Goal: Task Accomplishment & Management: Use online tool/utility

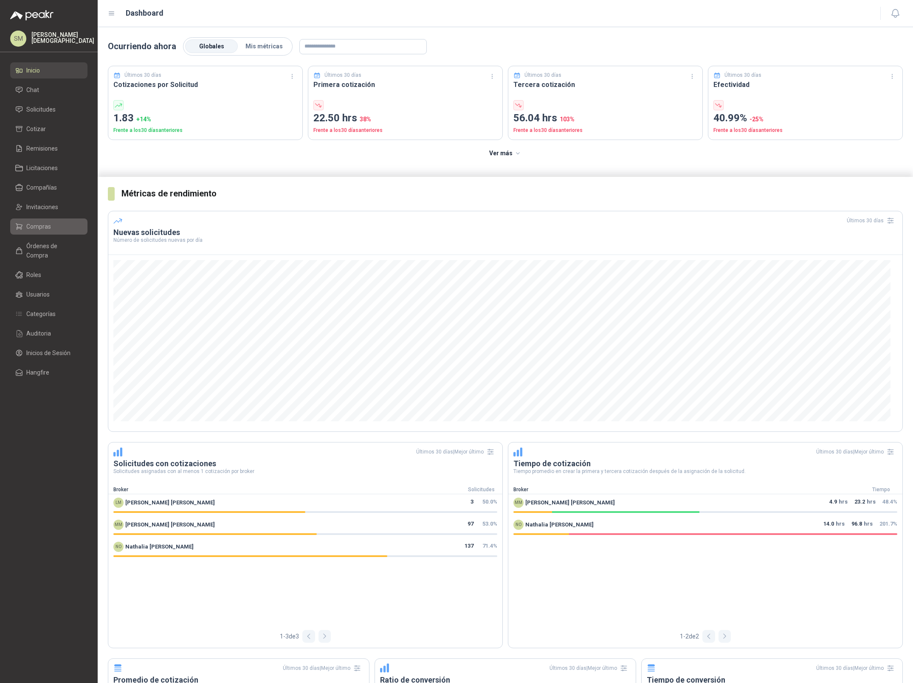
click at [47, 226] on span "Compras" at bounding box center [38, 226] width 25 height 9
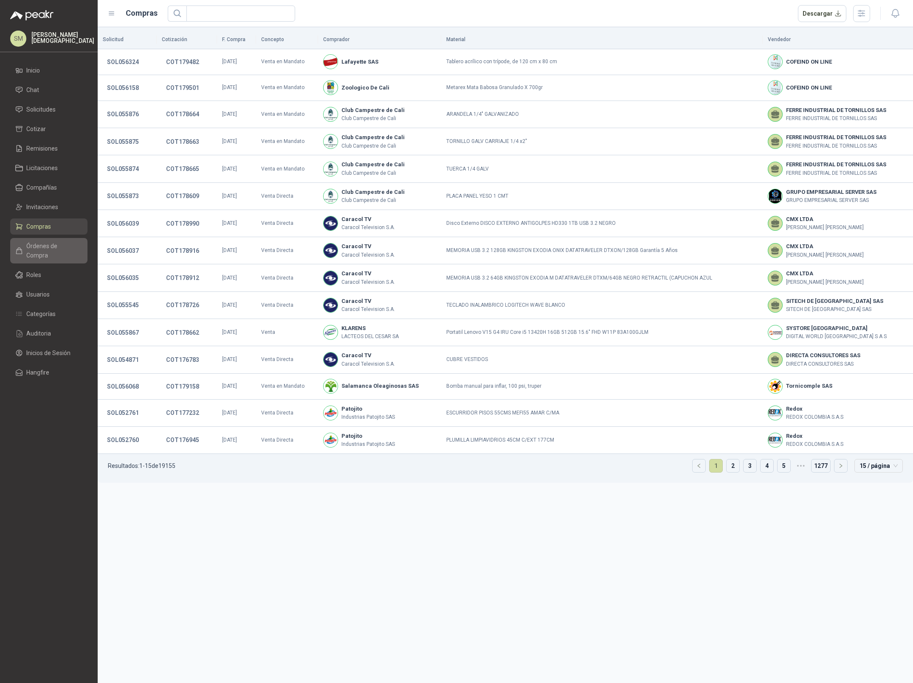
click at [42, 243] on span "Órdenes de Compra" at bounding box center [52, 250] width 53 height 19
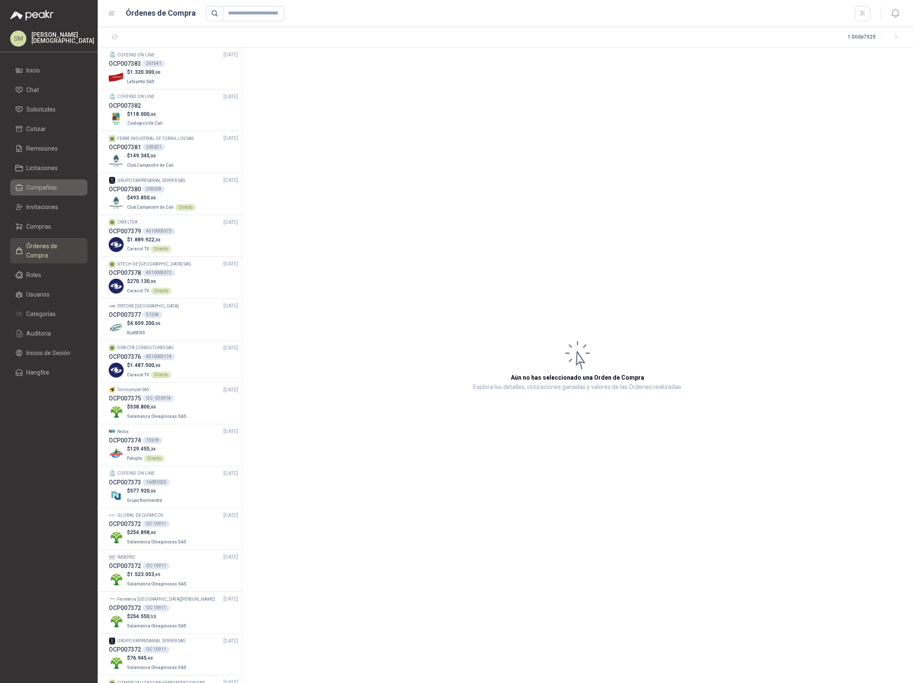
click at [50, 186] on span "Compañías" at bounding box center [41, 187] width 31 height 9
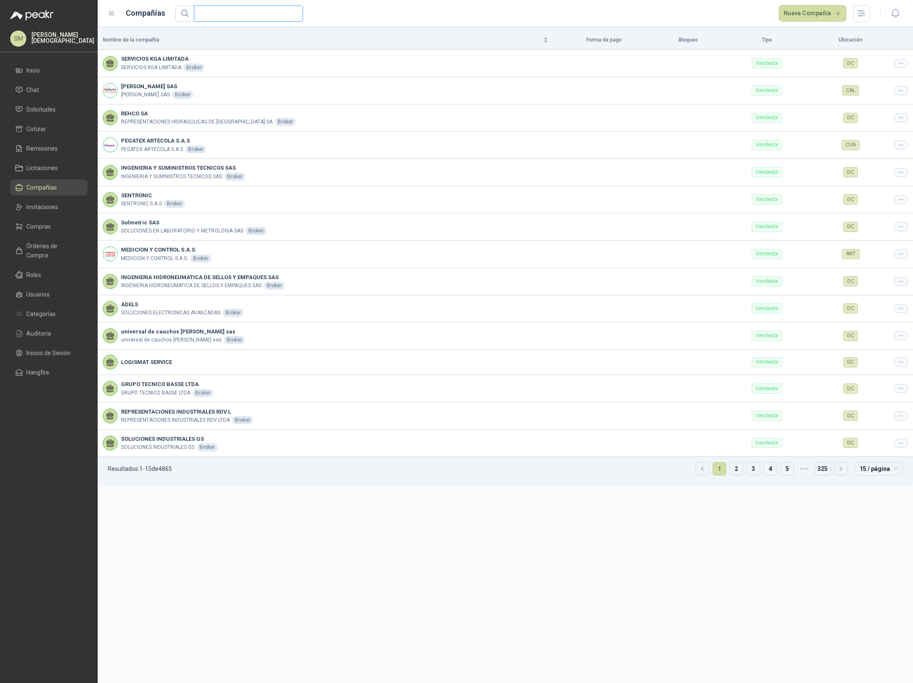
click at [234, 16] on input "text" at bounding box center [245, 13] width 92 height 15
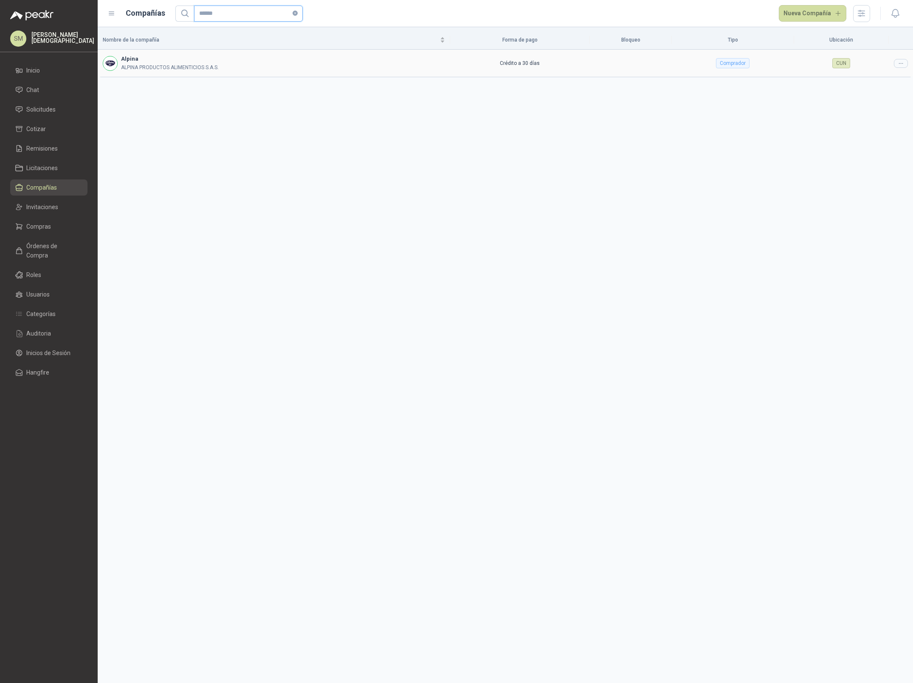
type input "******"
click at [904, 64] on div at bounding box center [900, 63] width 14 height 9
click at [881, 78] on span "Editar compañía" at bounding box center [879, 77] width 44 height 9
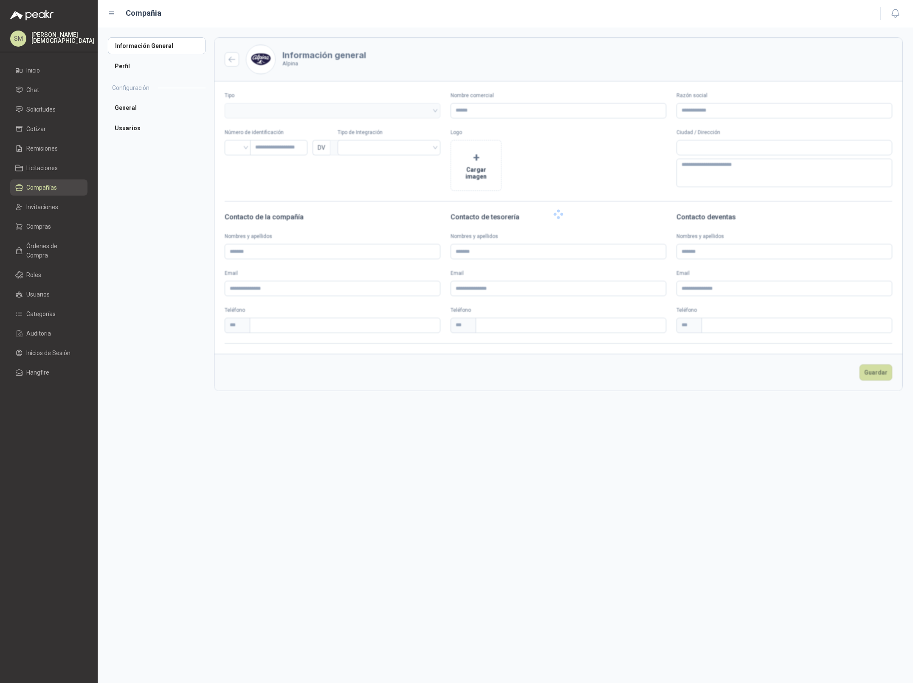
type input "******"
type input "**********"
type input "*********"
type input "*"
type textarea "**********"
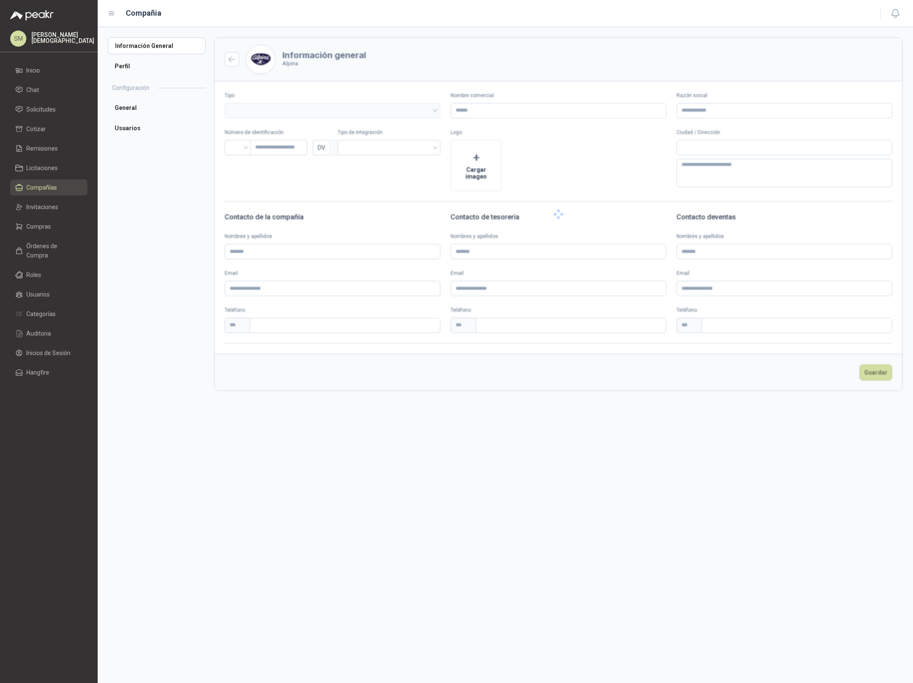
type input "**********"
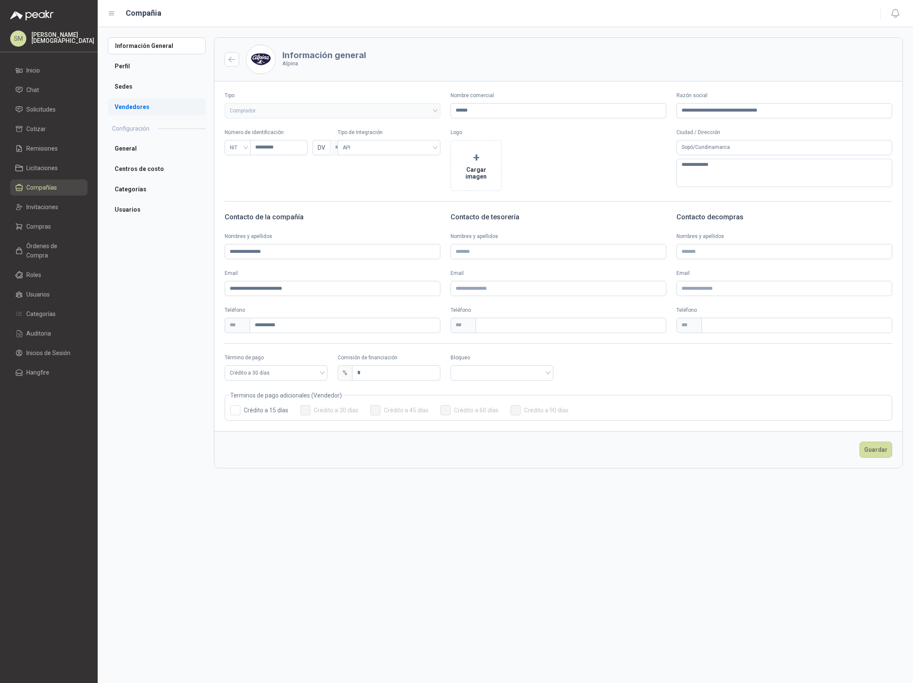
click at [126, 108] on li "Vendedores" at bounding box center [157, 106] width 98 height 17
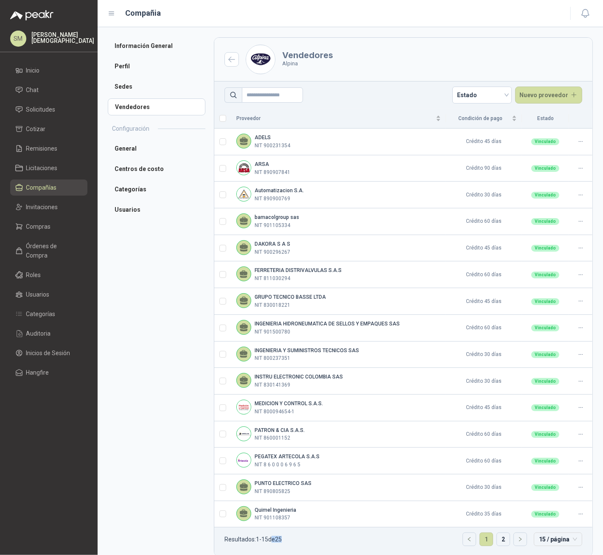
drag, startPoint x: 292, startPoint y: 544, endPoint x: 273, endPoint y: 544, distance: 18.7
click at [273, 544] on ul "Resultados: 1 - 15 de 25 1 2 15 / página" at bounding box center [403, 542] width 378 height 29
click at [288, 171] on p "NIT 890907841" at bounding box center [273, 172] width 36 height 8
drag, startPoint x: 255, startPoint y: 165, endPoint x: 289, endPoint y: 175, distance: 35.7
click at [289, 175] on div "ARSA NIT 890907841" at bounding box center [273, 168] width 36 height 16
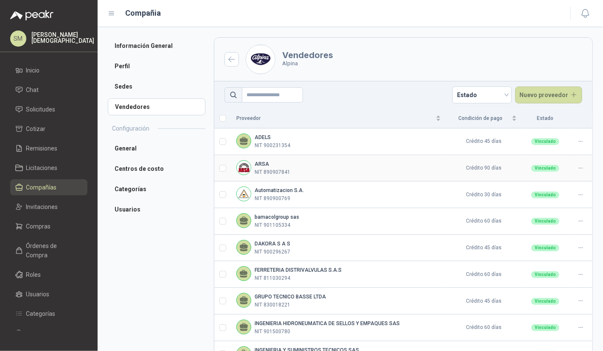
click at [258, 163] on b "ARSA" at bounding box center [262, 164] width 14 height 6
click at [260, 164] on b "ARSA" at bounding box center [262, 164] width 14 height 6
drag, startPoint x: 532, startPoint y: 167, endPoint x: 551, endPoint y: 171, distance: 19.4
click at [557, 167] on div "Vinculado" at bounding box center [545, 168] width 37 height 8
click at [538, 170] on div "Vinculado" at bounding box center [545, 168] width 28 height 7
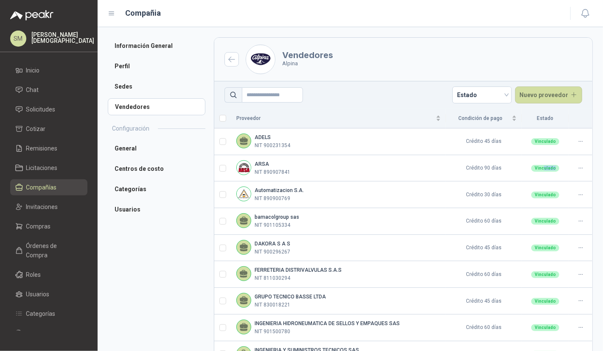
click at [41, 188] on span "Compañías" at bounding box center [41, 187] width 31 height 9
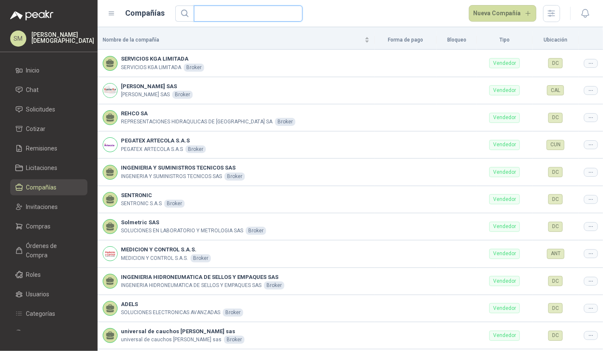
click at [271, 17] on input "text" at bounding box center [245, 13] width 92 height 15
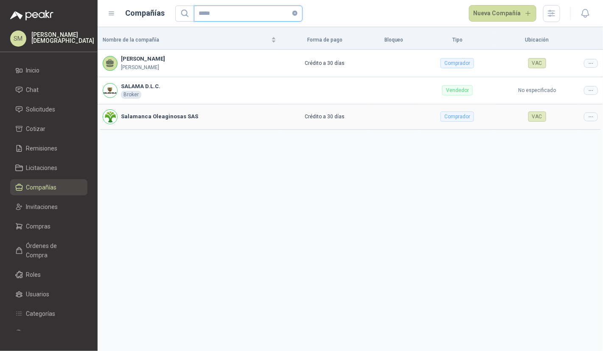
type input "*****"
click at [588, 118] on icon at bounding box center [591, 117] width 6 height 6
click at [568, 133] on div "Nombre de la compañía Forma de pago Bloqueo Tipo Ubicación [PERSON_NAME] [PERSO…" at bounding box center [350, 189] width 505 height 324
click at [592, 118] on icon at bounding box center [591, 117] width 6 height 6
click at [580, 130] on span "Editar compañía" at bounding box center [570, 130] width 44 height 9
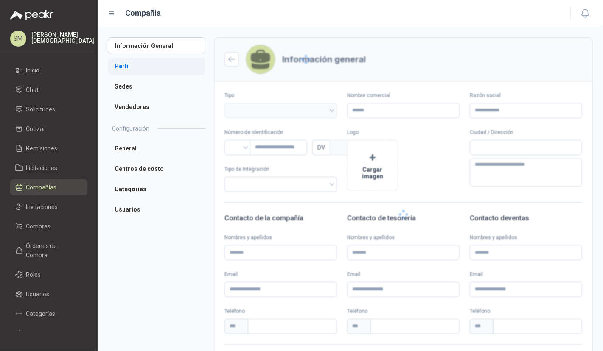
type input "**********"
type input "*********"
type input "*"
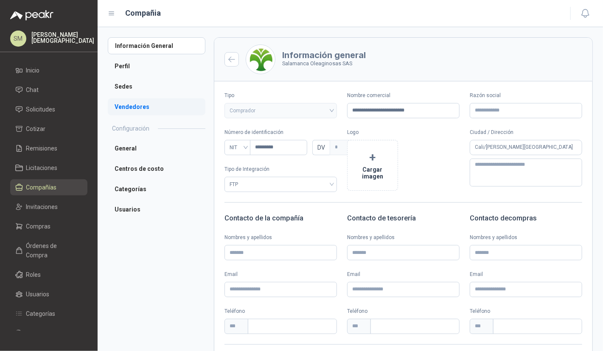
click at [141, 103] on li "Vendedores" at bounding box center [157, 106] width 98 height 17
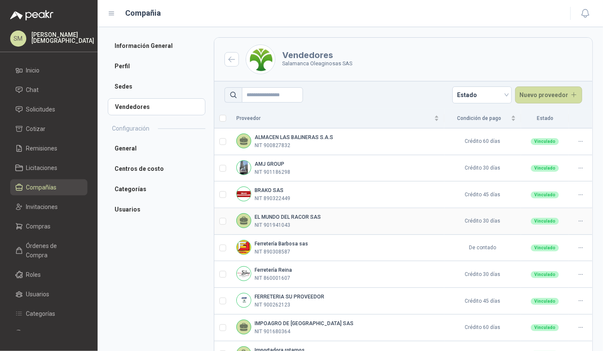
scroll to position [187, 0]
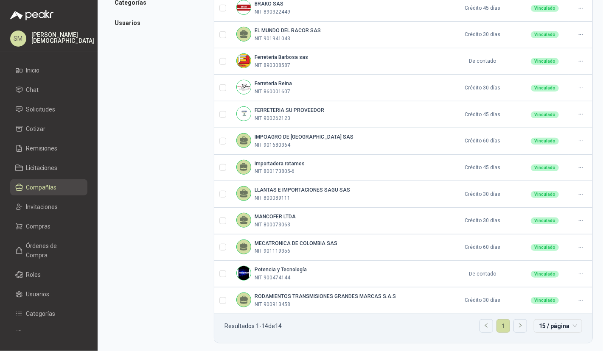
drag, startPoint x: 282, startPoint y: 321, endPoint x: 295, endPoint y: 321, distance: 13.2
click at [295, 321] on ul "Resultados: 1 - 14 de 14 1 15 / página" at bounding box center [403, 329] width 378 height 29
drag, startPoint x: 283, startPoint y: 321, endPoint x: 277, endPoint y: 321, distance: 5.9
click at [277, 321] on ul "Resultados: 1 - 14 de 14 1 15 / página" at bounding box center [403, 329] width 378 height 29
click at [331, 324] on ul "Resultados: 1 - 14 de 14 1 15 / página" at bounding box center [403, 329] width 378 height 29
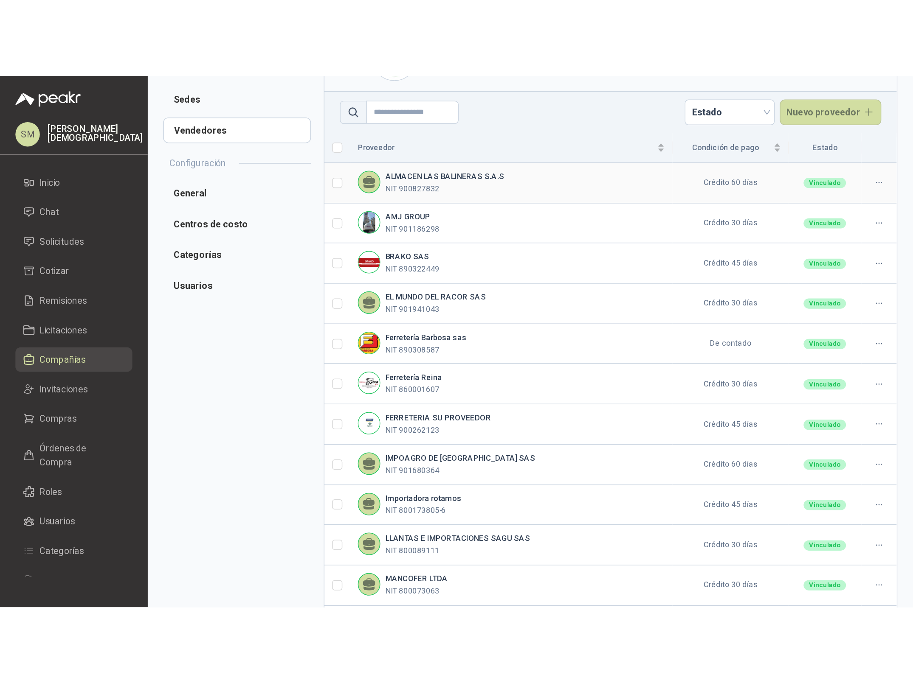
scroll to position [0, 0]
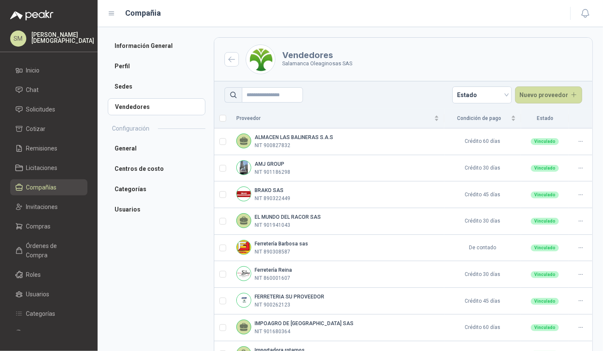
click at [44, 159] on ul "Inicio Chat Solicitudes Cotizar Remisiones Licitaciones Compañías Invitaciones …" at bounding box center [49, 196] width 98 height 269
click at [48, 209] on span "Invitaciones" at bounding box center [42, 206] width 32 height 9
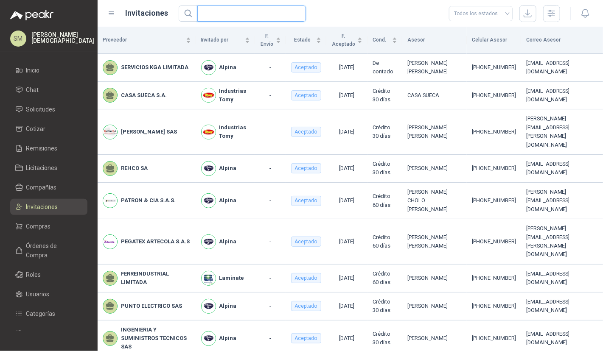
click at [232, 15] on input "text" at bounding box center [248, 13] width 92 height 15
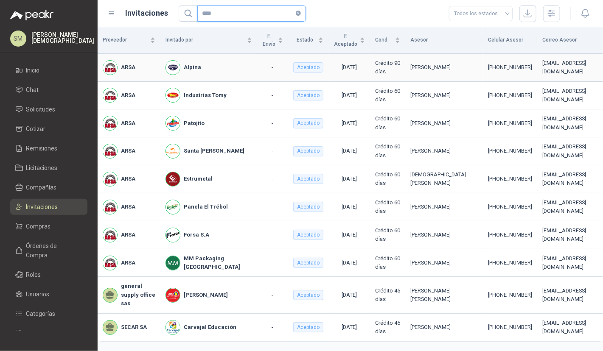
type input "****"
drag, startPoint x: 121, startPoint y: 68, endPoint x: 136, endPoint y: 67, distance: 15.3
click at [136, 67] on div "ARSA" at bounding box center [129, 67] width 53 height 15
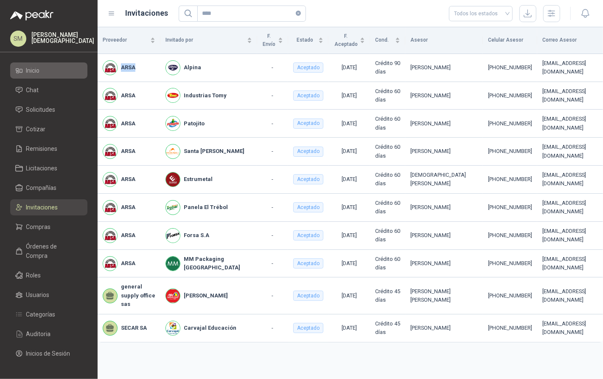
click at [38, 76] on link "Inicio" at bounding box center [48, 70] width 77 height 16
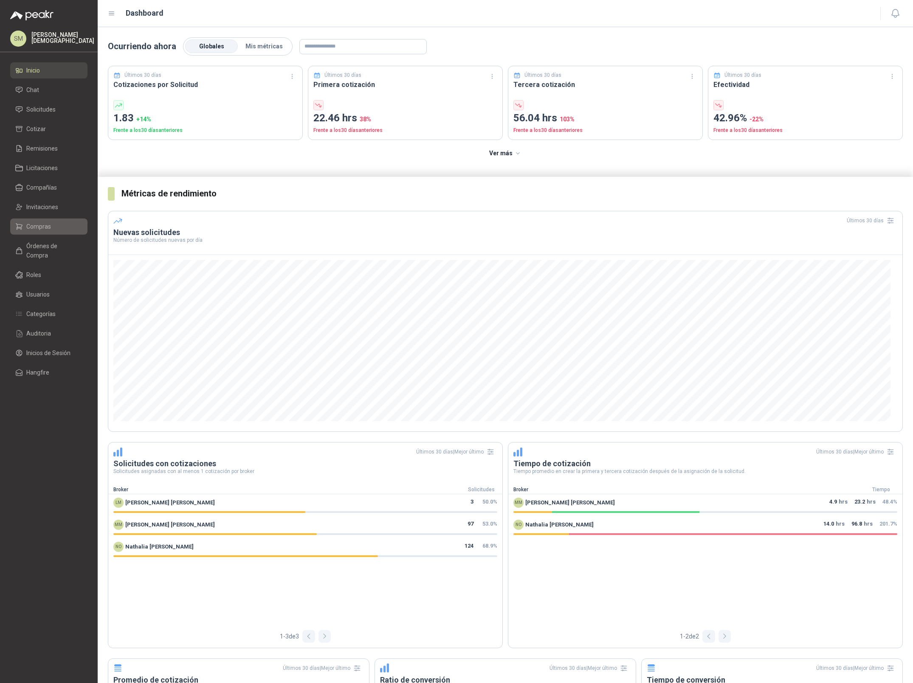
click at [48, 225] on span "Compras" at bounding box center [38, 226] width 25 height 9
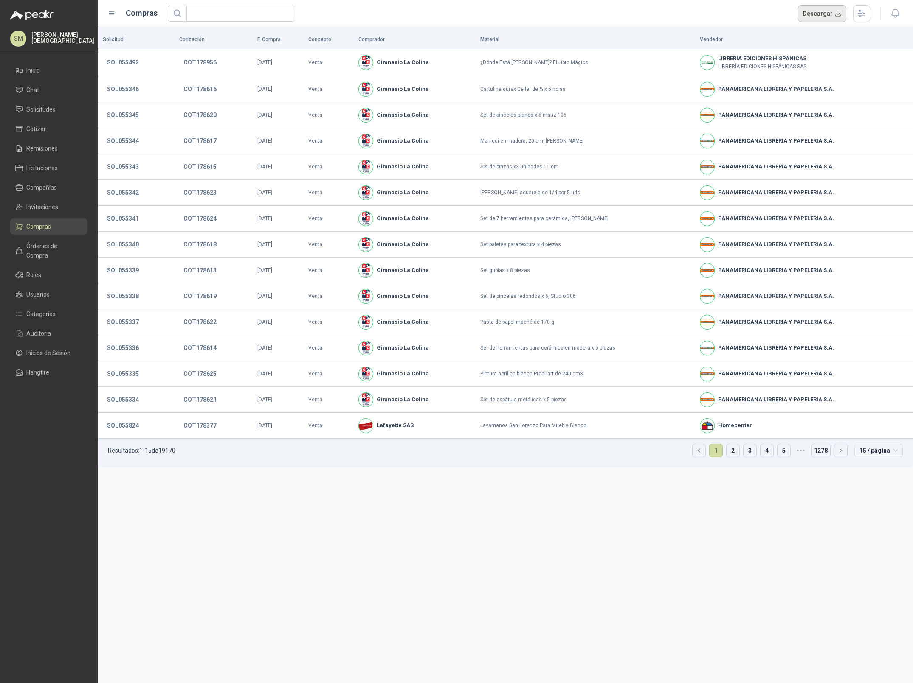
click at [829, 13] on button "Descargar" at bounding box center [822, 13] width 49 height 17
click at [46, 107] on span "Solicitudes" at bounding box center [40, 109] width 29 height 9
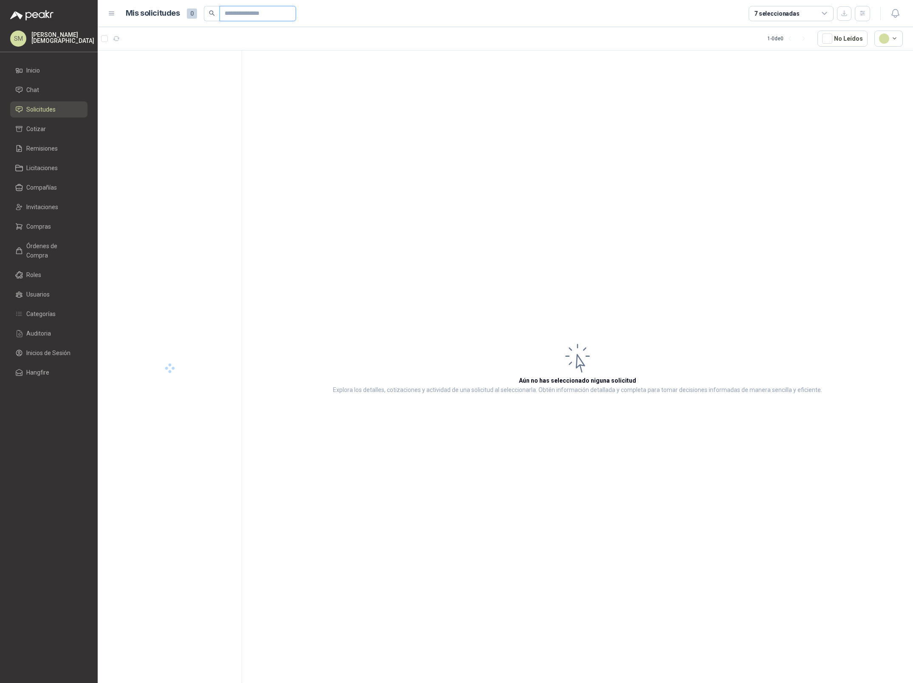
click at [268, 13] on input "text" at bounding box center [254, 13] width 59 height 14
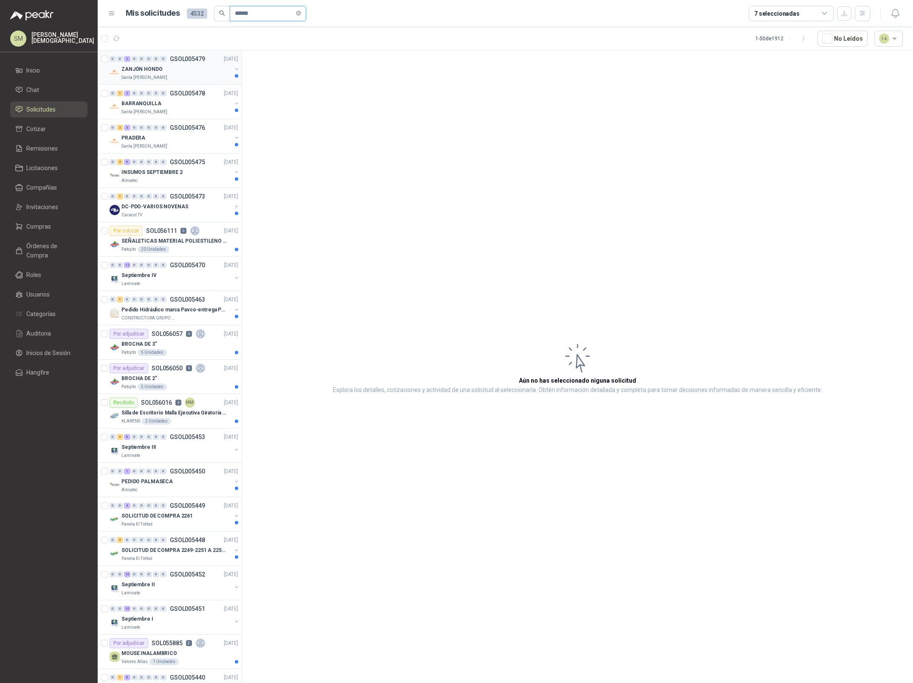
type input "******"
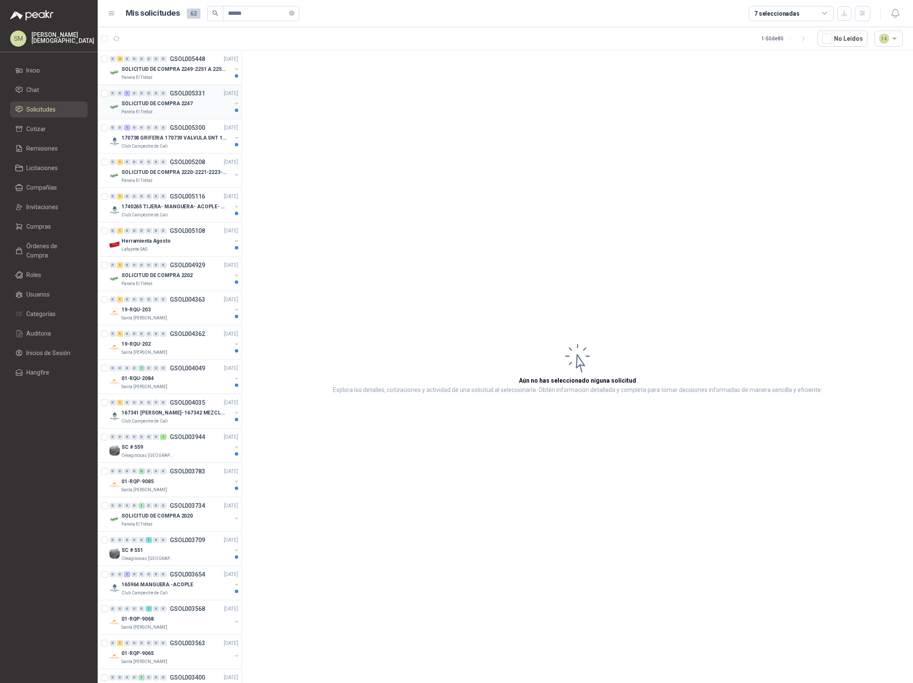
click at [175, 97] on div "0 0 1 0 0 0 0 0 GSOL005331 [DATE]" at bounding box center [175, 93] width 130 height 10
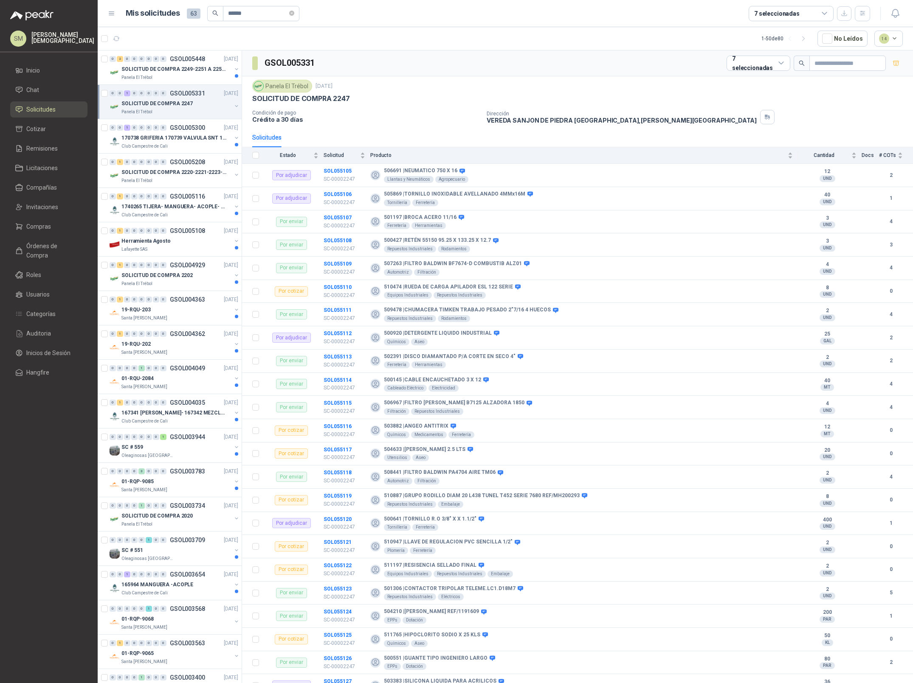
click at [176, 102] on p "SOLICITUD DE COMPRA 2247" at bounding box center [156, 104] width 71 height 8
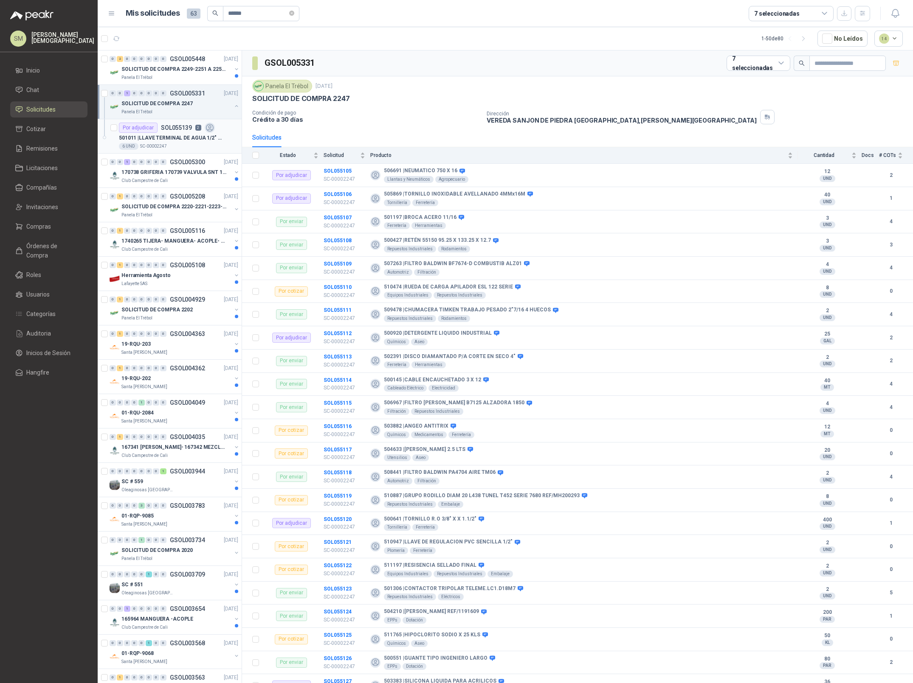
scroll to position [3, 0]
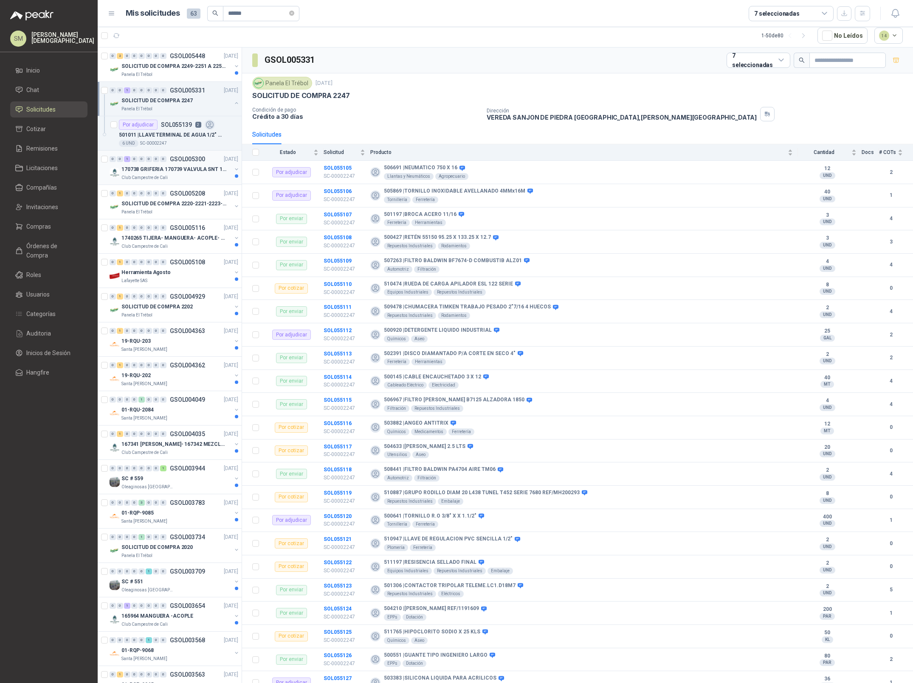
click at [162, 171] on p "170738 GRIFERIA 170739 VALVULA SNT 170742 VALVULA" at bounding box center [174, 170] width 106 height 8
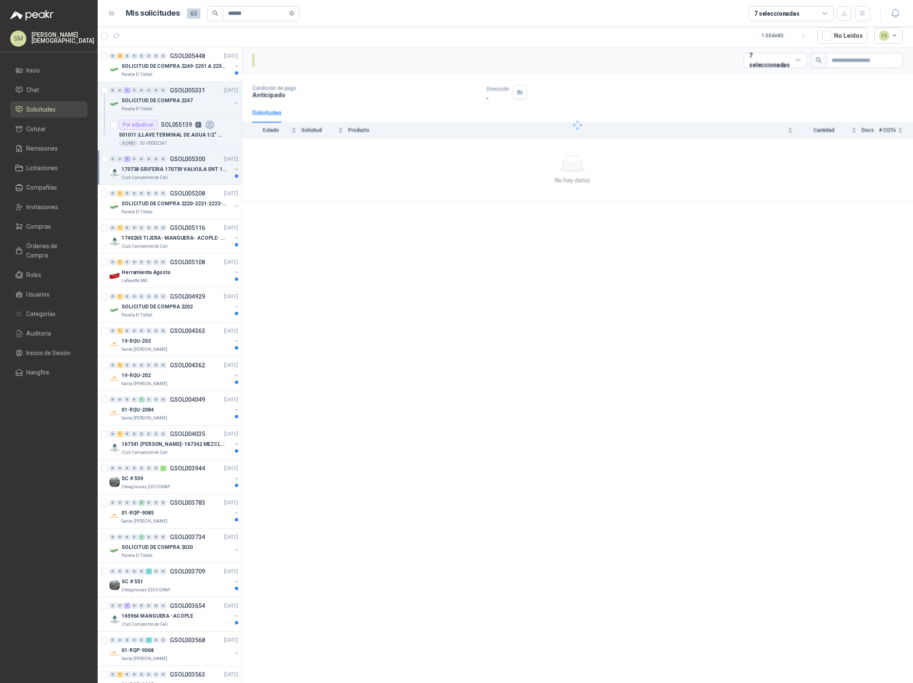
click at [173, 173] on p "170738 GRIFERIA 170739 VALVULA SNT 170742 VALVULA" at bounding box center [174, 170] width 106 height 8
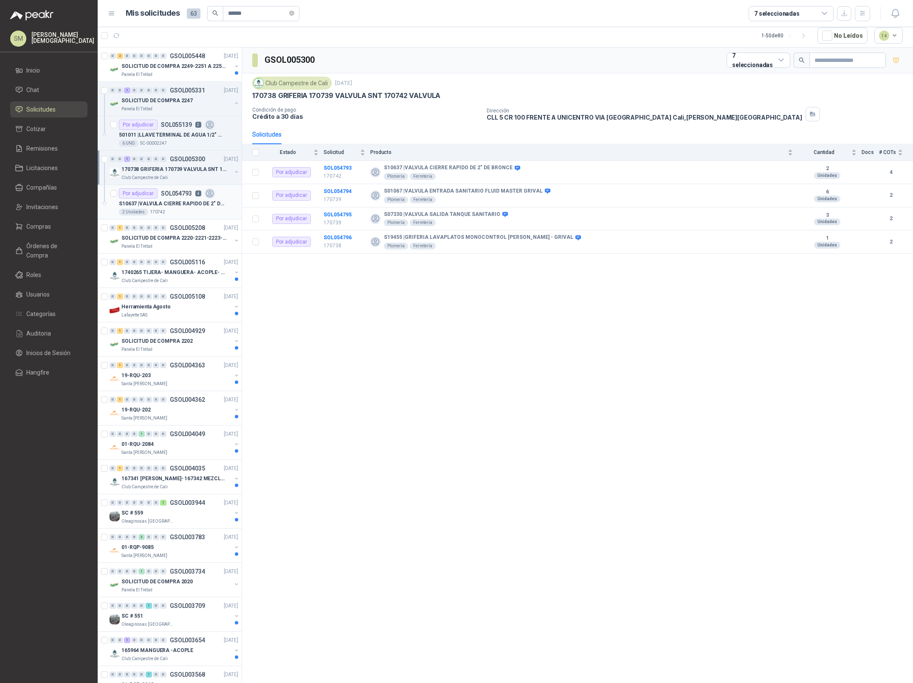
click at [160, 203] on p "S10637 | VALVULA CIERRE RAPIDO DE 2" DE BRONCE" at bounding box center [172, 204] width 106 height 8
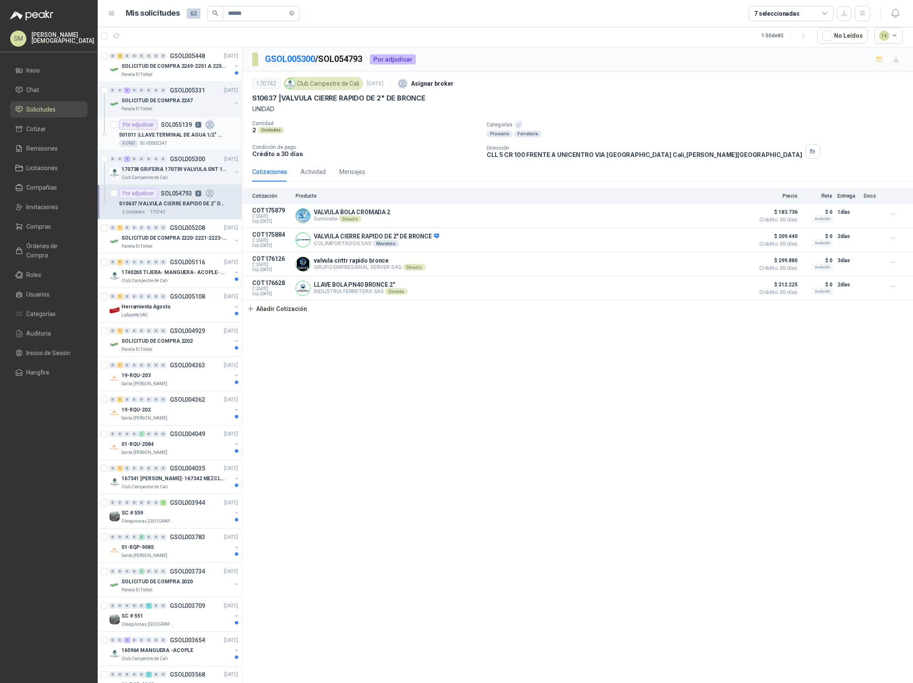
click at [174, 126] on p "SOL055139" at bounding box center [176, 125] width 31 height 6
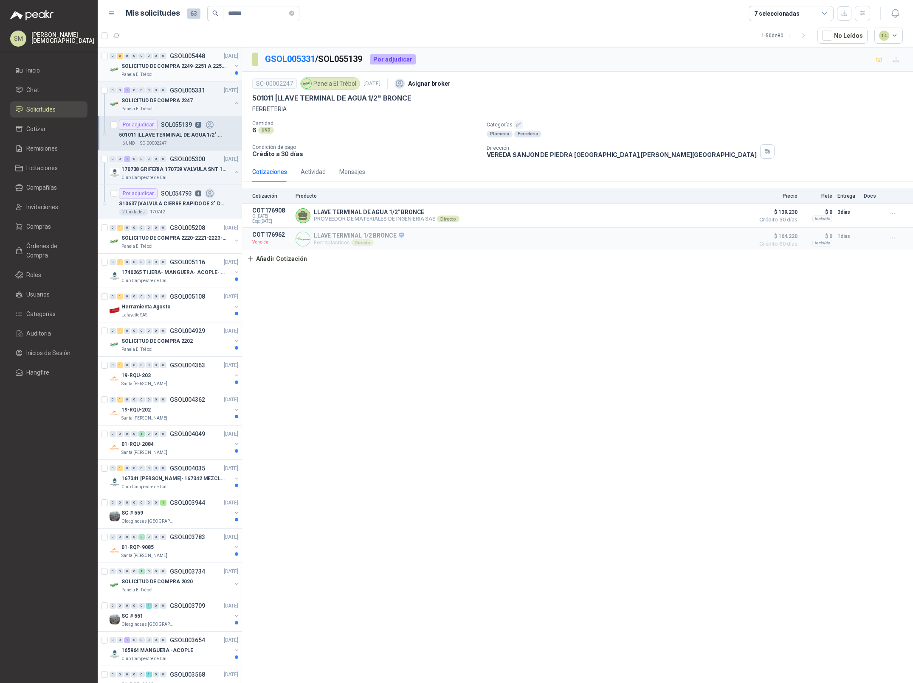
click at [176, 70] on div "SOLICITUD DE COMPRA 2249-2251 A 2256-2258 Y 2262" at bounding box center [176, 66] width 110 height 10
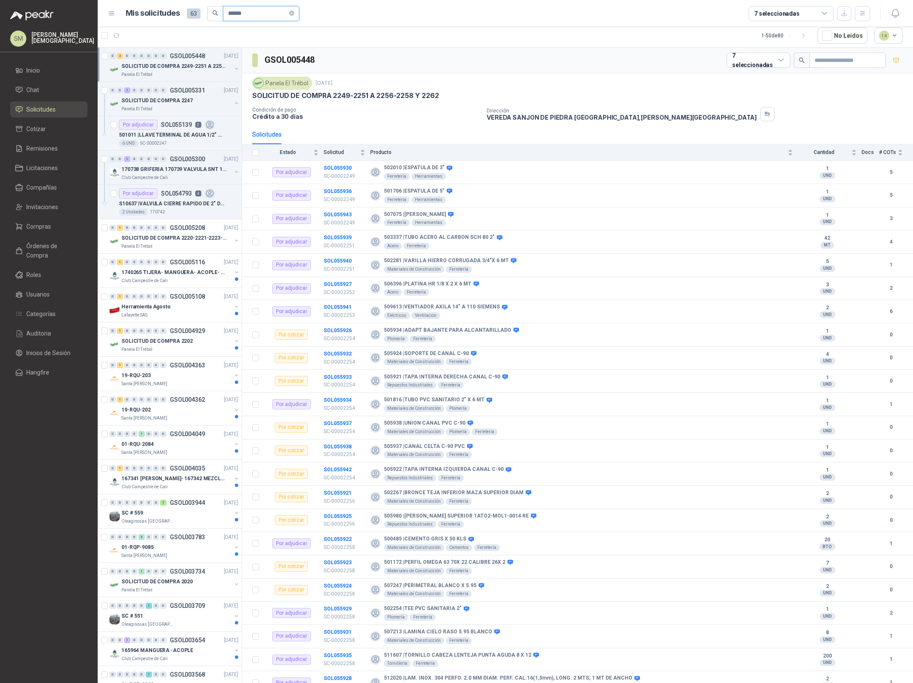
click at [255, 14] on input "******" at bounding box center [257, 13] width 59 height 14
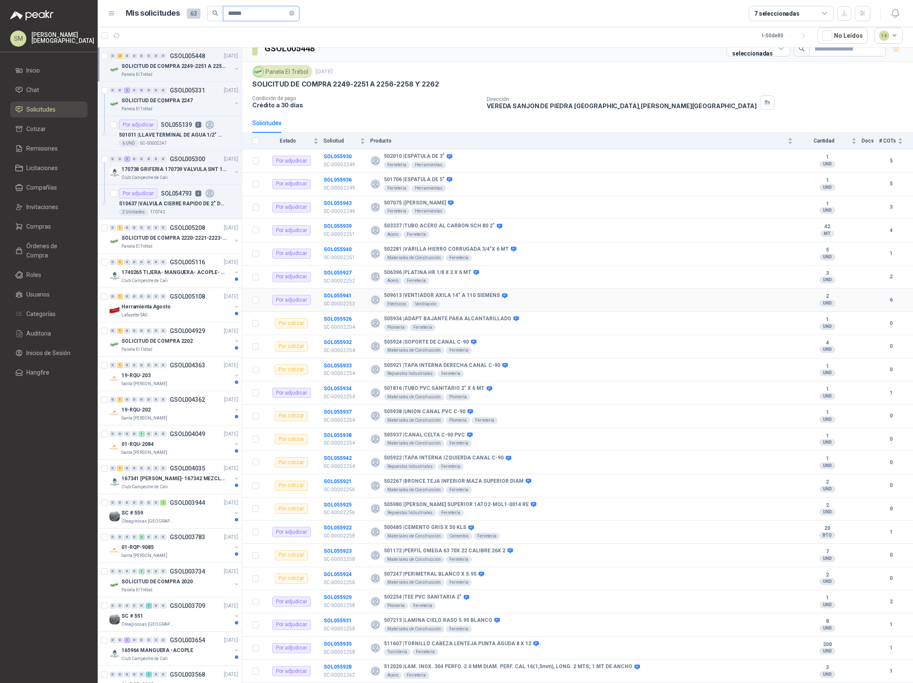
scroll to position [11, 0]
click at [199, 70] on div "SOLICITUD DE COMPRA 2249-2251 A 2256-2258 Y 2262" at bounding box center [176, 66] width 110 height 10
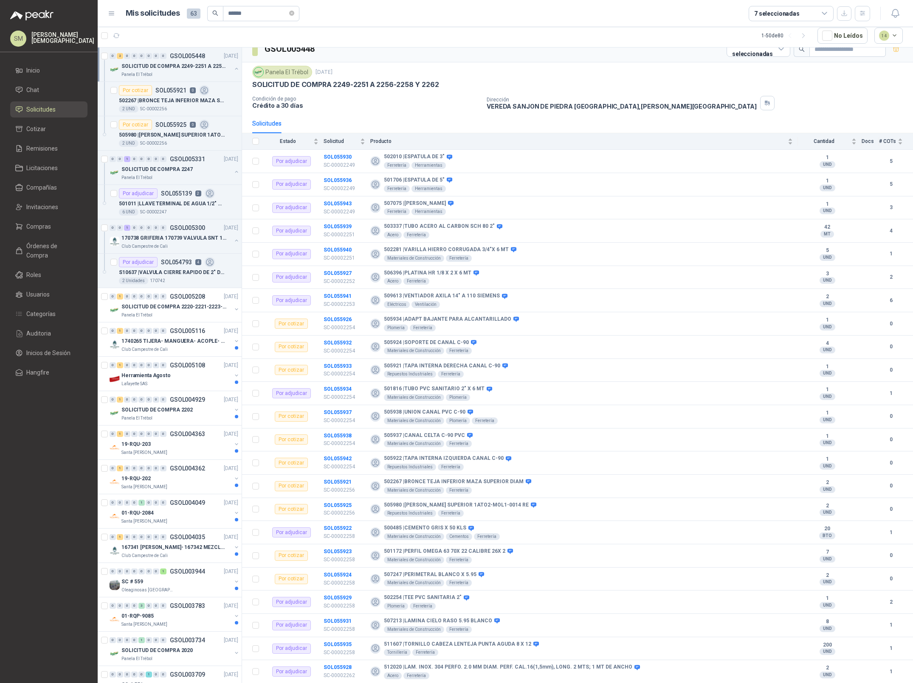
click at [165, 70] on div "SOLICITUD DE COMPRA 2249-2251 A 2256-2258 Y 2262" at bounding box center [176, 66] width 110 height 10
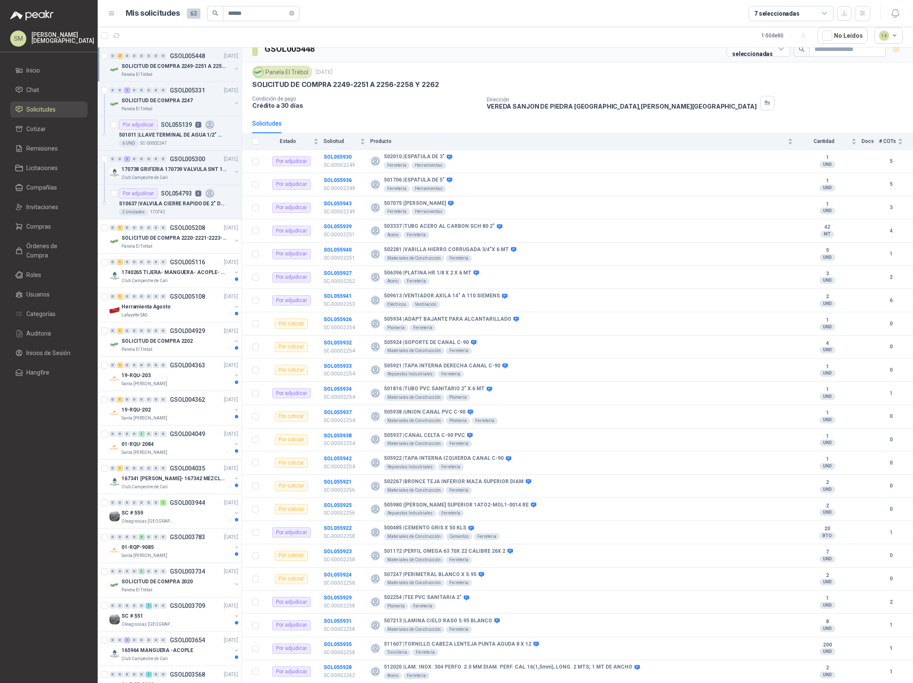
click at [166, 70] on p "SOLICITUD DE COMPRA 2249-2251 A 2256-2258 Y 2262" at bounding box center [174, 66] width 106 height 8
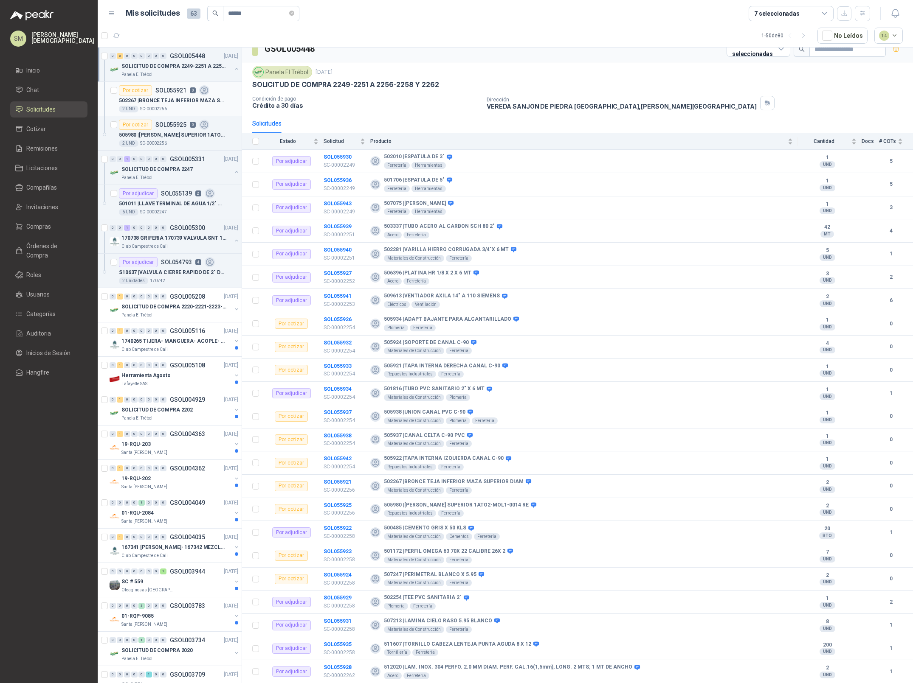
click at [174, 97] on p "502267 | BRONCE TEJA INFERIOR MAZA SUPERIOR DIAM" at bounding box center [172, 101] width 106 height 8
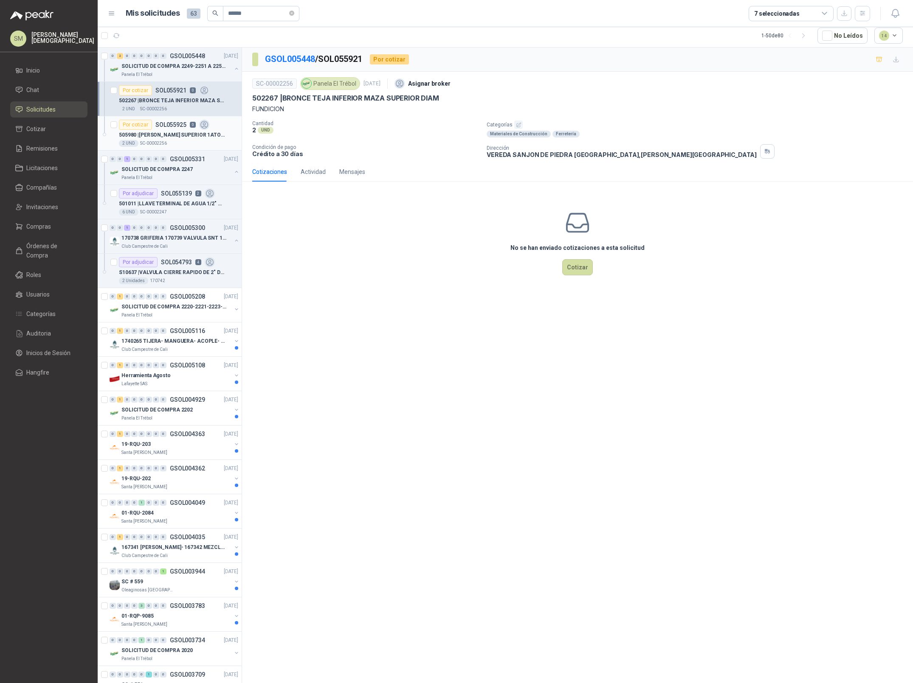
click at [181, 135] on p "505980 | [PERSON_NAME] SUPERIOR 1ATO2-MOL1-0014 RE" at bounding box center [172, 135] width 106 height 8
click at [183, 137] on p "505980 | [PERSON_NAME] SUPERIOR 1ATO2-MOL1-0014 RE" at bounding box center [172, 135] width 106 height 8
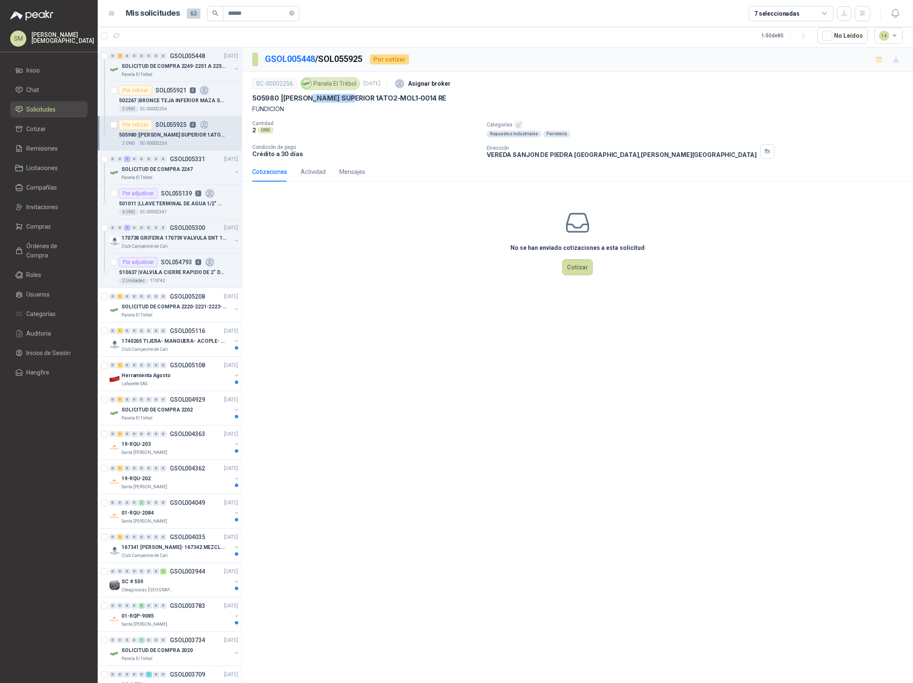
drag, startPoint x: 315, startPoint y: 98, endPoint x: 357, endPoint y: 104, distance: 42.4
click at [357, 103] on p "505980 | [PERSON_NAME] SUPERIOR 1ATO2-MOL1-0014 RE" at bounding box center [349, 98] width 194 height 9
drag, startPoint x: 404, startPoint y: 148, endPoint x: 398, endPoint y: 146, distance: 6.3
click at [404, 148] on p "Condición de pago" at bounding box center [365, 147] width 227 height 6
click at [580, 266] on button "Cotizar" at bounding box center [577, 267] width 31 height 16
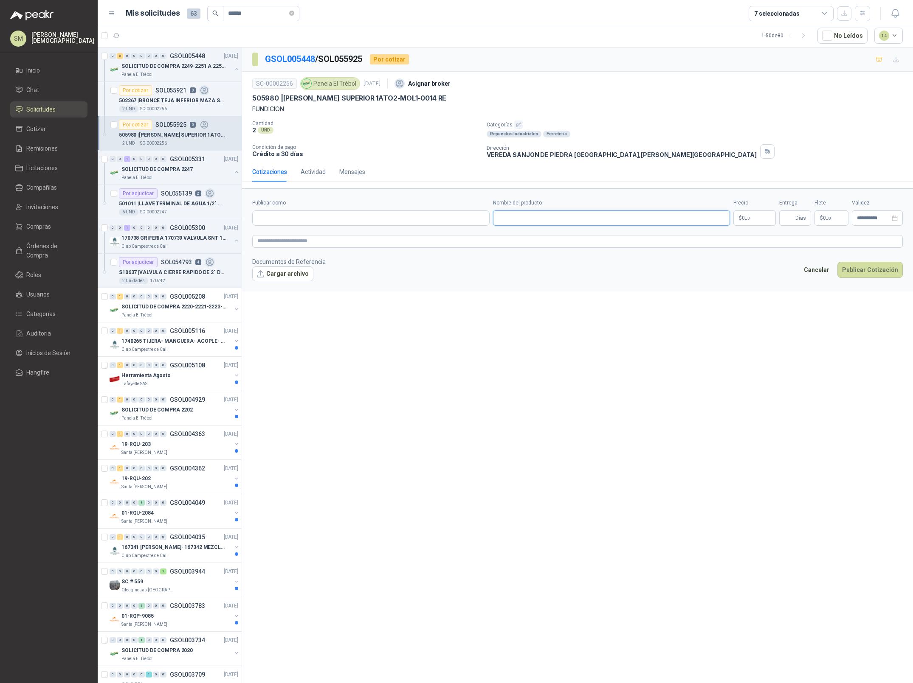
click at [524, 221] on input "Nombre del producto" at bounding box center [611, 218] width 237 height 15
click at [179, 104] on p "502267 | BRONCE TEJA INFERIOR MAZA SUPERIOR DIAM" at bounding box center [172, 101] width 106 height 8
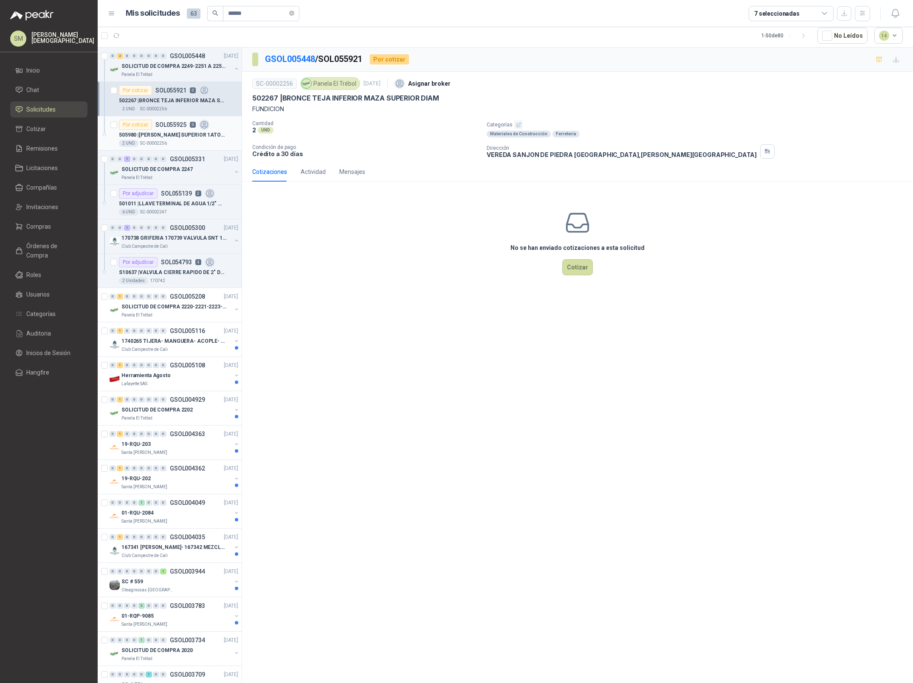
click at [163, 130] on div "505980 | [PERSON_NAME] SUPERIOR 1ATO2-MOL1-0014 RE" at bounding box center [178, 135] width 119 height 10
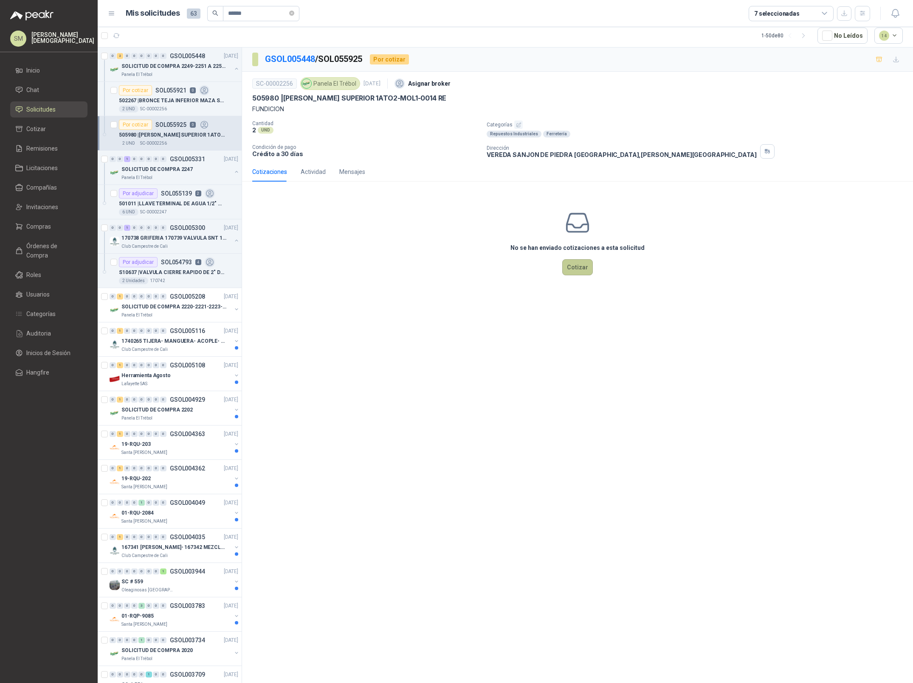
click at [571, 265] on button "Cotizar" at bounding box center [577, 267] width 31 height 16
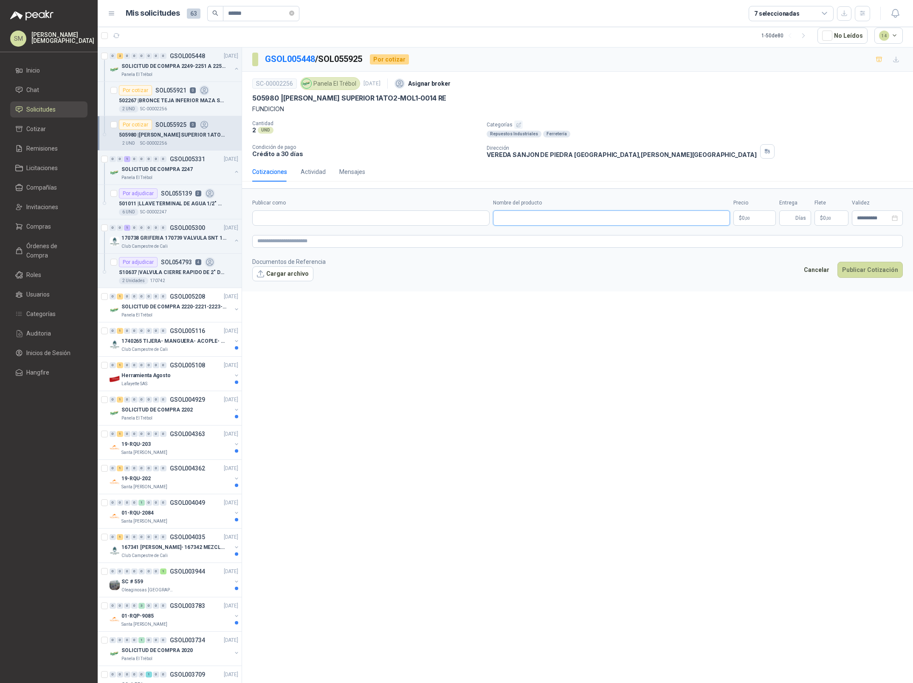
click at [549, 220] on input "Nombre del producto" at bounding box center [611, 218] width 237 height 15
click at [280, 168] on div "Cotizaciones" at bounding box center [269, 171] width 35 height 9
click at [767, 219] on p "$ 0 ,00" at bounding box center [754, 218] width 42 height 15
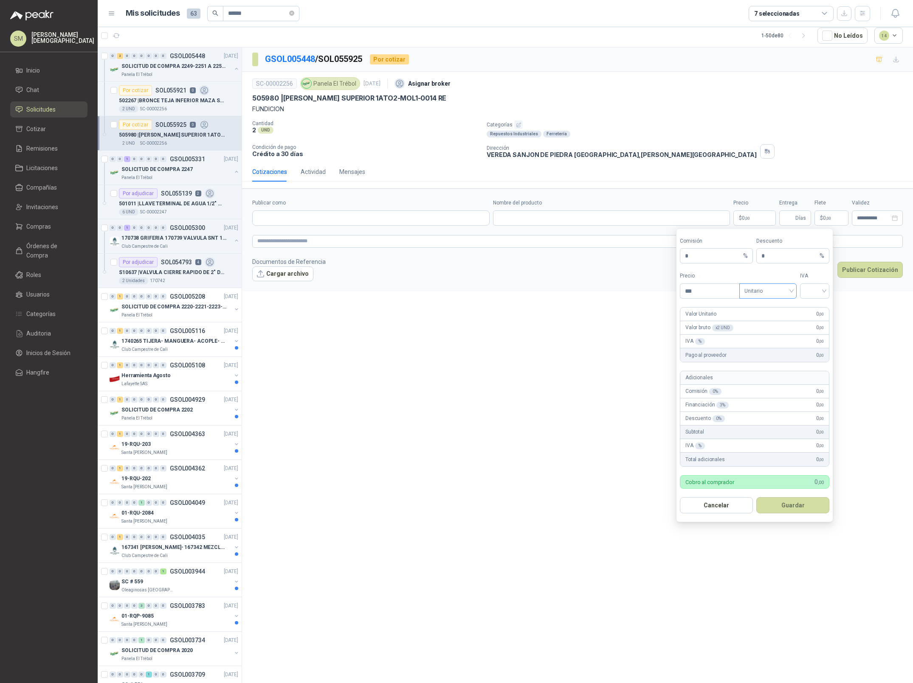
click at [783, 293] on span "Unitario" at bounding box center [767, 291] width 47 height 13
click at [766, 337] on div "Valor bruto" at bounding box center [768, 336] width 44 height 9
click at [767, 293] on span "Valor bruto" at bounding box center [767, 291] width 47 height 13
click at [767, 309] on div "Unitario" at bounding box center [768, 309] width 44 height 9
click at [700, 292] on input "***" at bounding box center [709, 291] width 59 height 14
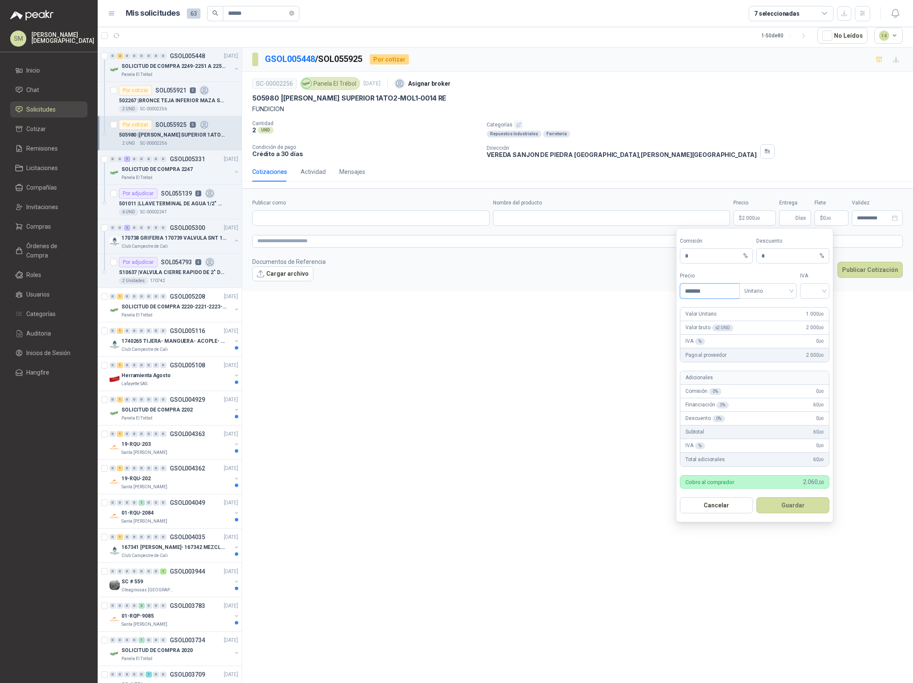
type input "*******"
drag, startPoint x: 806, startPoint y: 315, endPoint x: 818, endPoint y: 315, distance: 11.5
click at [818, 315] on span "1.000 ,00" at bounding box center [815, 314] width 18 height 8
click at [818, 317] on span ",00" at bounding box center [820, 314] width 5 height 5
click at [789, 294] on span "Unitario" at bounding box center [767, 291] width 47 height 13
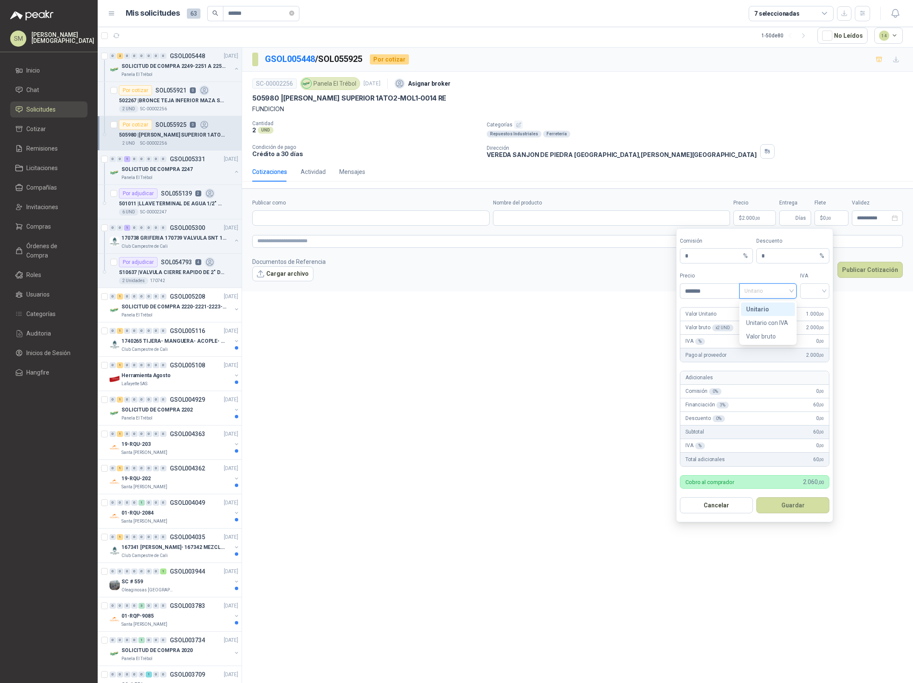
click at [788, 293] on span "Unitario" at bounding box center [767, 291] width 47 height 13
click at [792, 293] on div "Unitario" at bounding box center [767, 291] width 57 height 15
click at [789, 293] on span "Unitario" at bounding box center [767, 291] width 47 height 13
drag, startPoint x: 714, startPoint y: 292, endPoint x: 669, endPoint y: 290, distance: 45.0
click at [669, 290] on body "[PERSON_NAME] Inicio Chat Solicitudes Cotizar Remisiones Licitaciones Compañías…" at bounding box center [456, 341] width 913 height 683
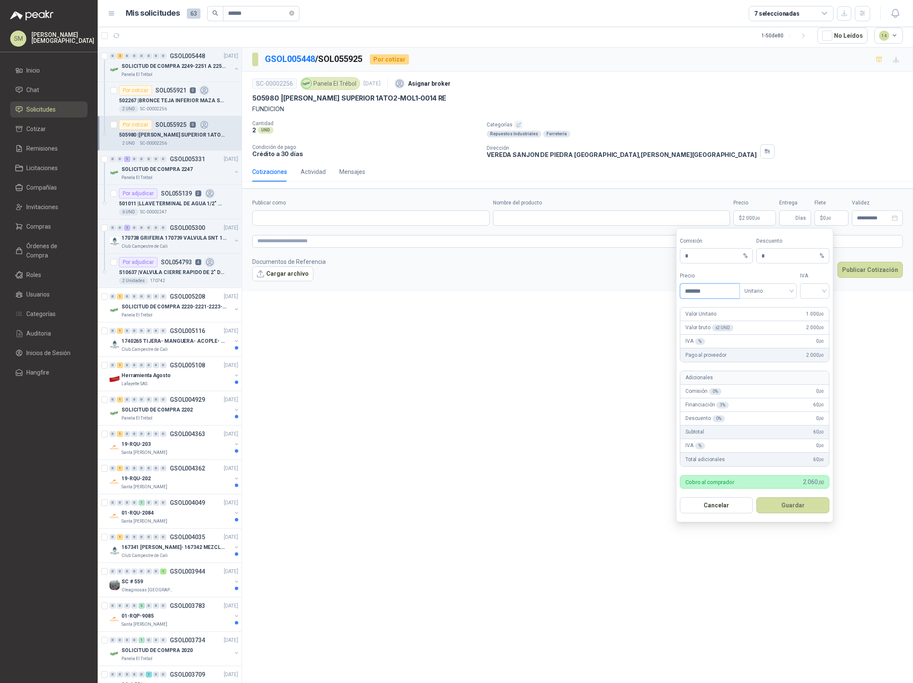
click at [710, 291] on input "*******" at bounding box center [709, 291] width 59 height 14
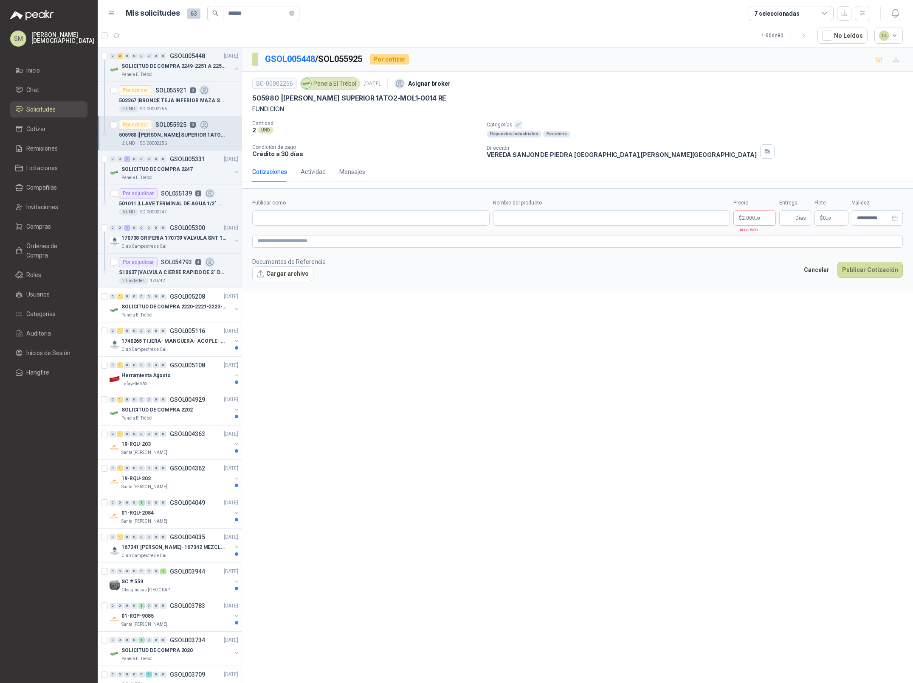
click at [576, 362] on div "**********" at bounding box center [577, 366] width 671 height 636
click at [753, 217] on span "2.000 ,00" at bounding box center [750, 218] width 18 height 5
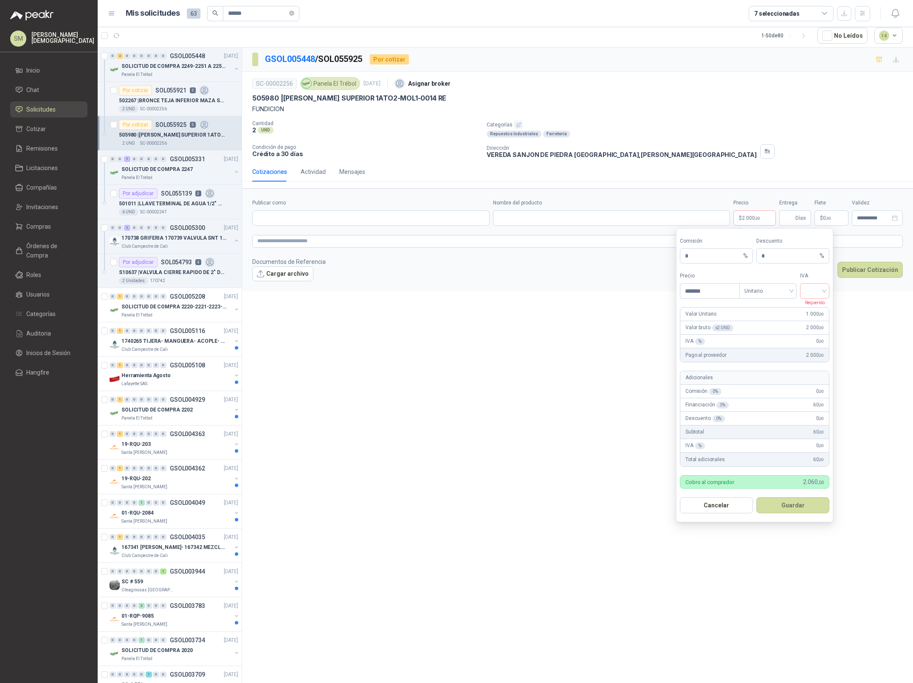
click at [586, 264] on footer "Documentos de Referencia Cargar archivo Cancelar Publicar Cotización" at bounding box center [577, 269] width 650 height 25
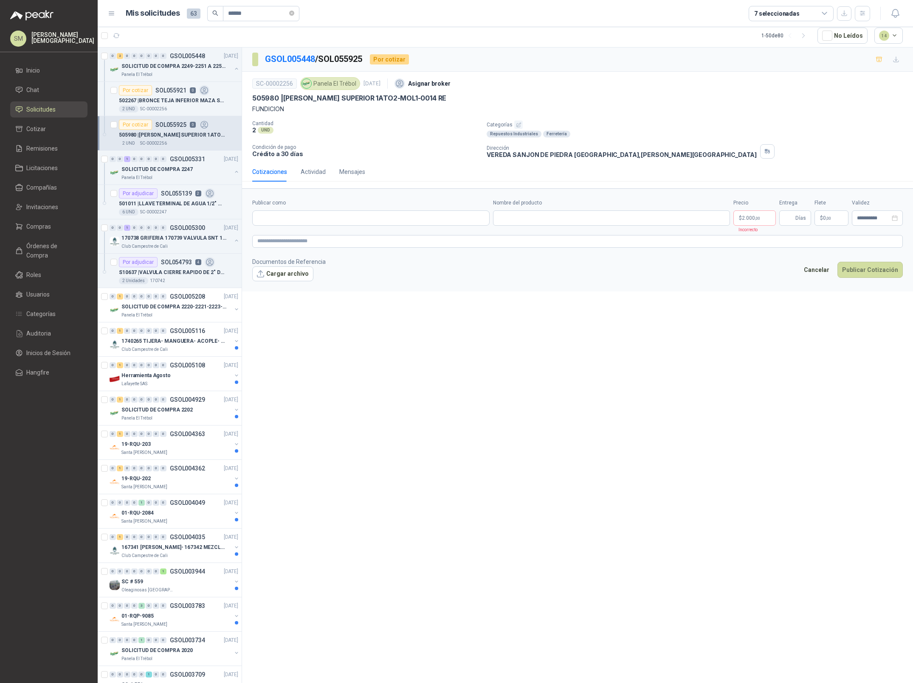
click at [170, 138] on p "505980 | [PERSON_NAME] SUPERIOR 1ATO2-MOL1-0014 RE" at bounding box center [172, 135] width 106 height 8
click at [351, 59] on p "GSOL005448 / SOL055925" at bounding box center [314, 59] width 98 height 13
copy p "SOL055925"
click at [260, 13] on input "******" at bounding box center [257, 13] width 59 height 14
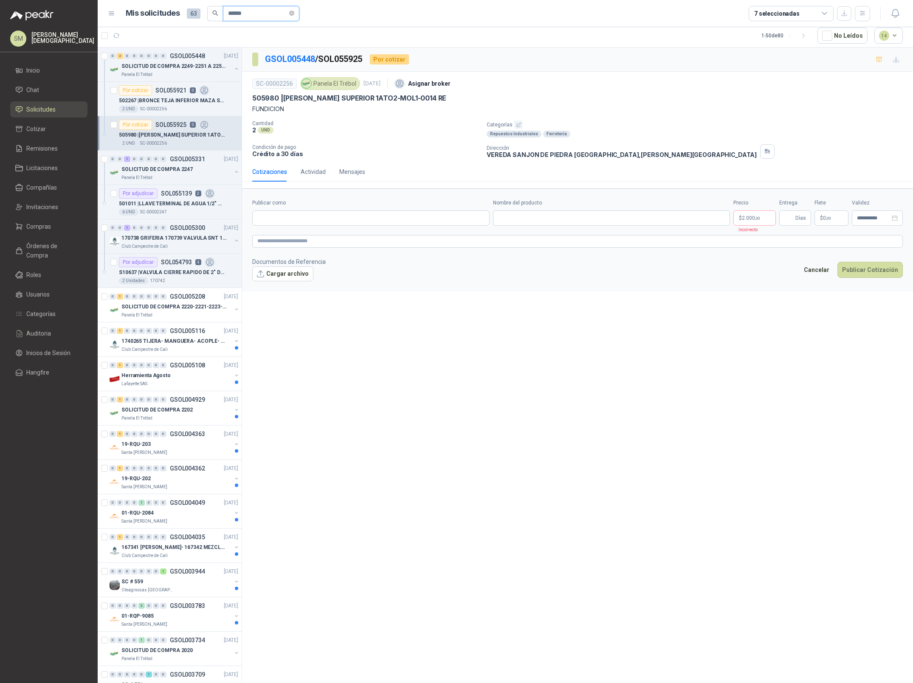
click at [260, 13] on input "******" at bounding box center [257, 13] width 59 height 14
paste input "***"
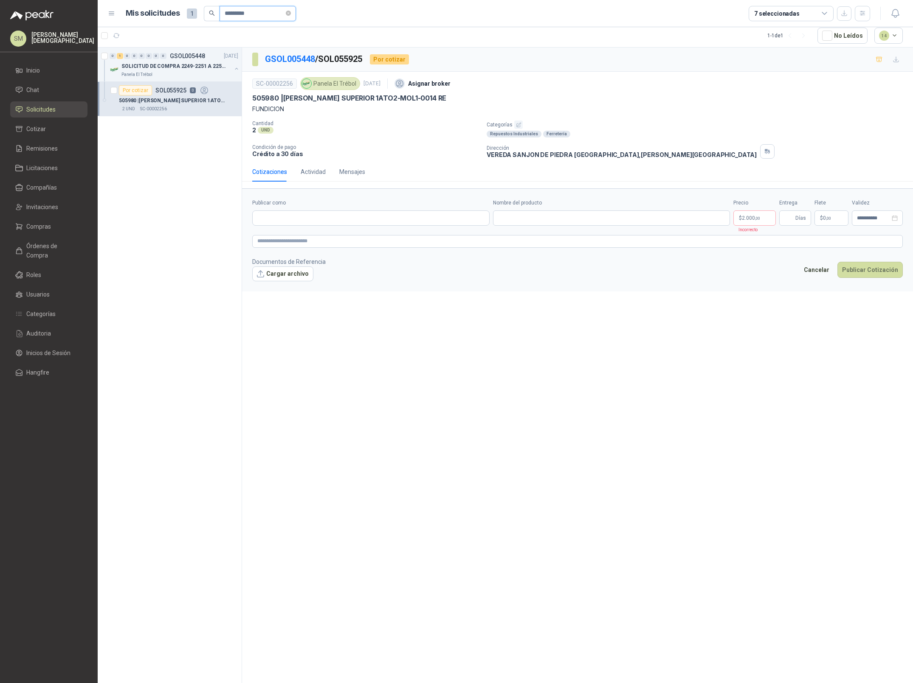
type input "*********"
click at [165, 101] on p "505980 | [PERSON_NAME] SUPERIOR 1ATO2-MOL1-0014 RE" at bounding box center [172, 101] width 106 height 8
drag, startPoint x: 744, startPoint y: 222, endPoint x: 739, endPoint y: 224, distance: 5.0
click at [744, 222] on p "$ 2.000 ,00" at bounding box center [754, 218] width 42 height 15
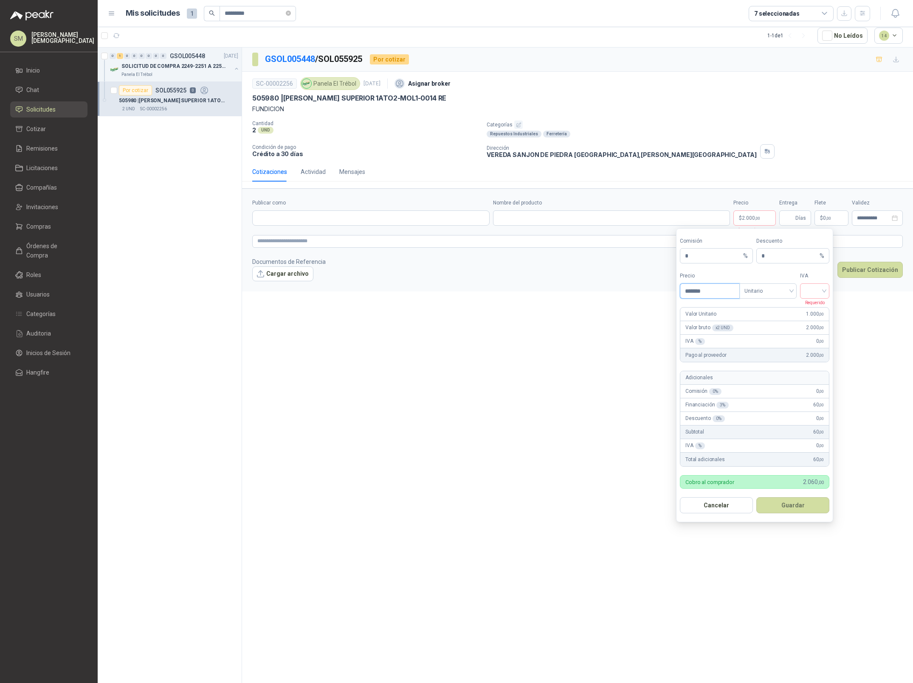
click at [704, 290] on input "*******" at bounding box center [709, 291] width 59 height 14
drag, startPoint x: 708, startPoint y: 290, endPoint x: 662, endPoint y: 287, distance: 46.8
click at [662, 287] on body "**********" at bounding box center [456, 341] width 913 height 683
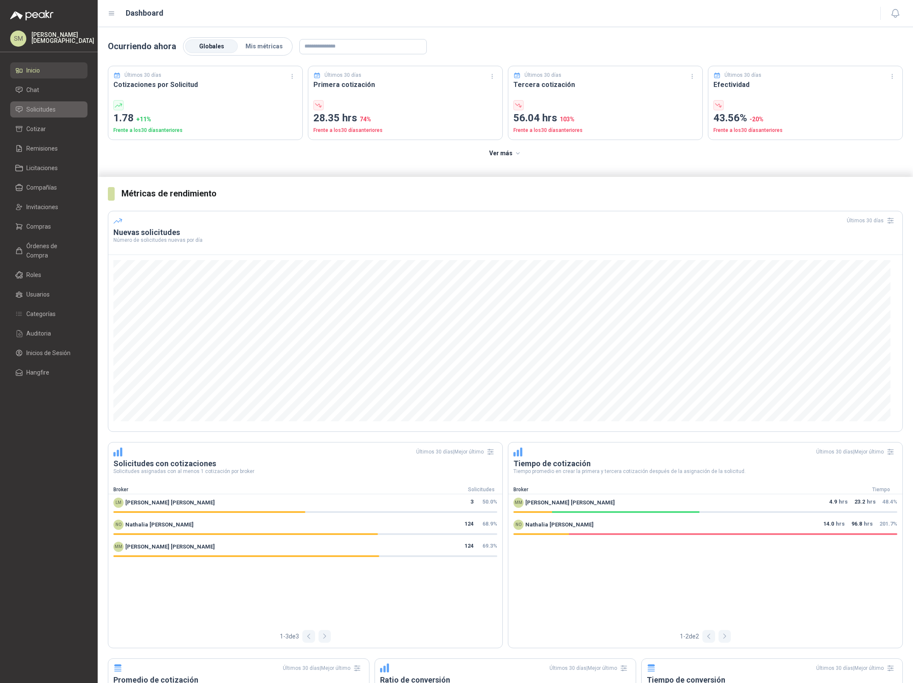
click at [45, 106] on span "Solicitudes" at bounding box center [40, 109] width 29 height 9
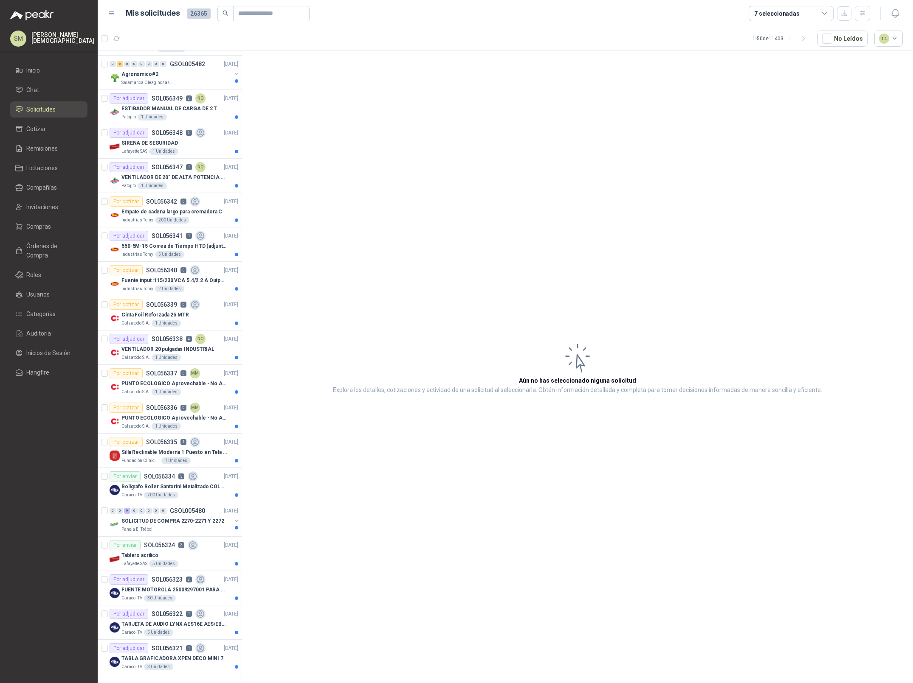
scroll to position [1098, 0]
click at [42, 244] on span "Órdenes de Compra" at bounding box center [52, 250] width 53 height 19
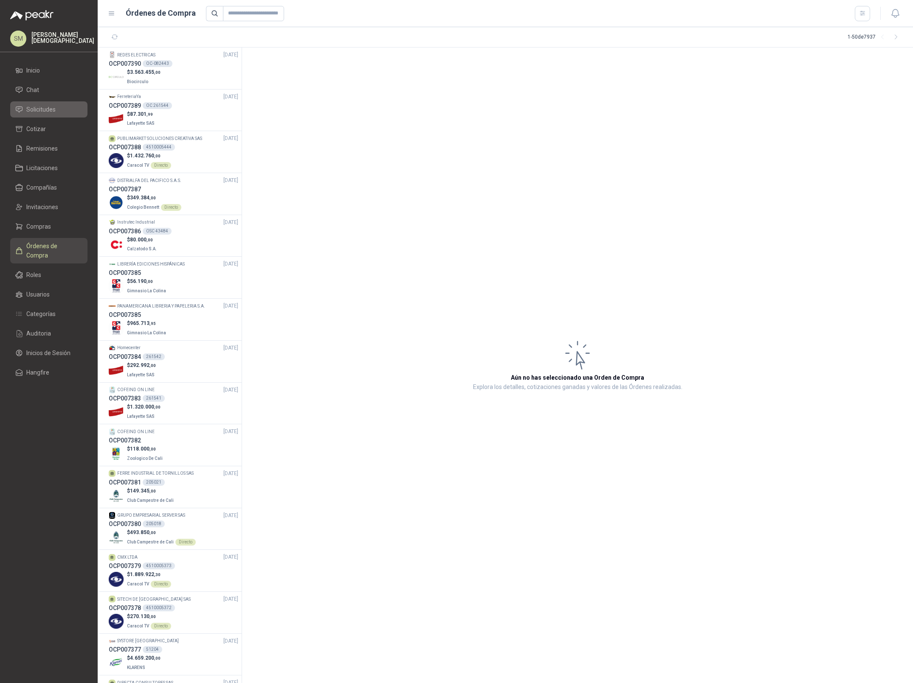
click at [53, 107] on span "Solicitudes" at bounding box center [40, 109] width 29 height 9
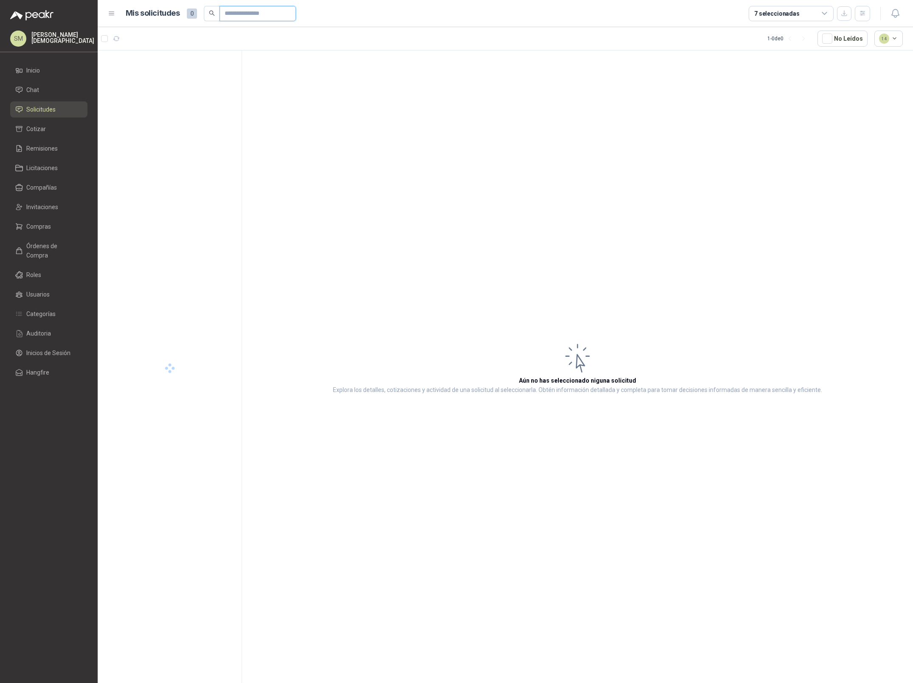
click at [250, 15] on input "text" at bounding box center [254, 13] width 59 height 14
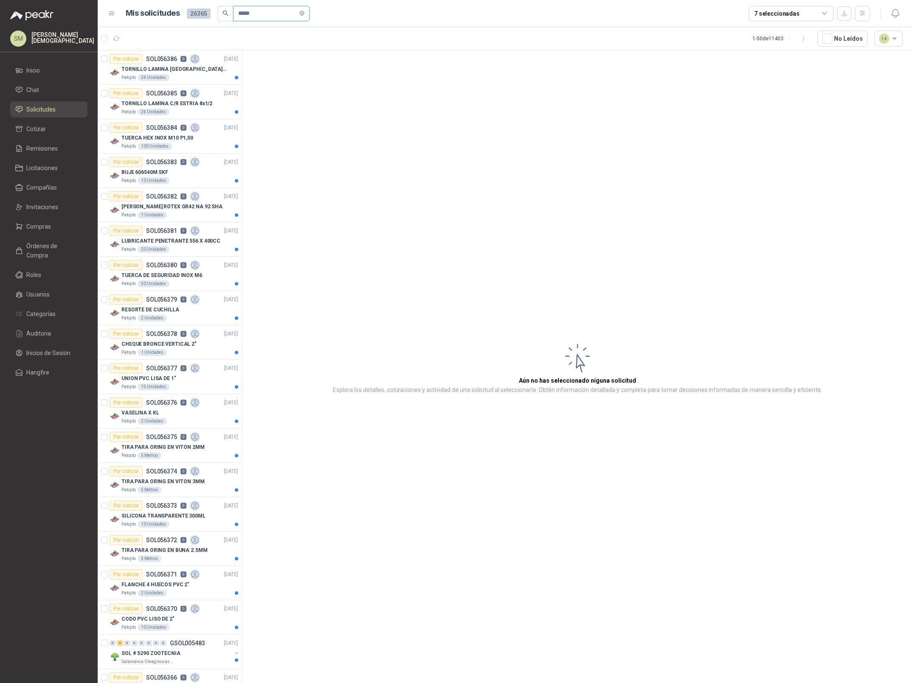
type input "******"
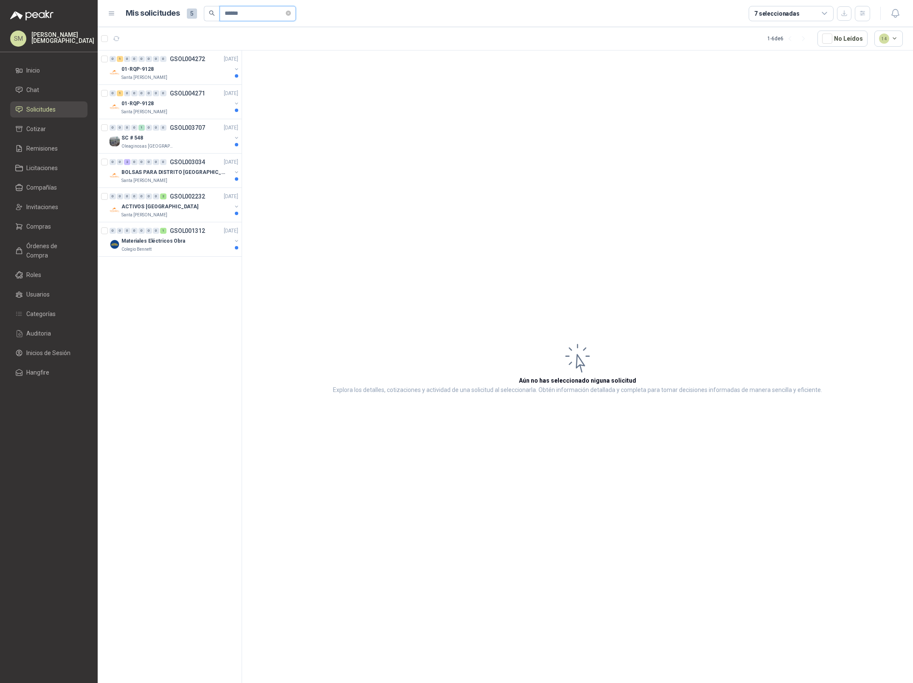
drag, startPoint x: 242, startPoint y: 9, endPoint x: 208, endPoint y: 6, distance: 34.5
click at [208, 6] on span "******" at bounding box center [250, 13] width 92 height 15
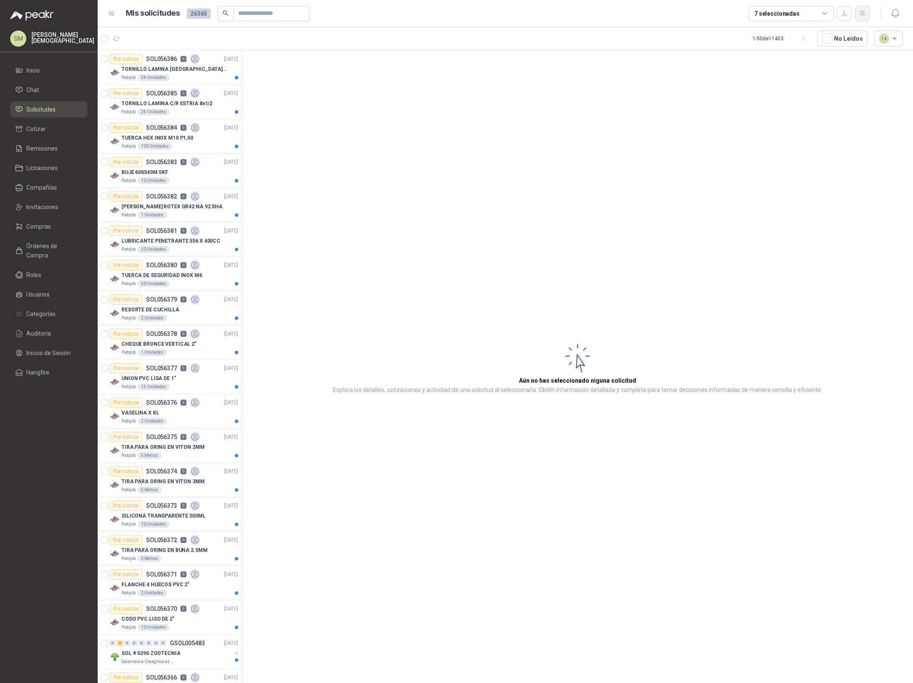
click at [863, 12] on icon "button" at bounding box center [862, 13] width 7 height 7
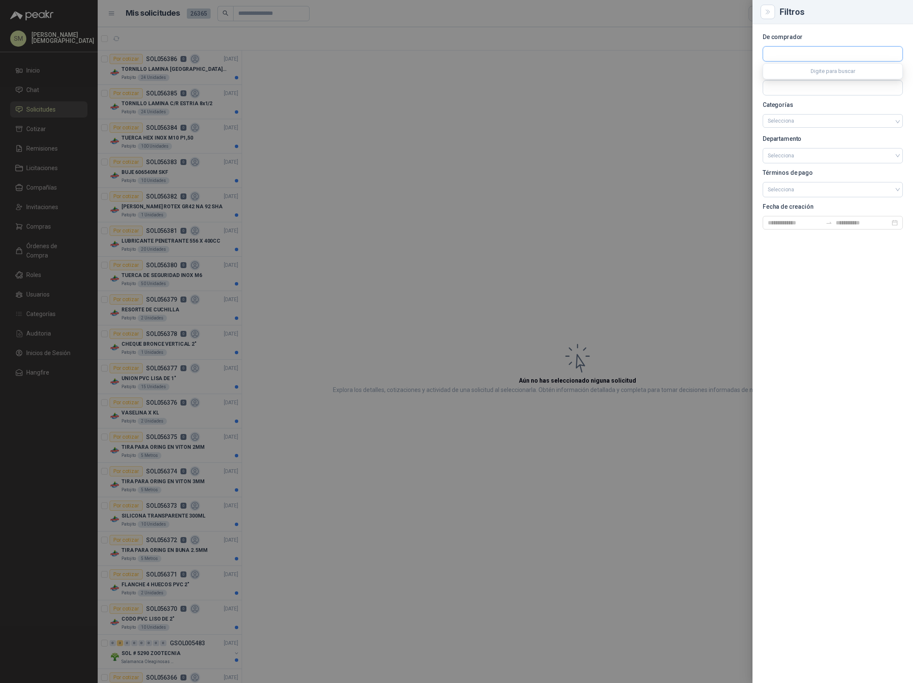
click at [818, 58] on input "text" at bounding box center [832, 54] width 139 height 14
type input "****"
click at [817, 75] on span "Fundación Bennett -" at bounding box center [810, 77] width 56 height 4
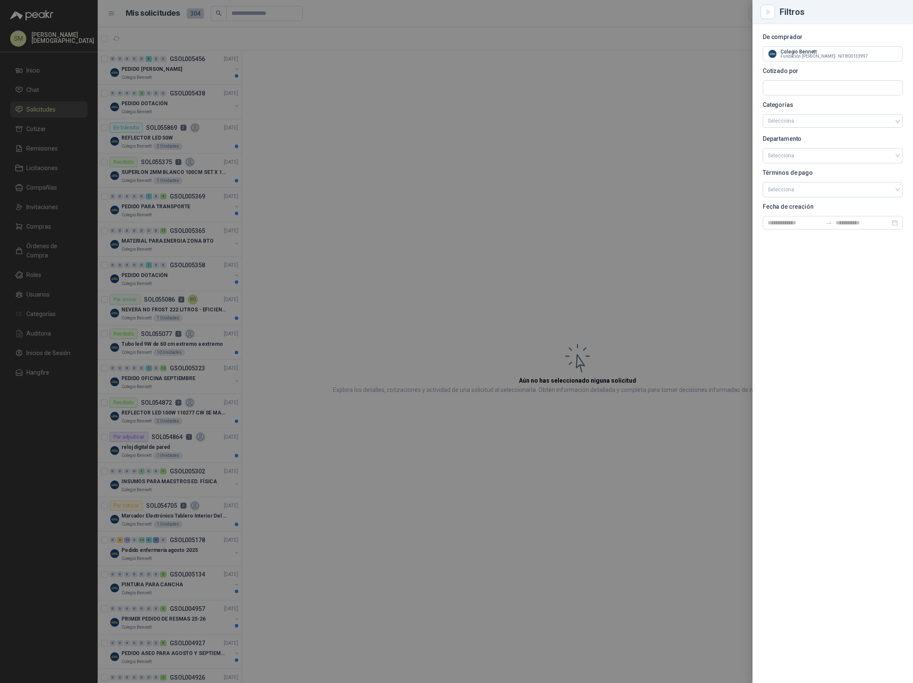
click at [339, 119] on div at bounding box center [456, 341] width 913 height 683
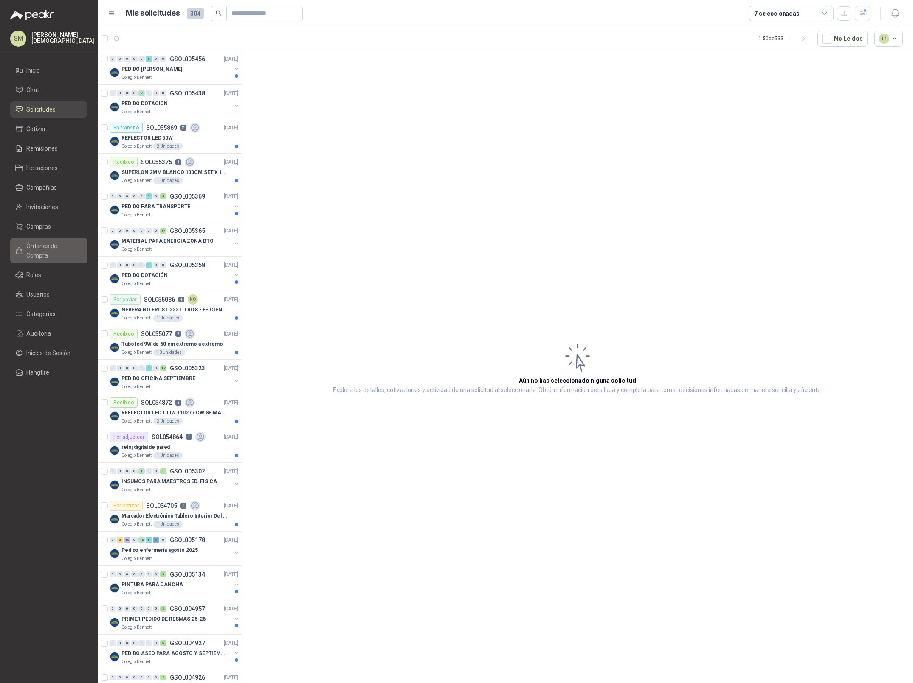
click at [51, 239] on link "Órdenes de Compra" at bounding box center [48, 250] width 77 height 25
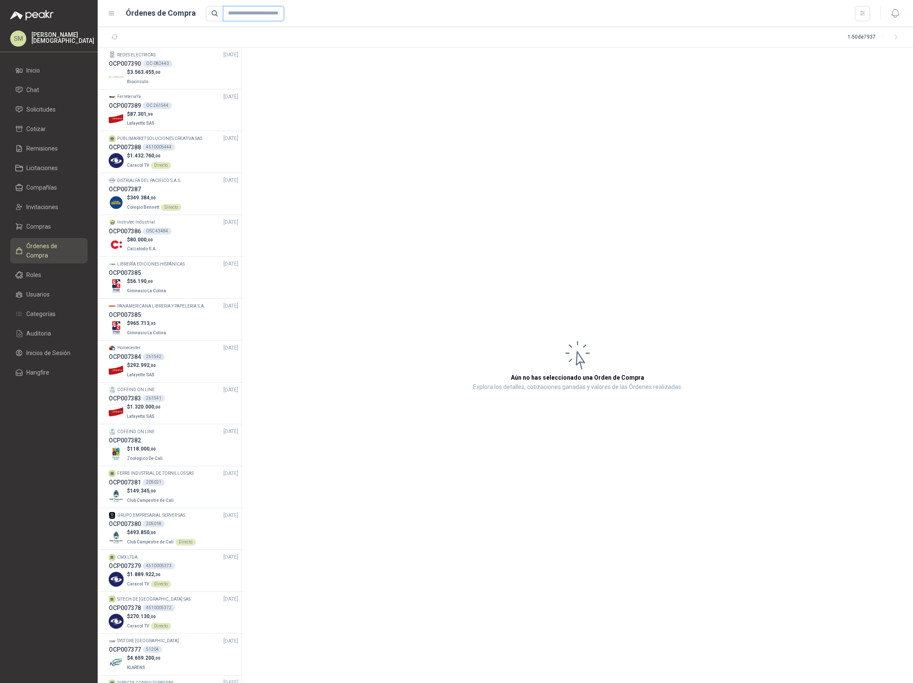
click at [261, 14] on input "text" at bounding box center [253, 13] width 61 height 15
type input "******"
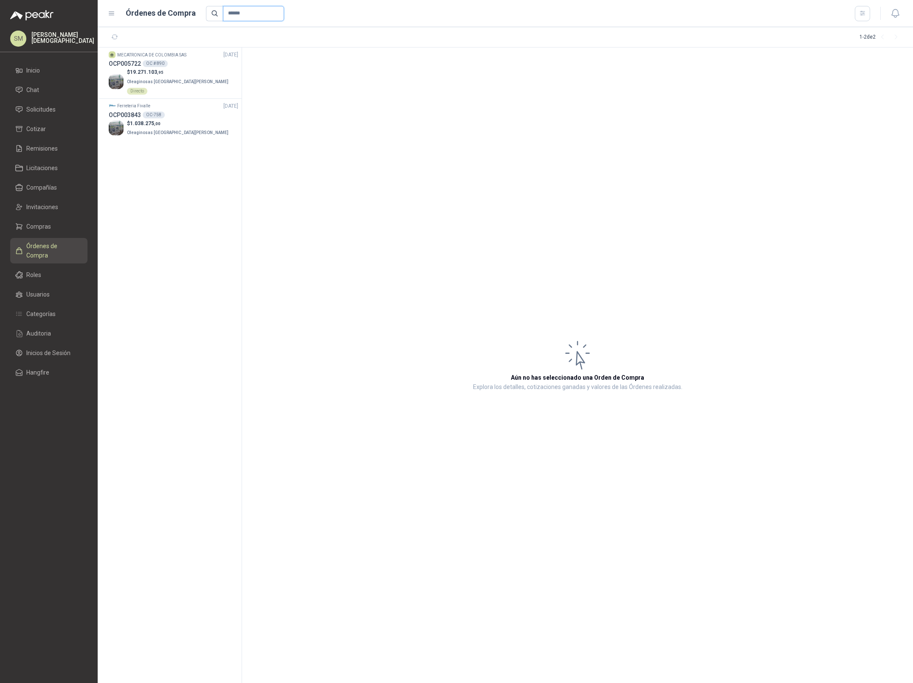
drag, startPoint x: 249, startPoint y: 10, endPoint x: 201, endPoint y: 12, distance: 48.0
click at [201, 12] on div "Órdenes de Compra ******" at bounding box center [489, 13] width 762 height 15
click at [233, 16] on input "******" at bounding box center [253, 13] width 61 height 15
click at [866, 13] on button "button" at bounding box center [861, 13] width 15 height 15
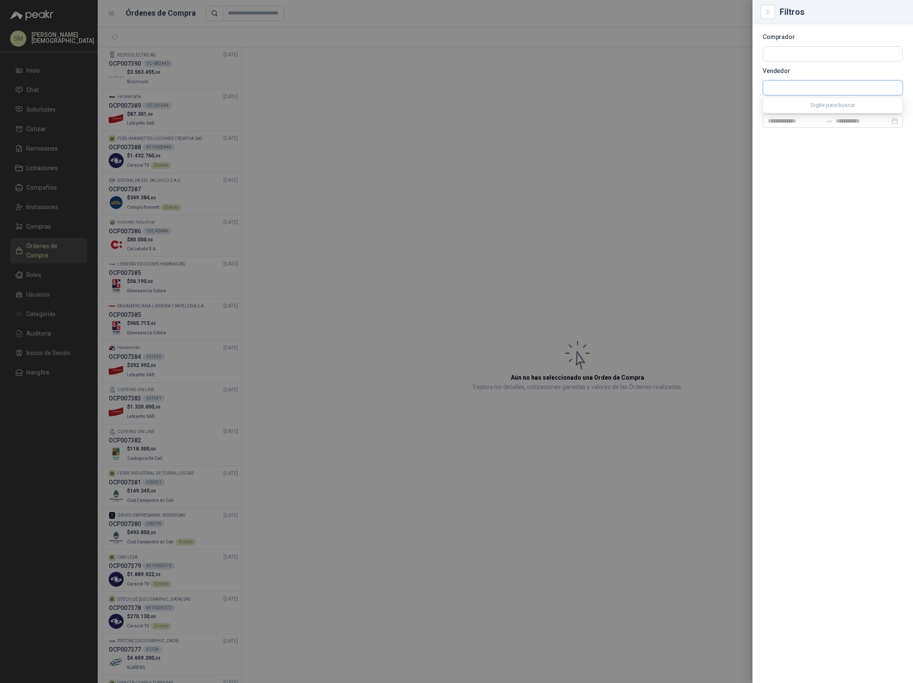
click at [790, 82] on input "text" at bounding box center [832, 88] width 139 height 14
type input "*******"
click at [819, 126] on span "DISTRIALFA DEL PACIFICO S.A.S. -" at bounding box center [814, 125] width 64 height 4
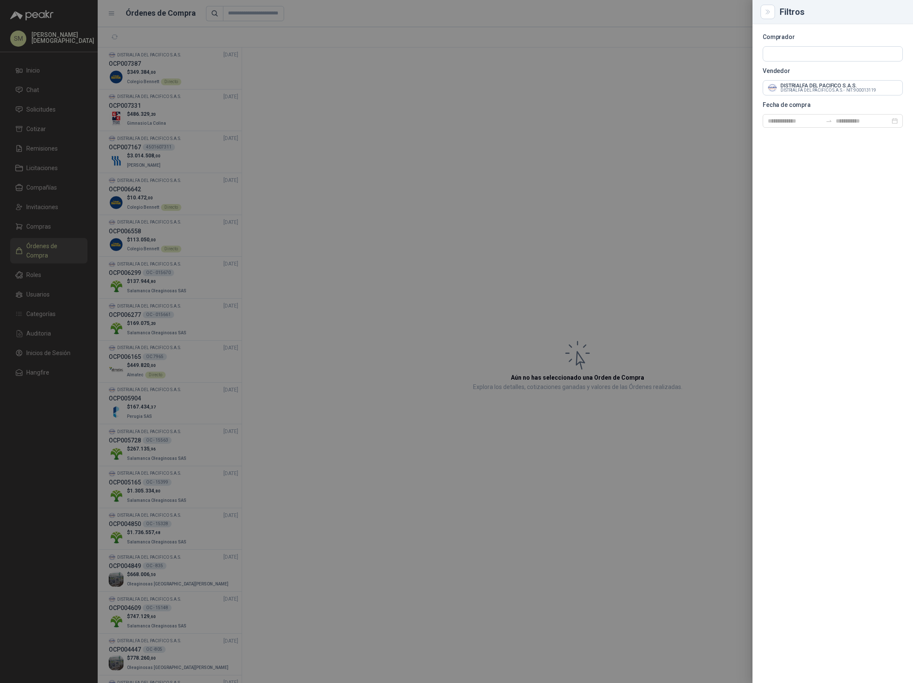
click at [506, 130] on div at bounding box center [456, 341] width 913 height 683
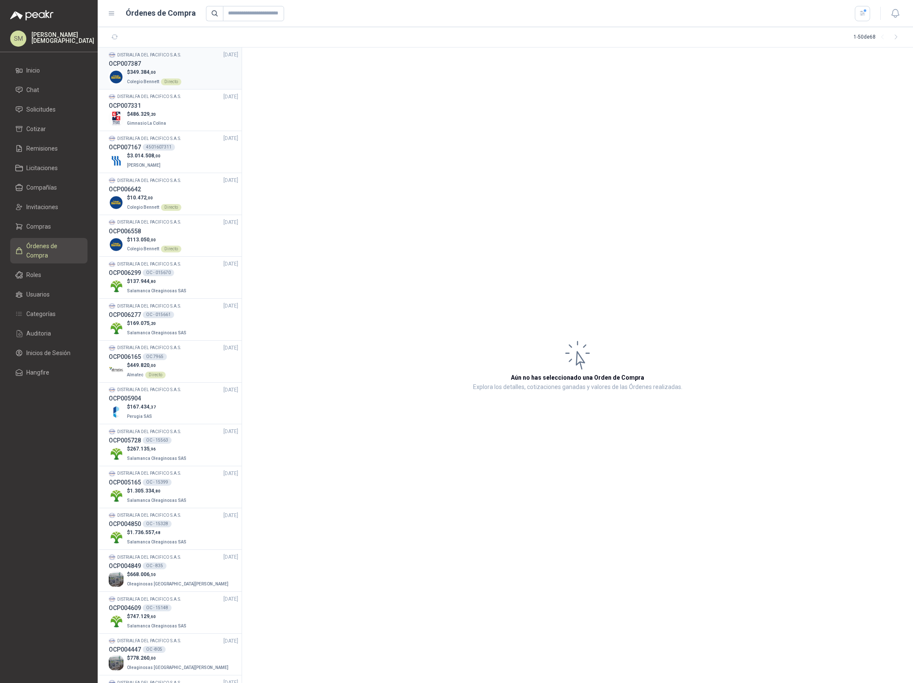
click at [198, 76] on div "$ 349.384 ,00 Colegio Bennett Directo" at bounding box center [173, 76] width 129 height 17
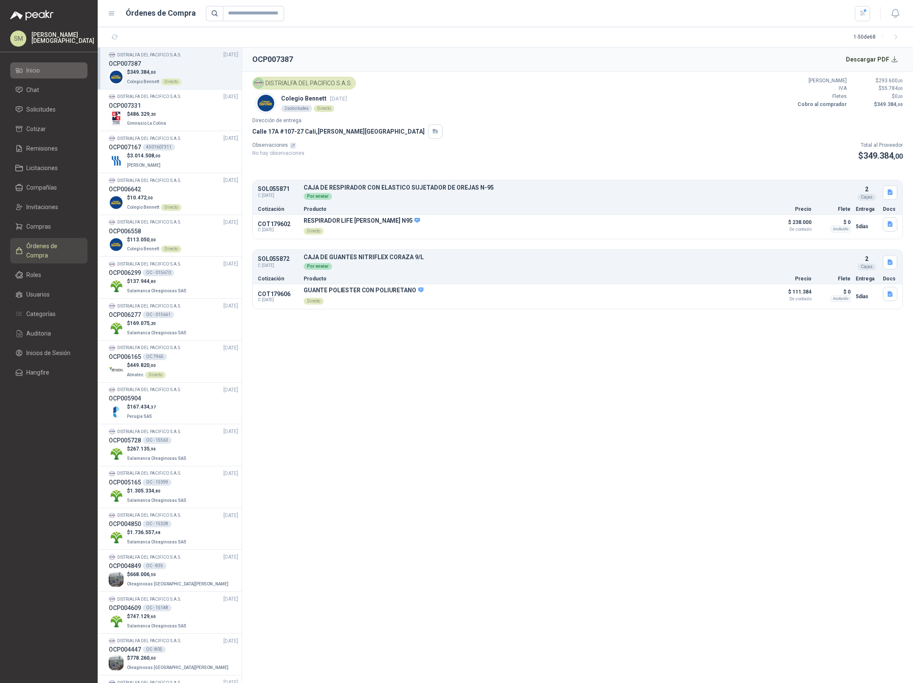
click at [42, 67] on li "Inicio" at bounding box center [48, 70] width 67 height 9
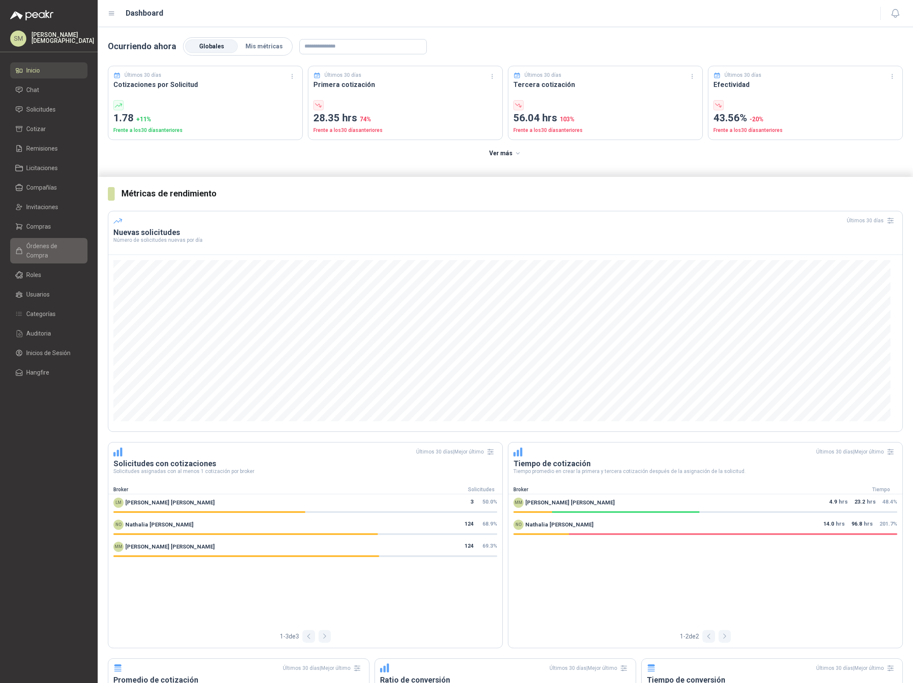
click at [44, 244] on span "Órdenes de Compra" at bounding box center [52, 250] width 53 height 19
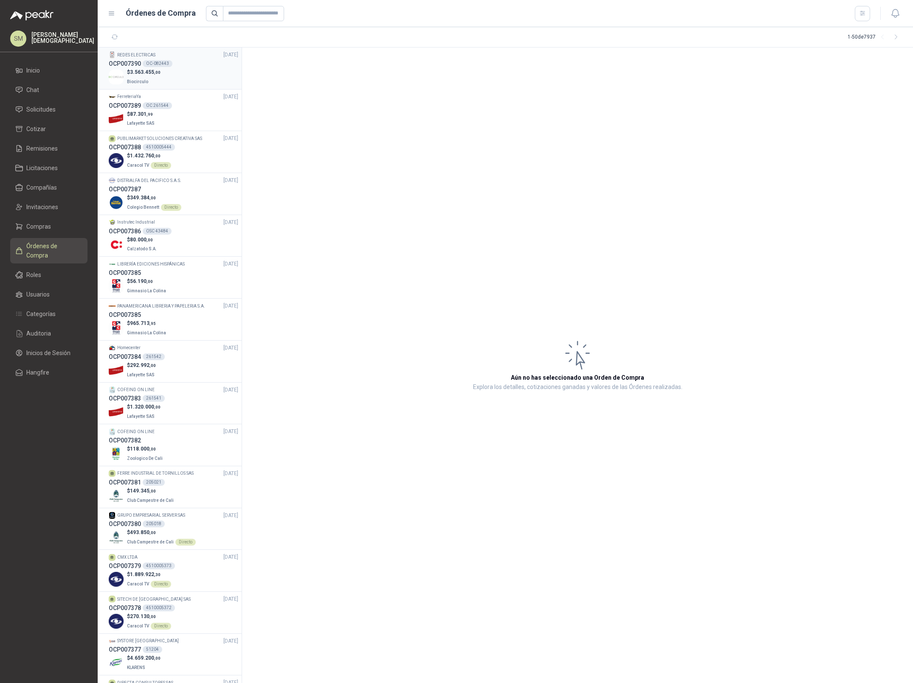
click at [194, 78] on div "$ 3.563.455 ,00 Biocirculo" at bounding box center [173, 76] width 129 height 17
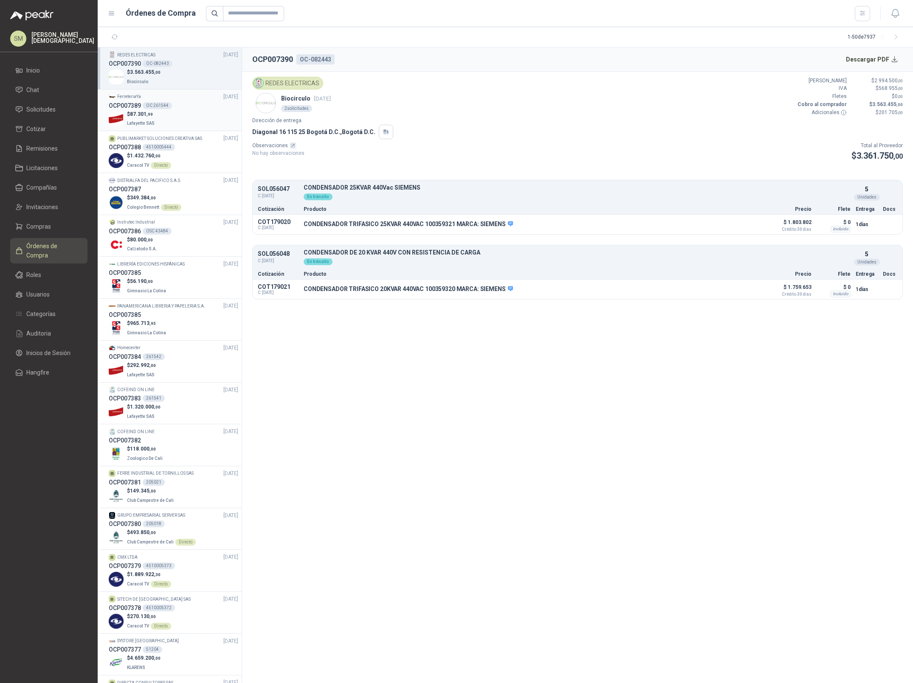
click at [182, 106] on div "OCP007389 OC 261544" at bounding box center [173, 105] width 129 height 9
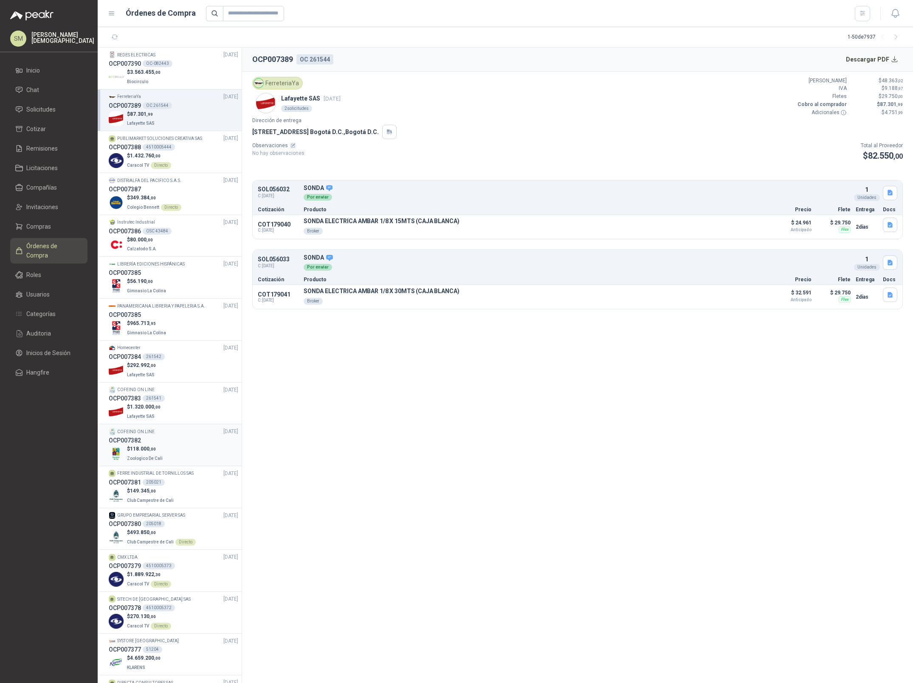
click at [167, 440] on div "OCP007382" at bounding box center [173, 440] width 129 height 9
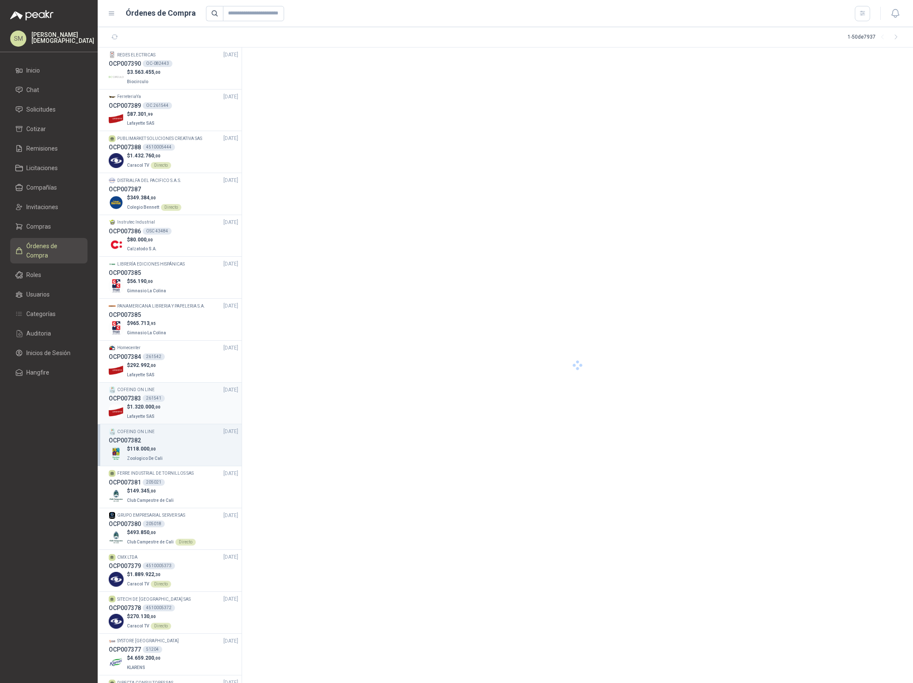
click at [171, 407] on div "$ 1.320.000 ,00 Lafayette SAS" at bounding box center [173, 411] width 129 height 17
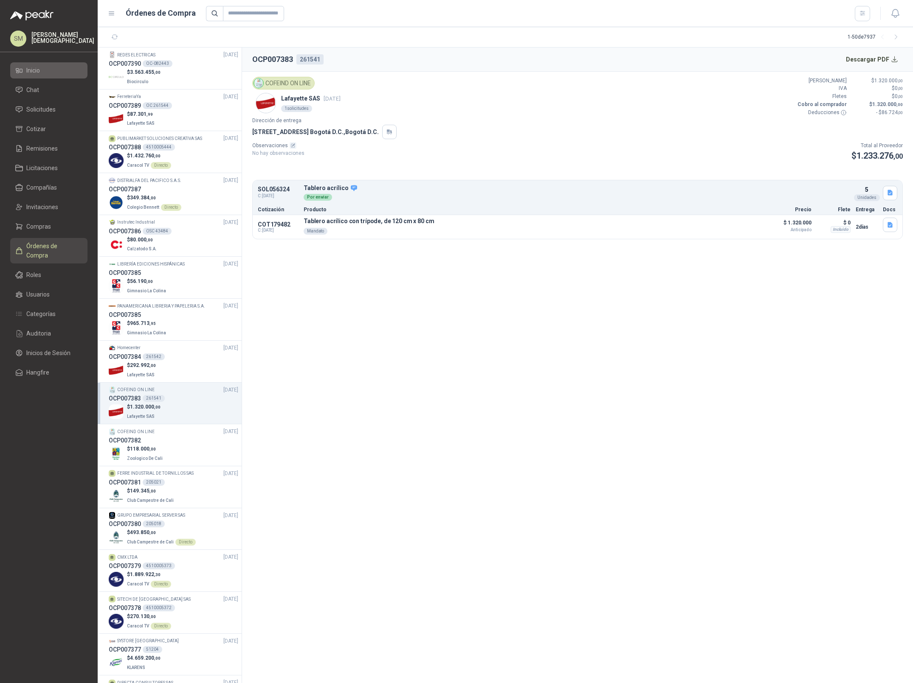
click at [40, 68] on span "Inicio" at bounding box center [33, 70] width 14 height 9
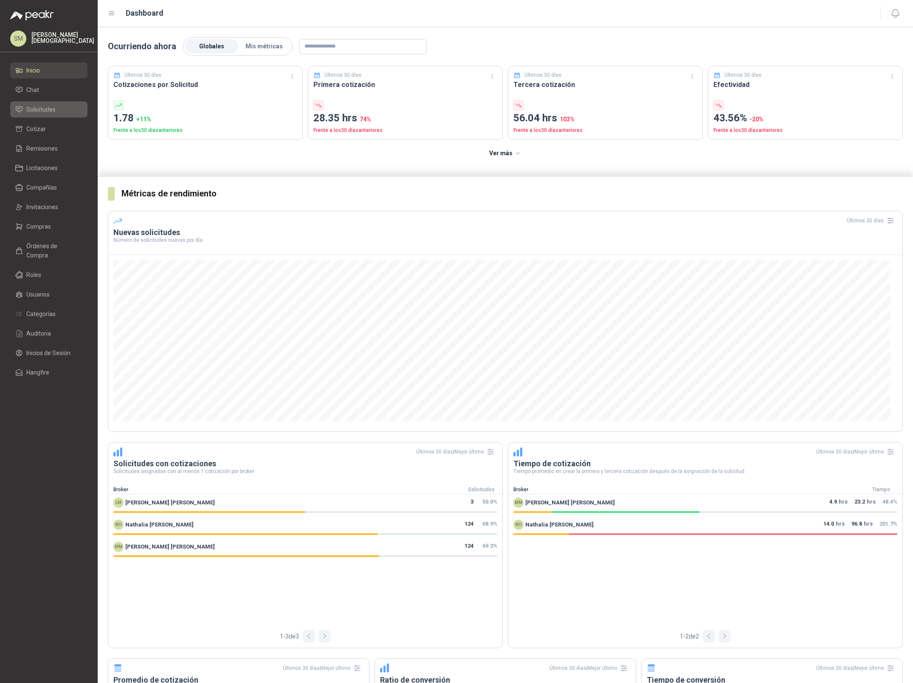
click at [58, 112] on li "Solicitudes" at bounding box center [48, 109] width 67 height 9
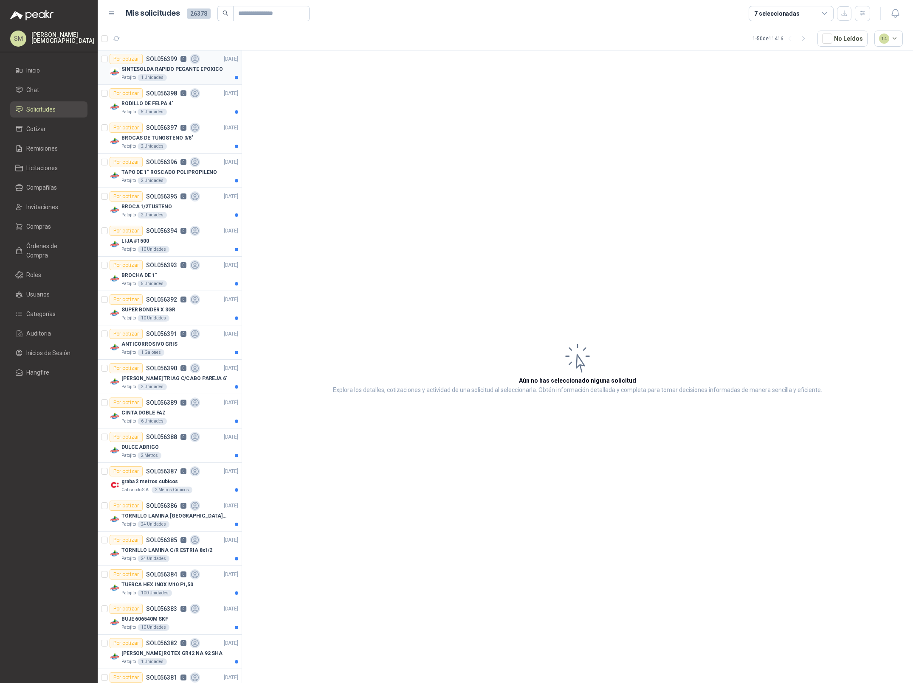
click at [171, 74] on div "Patojito 1 Unidades" at bounding box center [179, 77] width 117 height 7
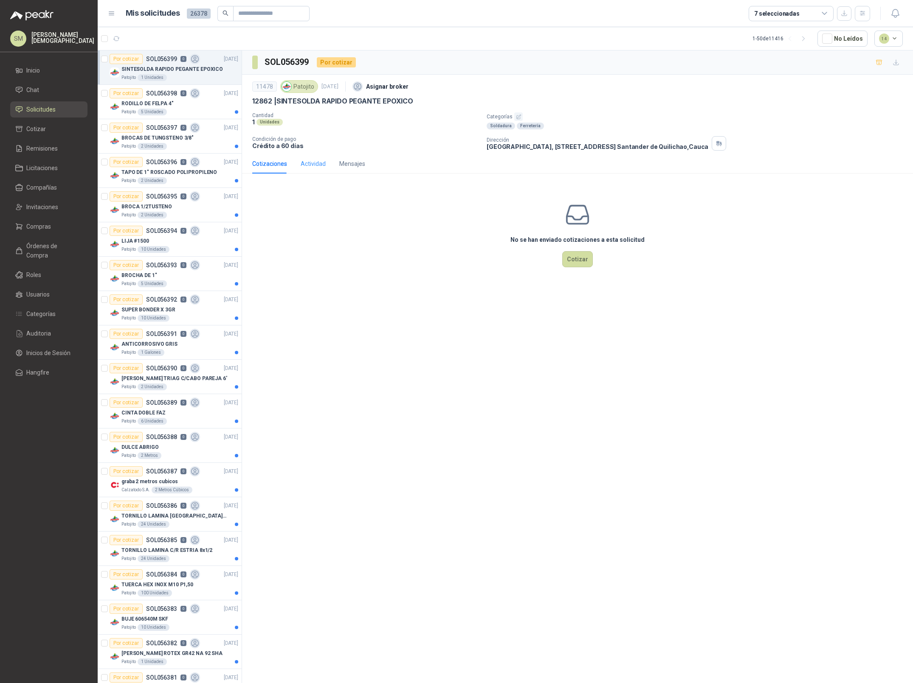
click at [312, 157] on div "Actividad" at bounding box center [312, 164] width 25 height 20
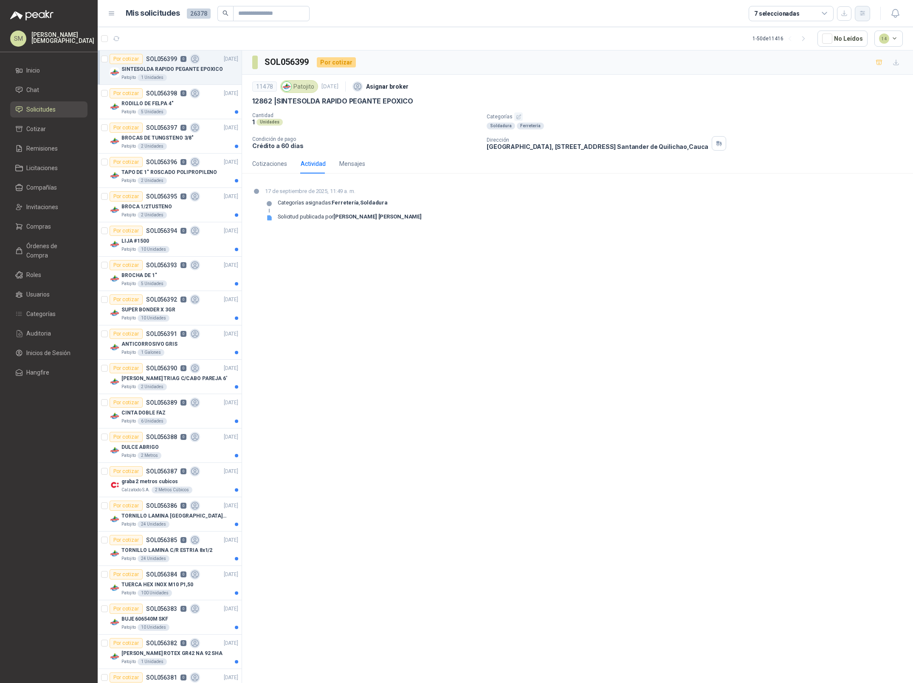
click at [865, 16] on icon "button" at bounding box center [862, 13] width 7 height 7
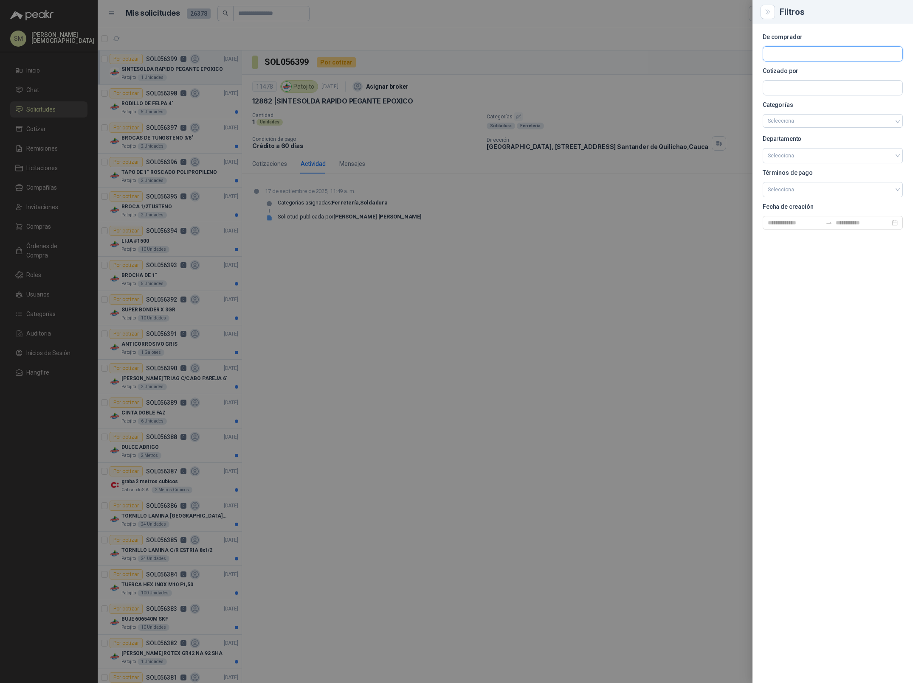
click at [798, 56] on input "text" at bounding box center [832, 54] width 139 height 14
type input "*"
type input "********"
click at [797, 75] on span "Laminate Packaging Colombia SAS -" at bounding box center [828, 77] width 93 height 4
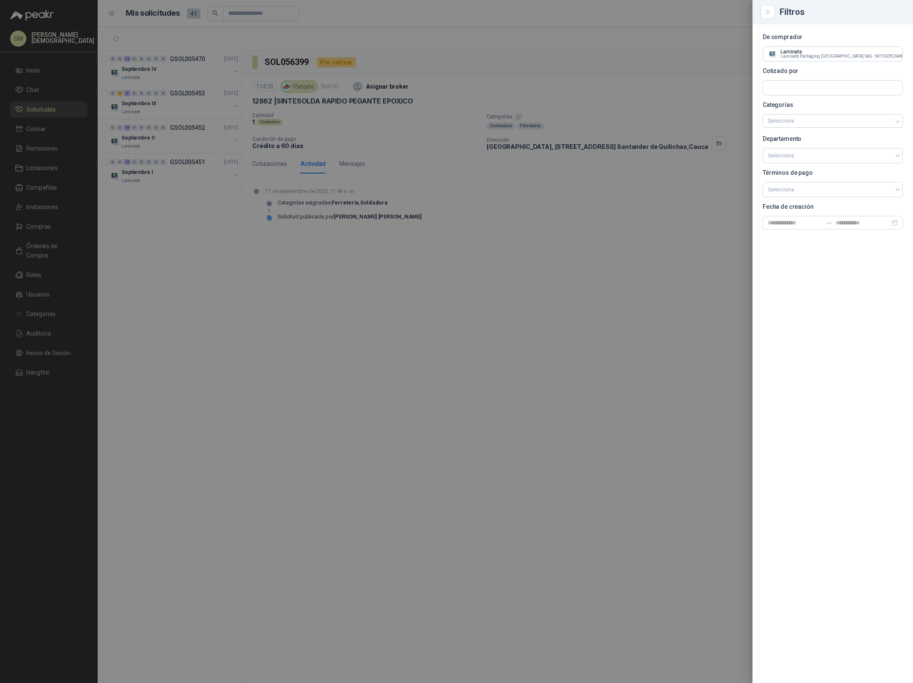
click at [395, 68] on div at bounding box center [456, 341] width 913 height 683
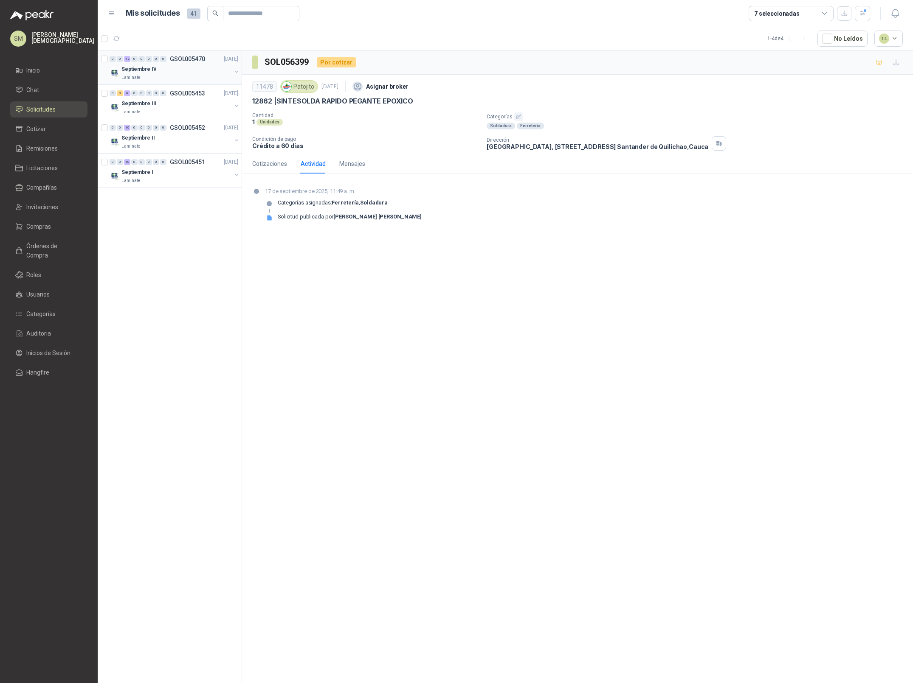
click at [205, 72] on div "Septiembre IV" at bounding box center [176, 69] width 110 height 10
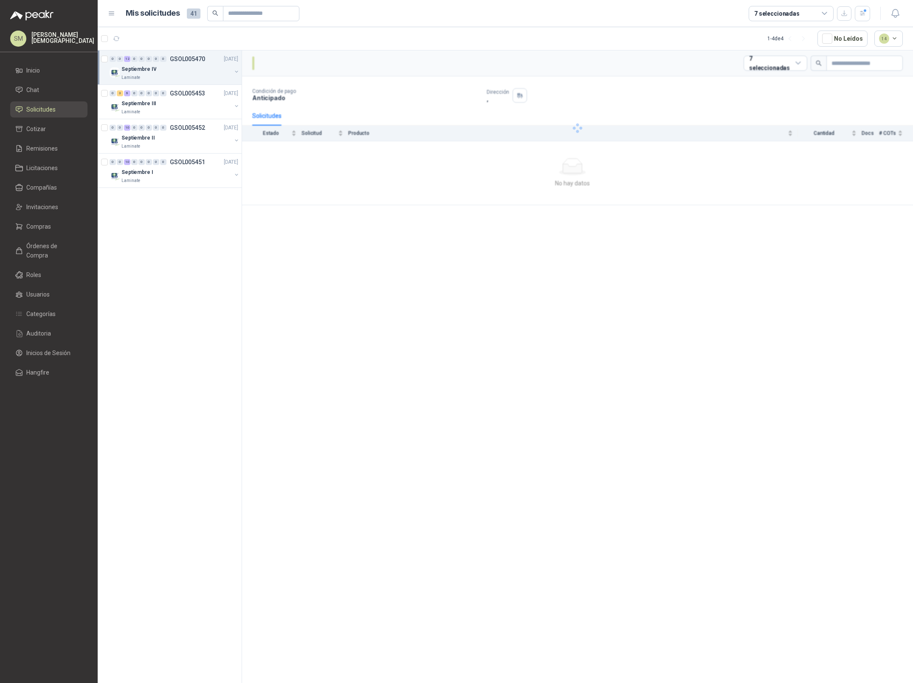
click at [193, 73] on div "Septiembre IV" at bounding box center [176, 69] width 110 height 10
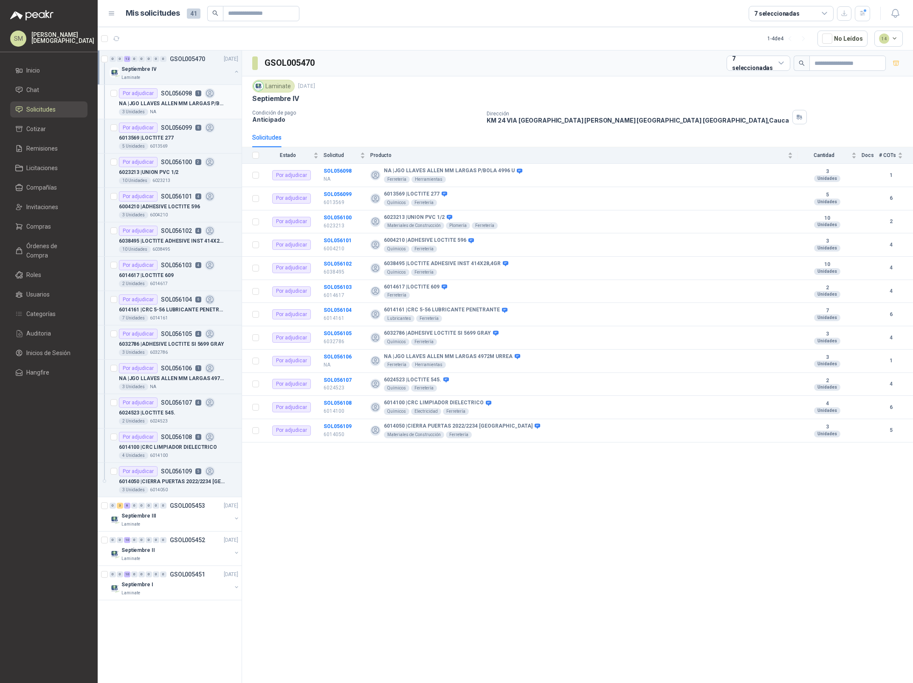
click at [205, 109] on div "3 Unidades NA" at bounding box center [178, 112] width 119 height 7
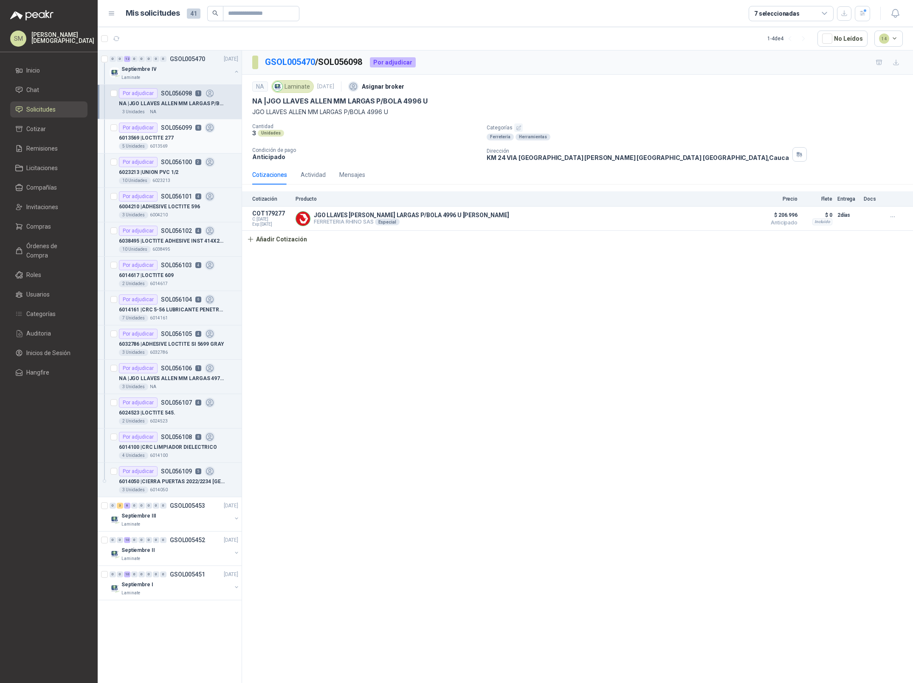
click at [210, 135] on div "6013569 | LOCTITE 277" at bounding box center [178, 138] width 119 height 10
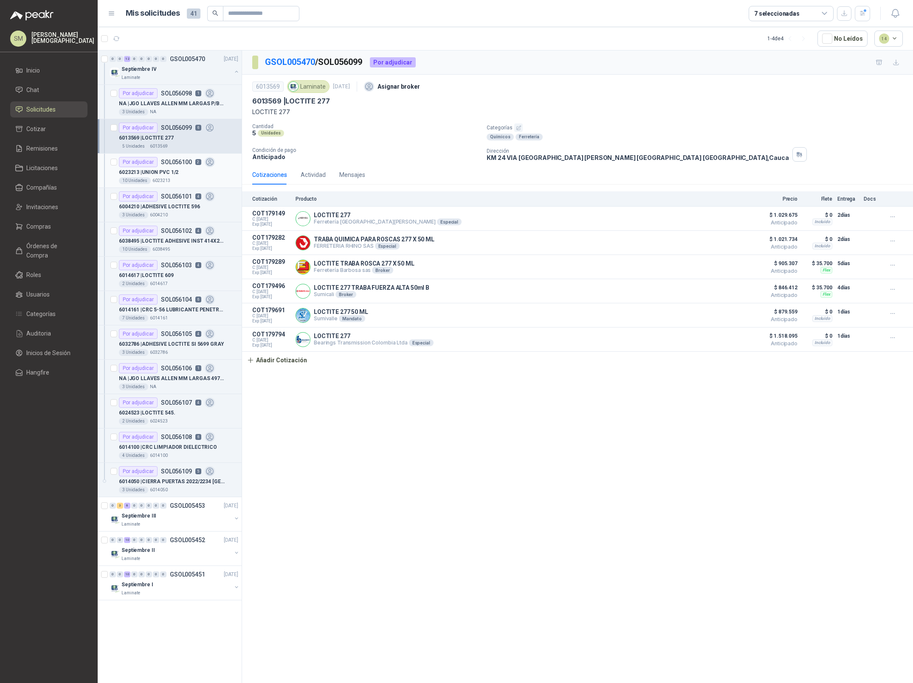
click at [159, 173] on p "6023213 | UNION PVC 1/2" at bounding box center [148, 172] width 59 height 8
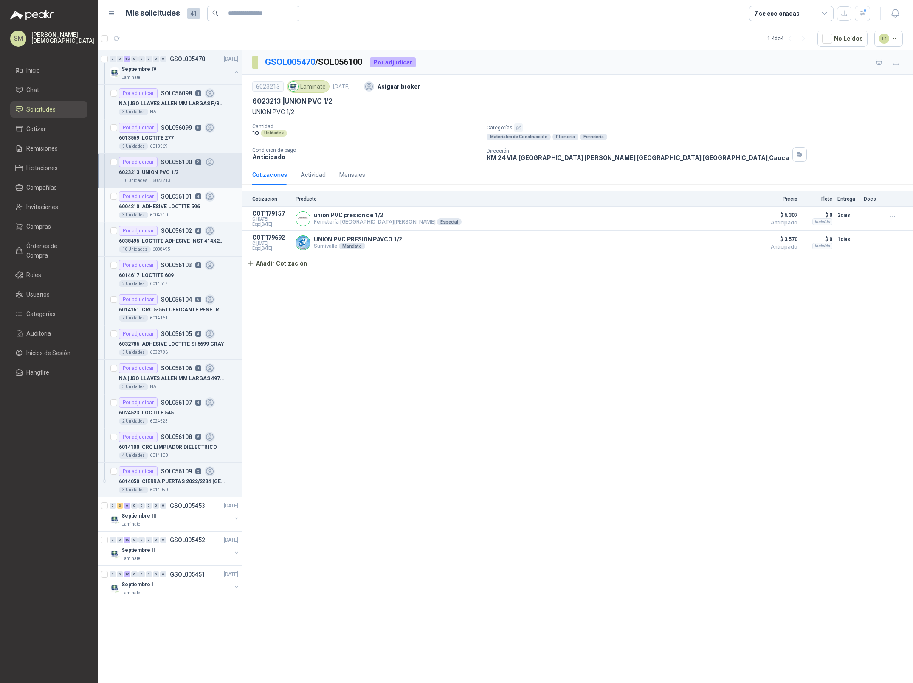
click at [161, 197] on p "SOL056101" at bounding box center [176, 197] width 31 height 6
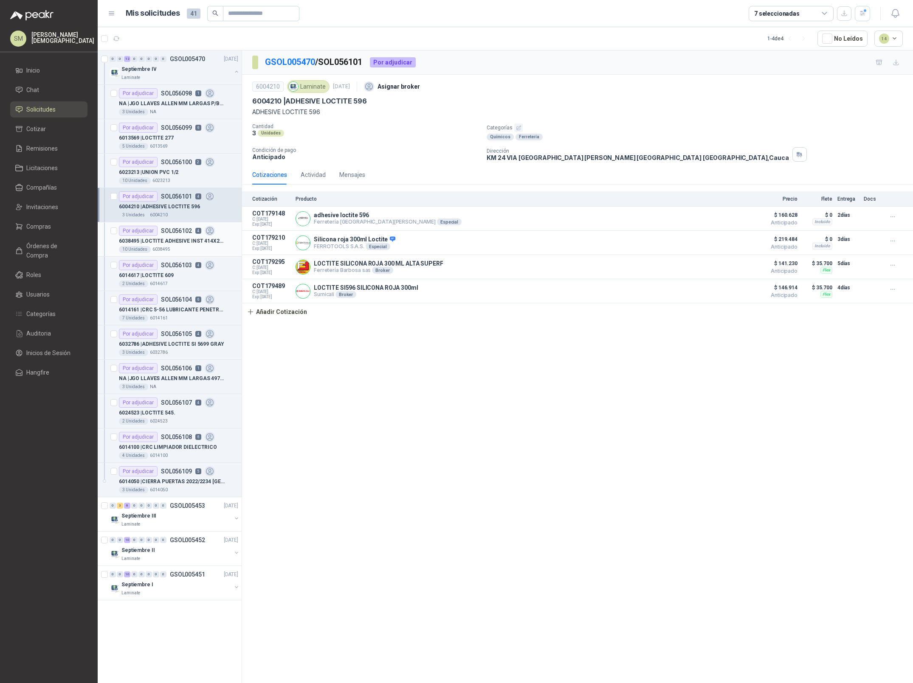
click at [163, 240] on p "6038495 | LOCTITE ADHESIVE INST 414X28,4GR" at bounding box center [172, 241] width 106 height 8
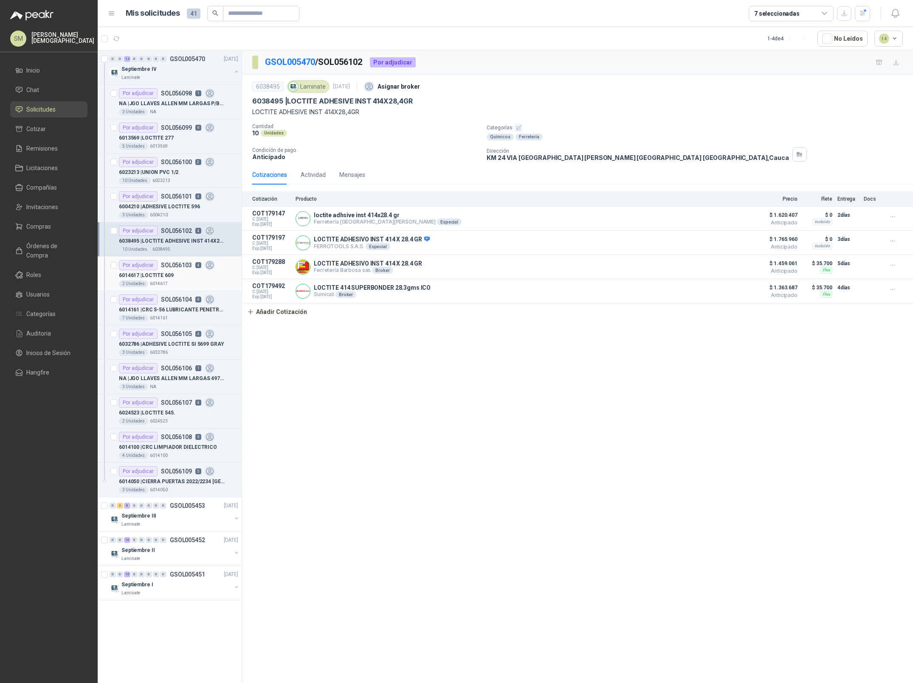
click at [173, 278] on div "6014617 | LOCTITE 609" at bounding box center [178, 275] width 119 height 10
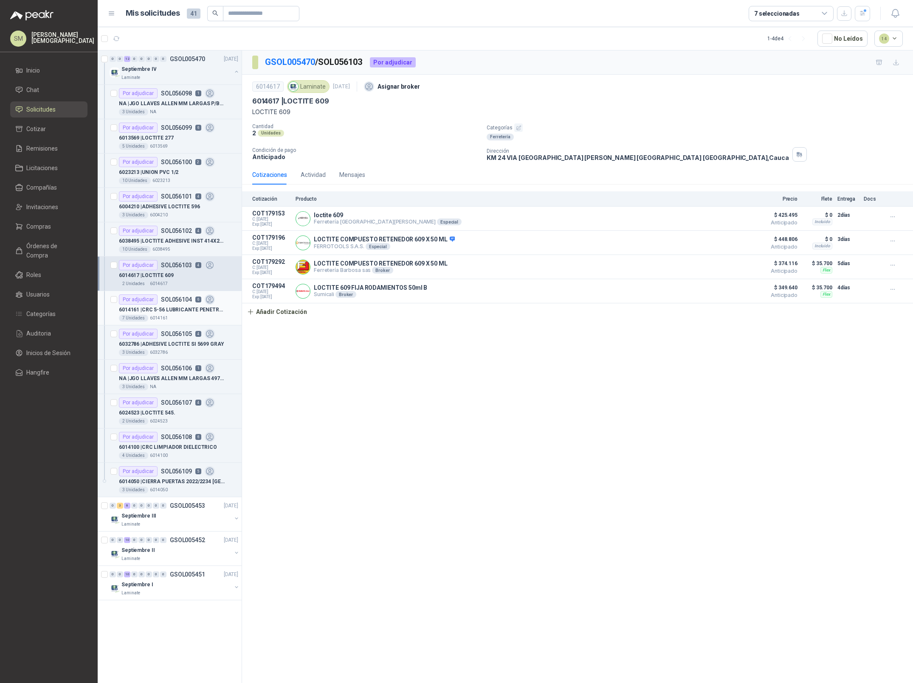
click at [164, 313] on p "6014161 | CRC 5-56 LUBRICANTE PENETRANTE" at bounding box center [172, 310] width 106 height 8
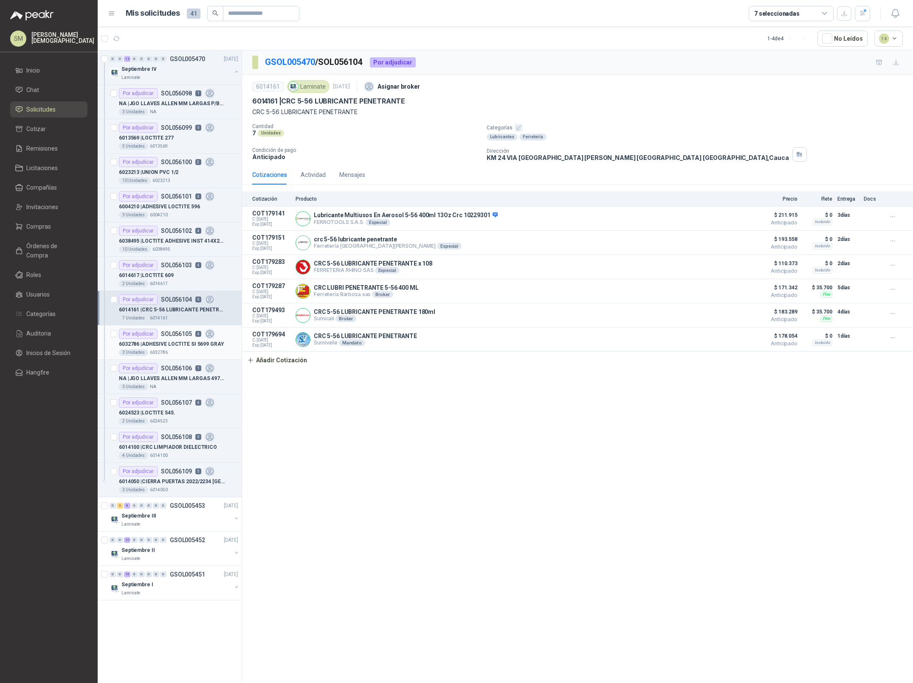
click at [177, 339] on div "Por adjudicar SOL056105 4" at bounding box center [167, 334] width 96 height 10
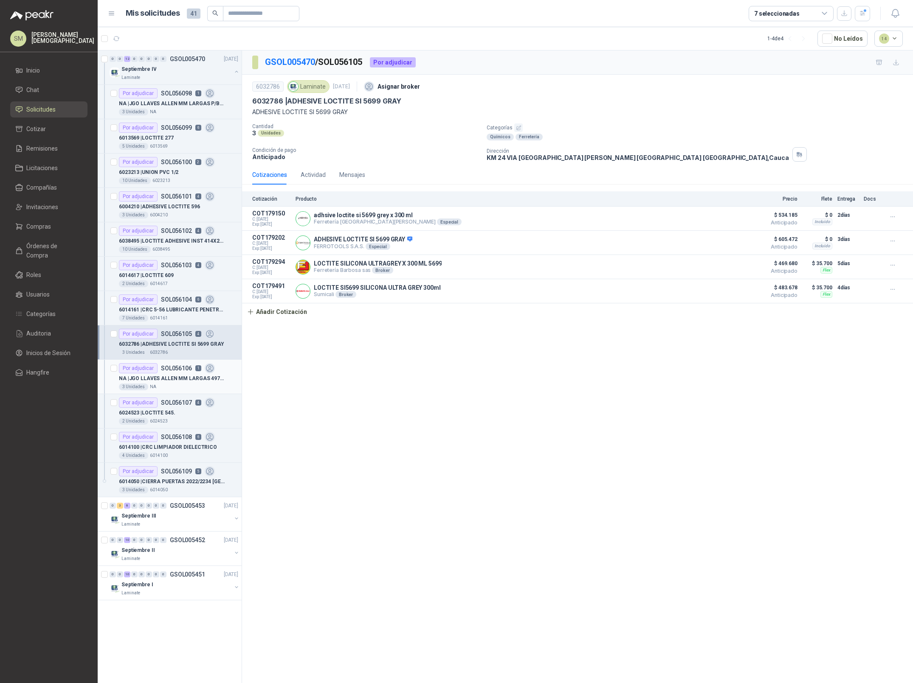
click at [175, 380] on p "NA | JGO LLAVES ALLEN MM LARGAS 4972M URREA" at bounding box center [172, 379] width 106 height 8
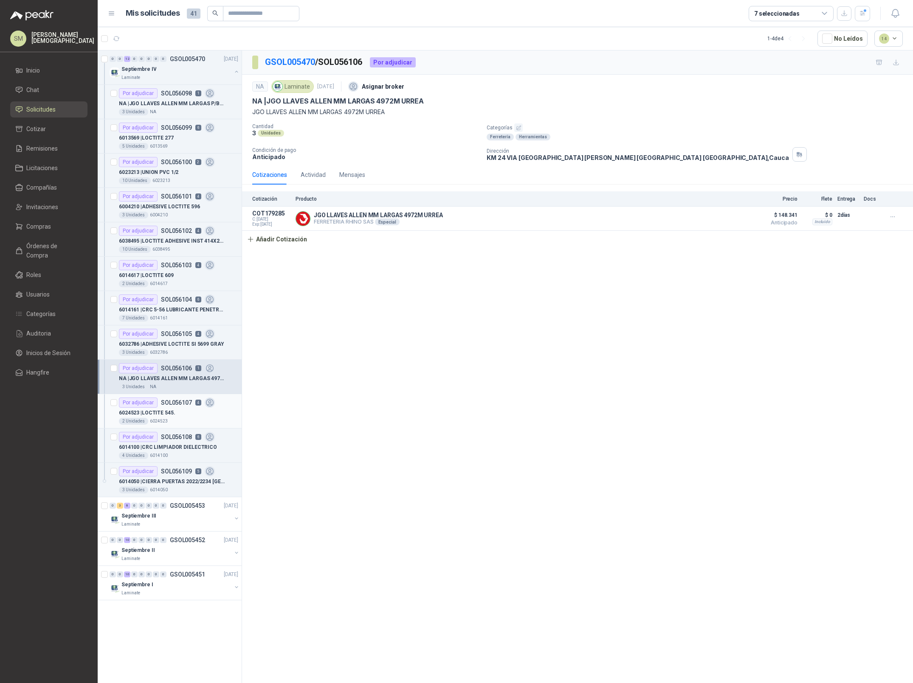
click at [185, 410] on div "6024523 | LOCTITE 545." at bounding box center [178, 413] width 119 height 10
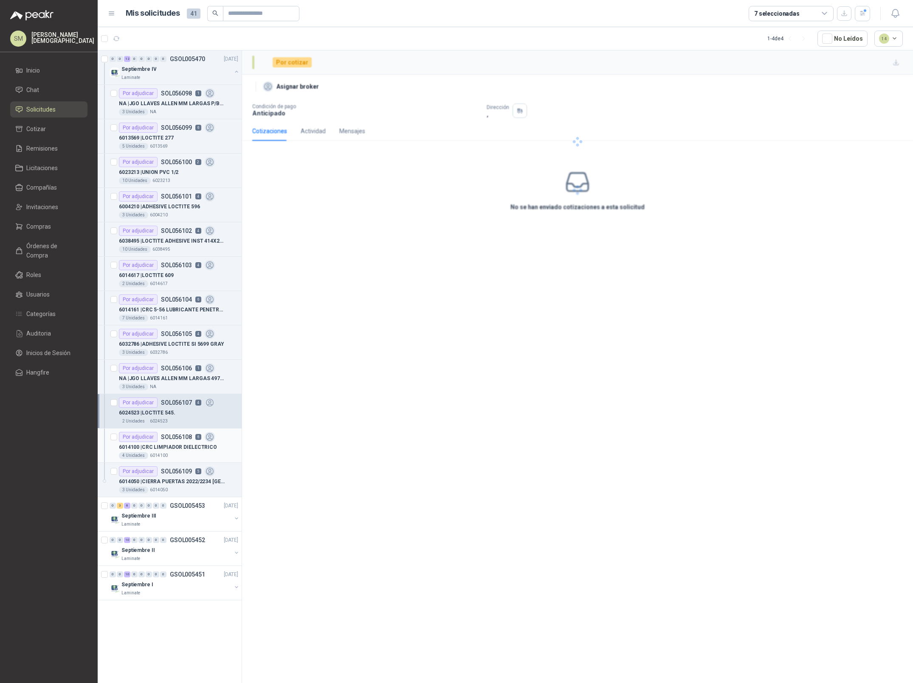
click at [168, 445] on p "6014100 | CRC LIMPIADOR DIELECTRICO" at bounding box center [168, 448] width 98 height 8
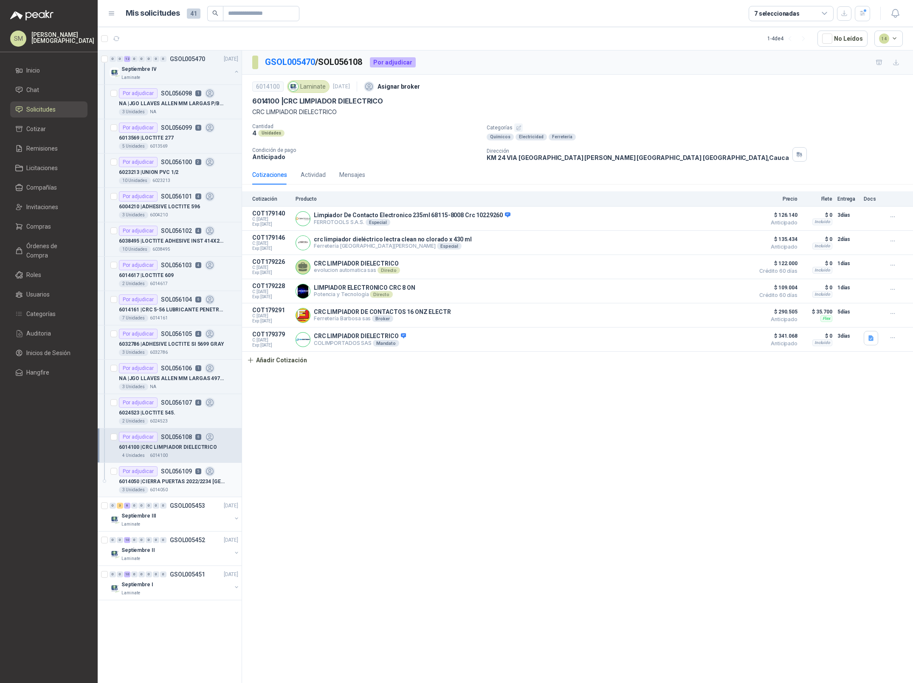
click at [174, 478] on div "6014050 | CIERRA PUERTAS 2022/2234 YALE" at bounding box center [178, 482] width 119 height 10
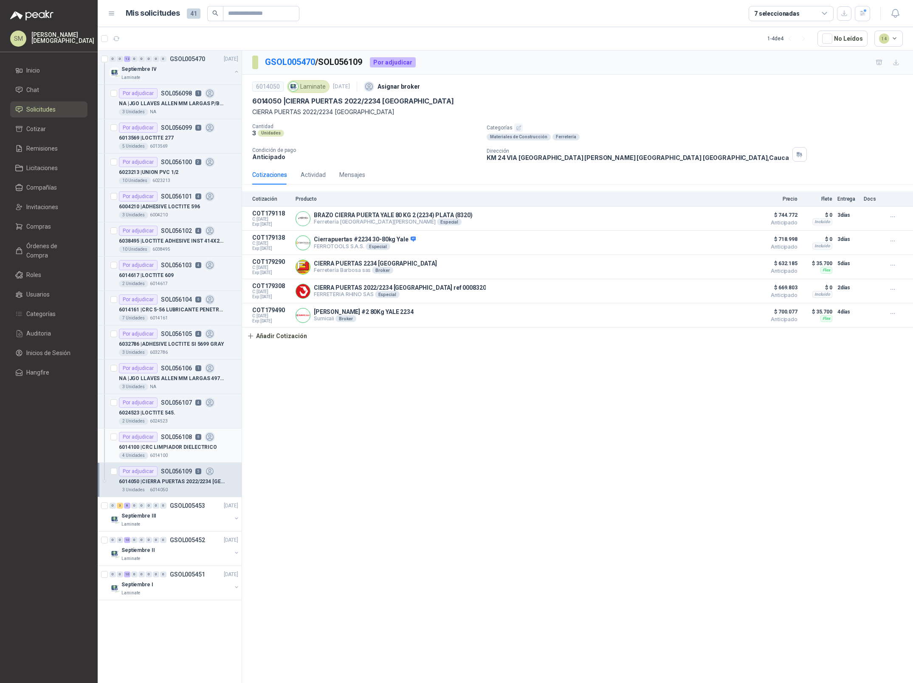
click at [173, 452] on p "6014100 | CRC LIMPIADOR DIELECTRICO" at bounding box center [168, 448] width 98 height 8
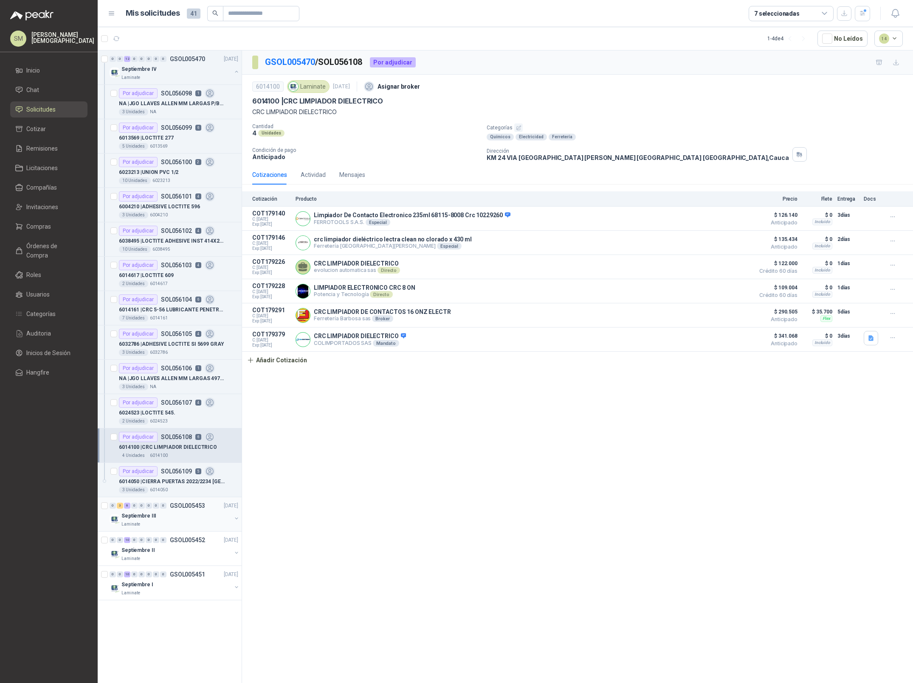
click at [169, 512] on div "Septiembre III" at bounding box center [176, 516] width 110 height 10
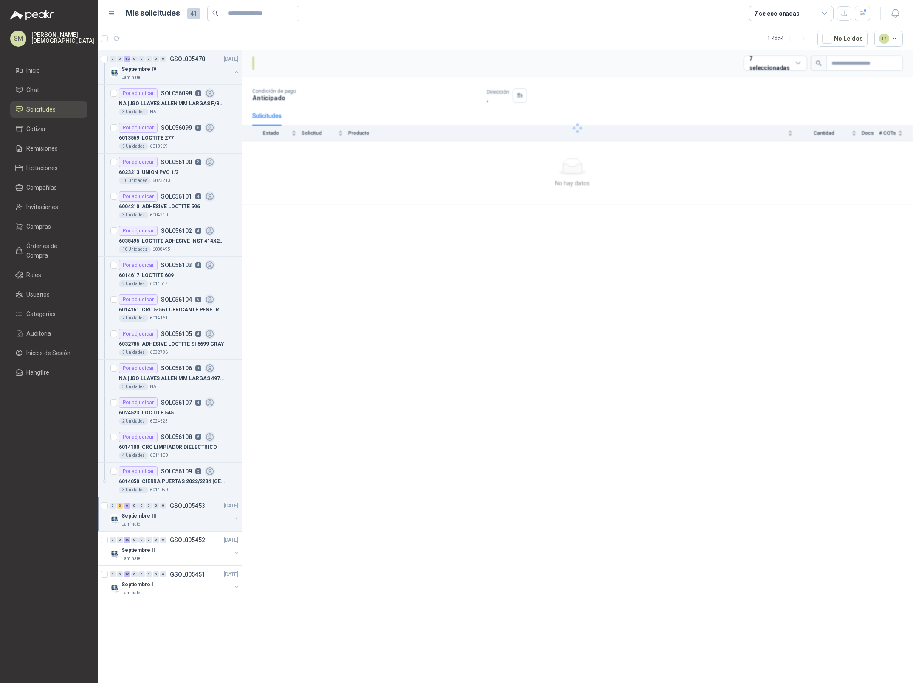
click at [188, 517] on div "Septiembre III" at bounding box center [176, 516] width 110 height 10
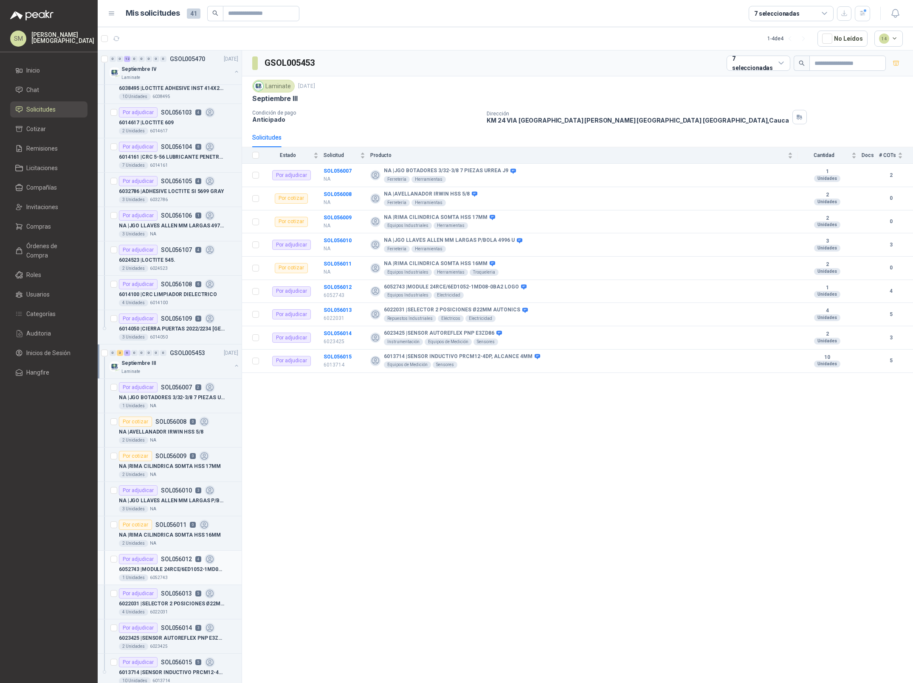
scroll to position [229, 0]
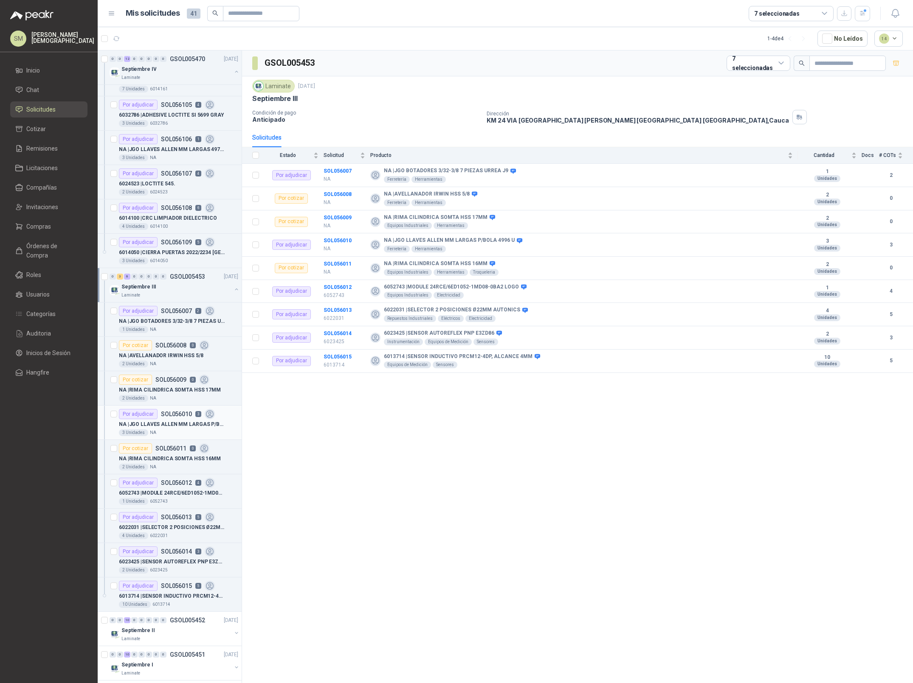
click at [175, 424] on p "NA | JGO LLAVES ALLEN MM LARGAS P/BOLA 4996 U" at bounding box center [172, 425] width 106 height 8
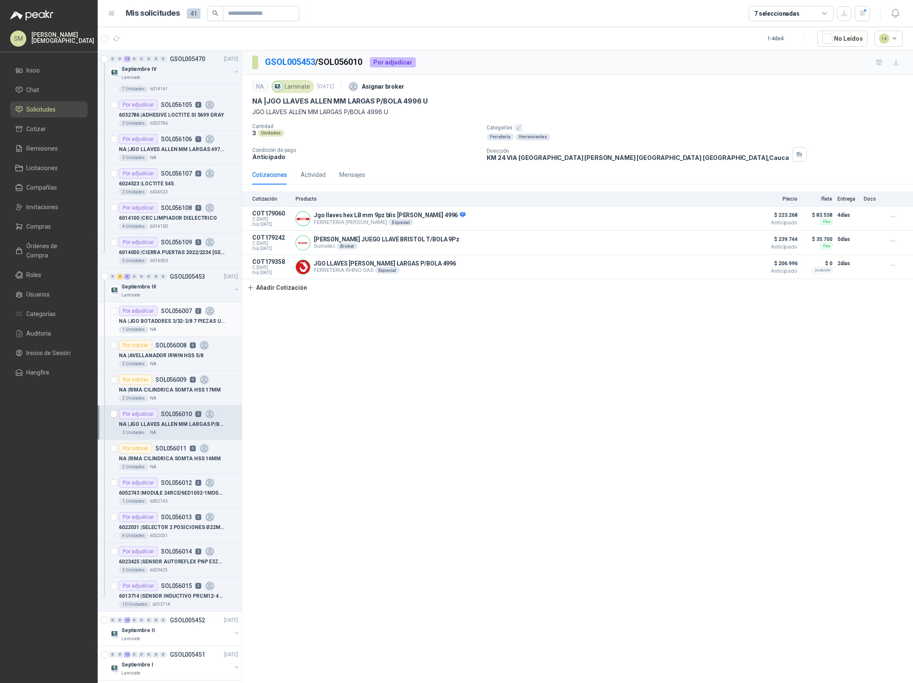
click at [171, 315] on div "Por adjudicar SOL056007 2" at bounding box center [167, 311] width 96 height 10
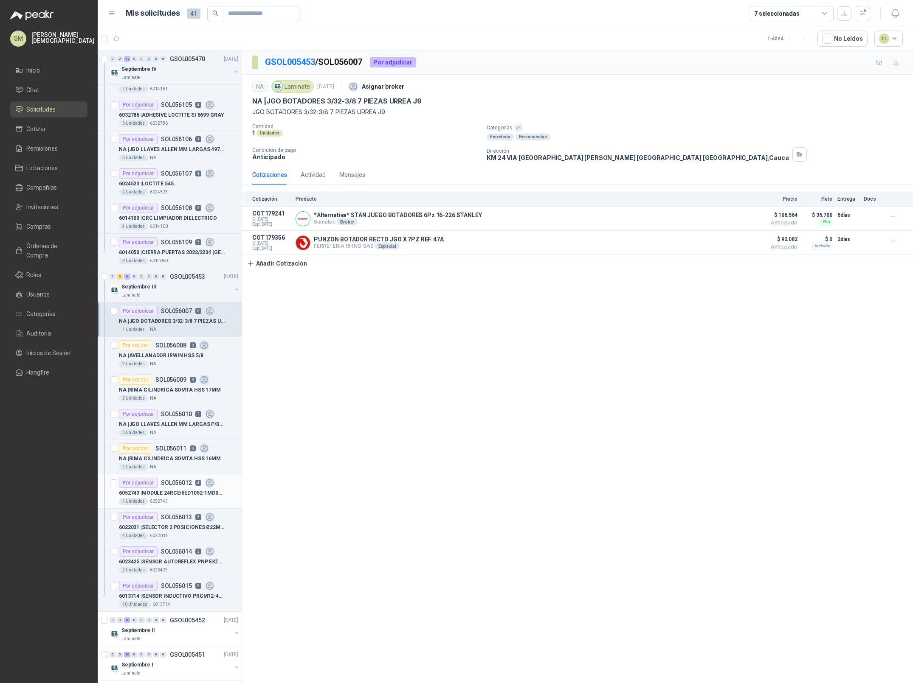
click at [177, 489] on div "6052743 | MODULE 24RCE/6ED1052-1MD08-0BA2 LOGO" at bounding box center [178, 493] width 119 height 10
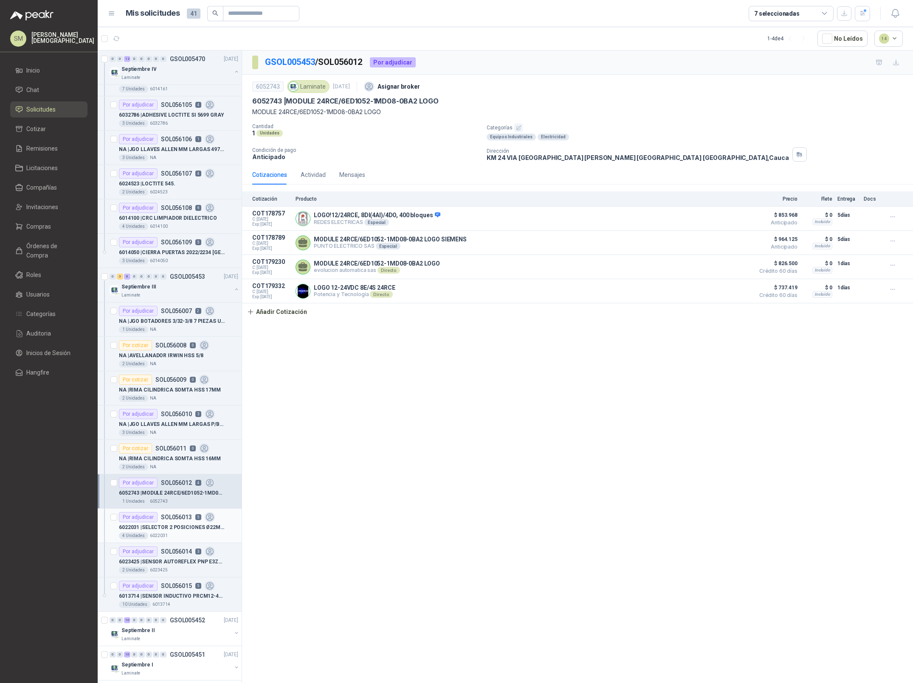
click at [168, 527] on p "6022031 | SELECTOR 2 POSICIONES Ø22MM AUTONICS" at bounding box center [172, 528] width 106 height 8
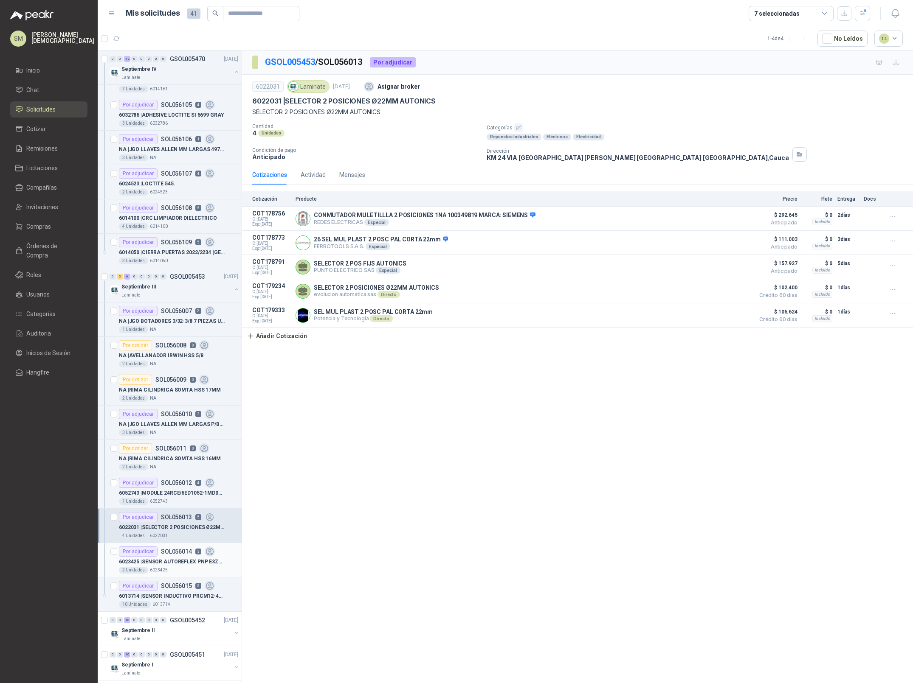
click at [177, 564] on p "6023425 | SENSOR AUTOREFLEX PNP E3ZD86" at bounding box center [172, 562] width 106 height 8
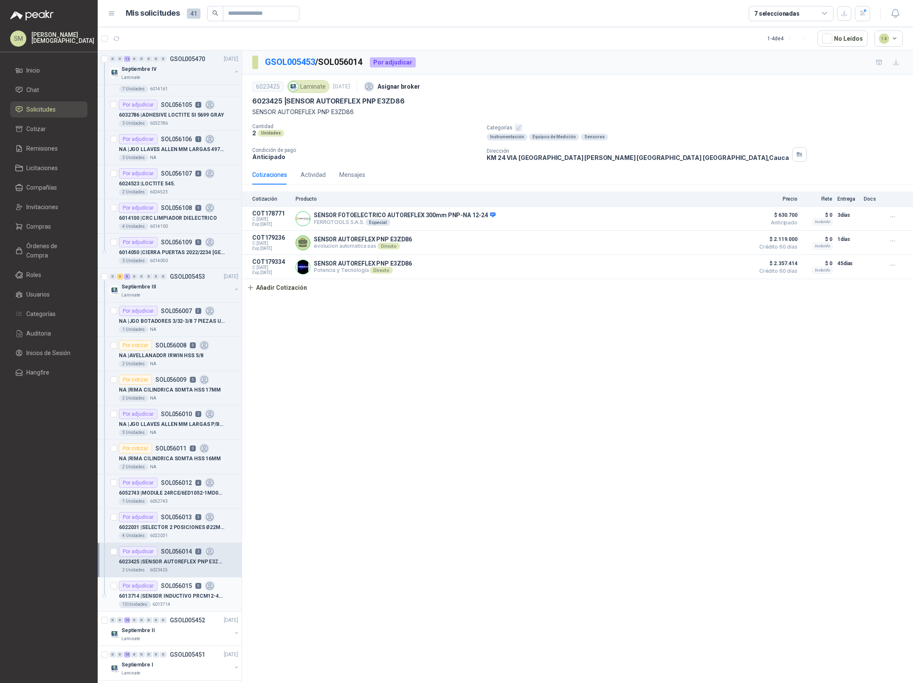
click at [175, 589] on p "SOL056015" at bounding box center [176, 586] width 31 height 6
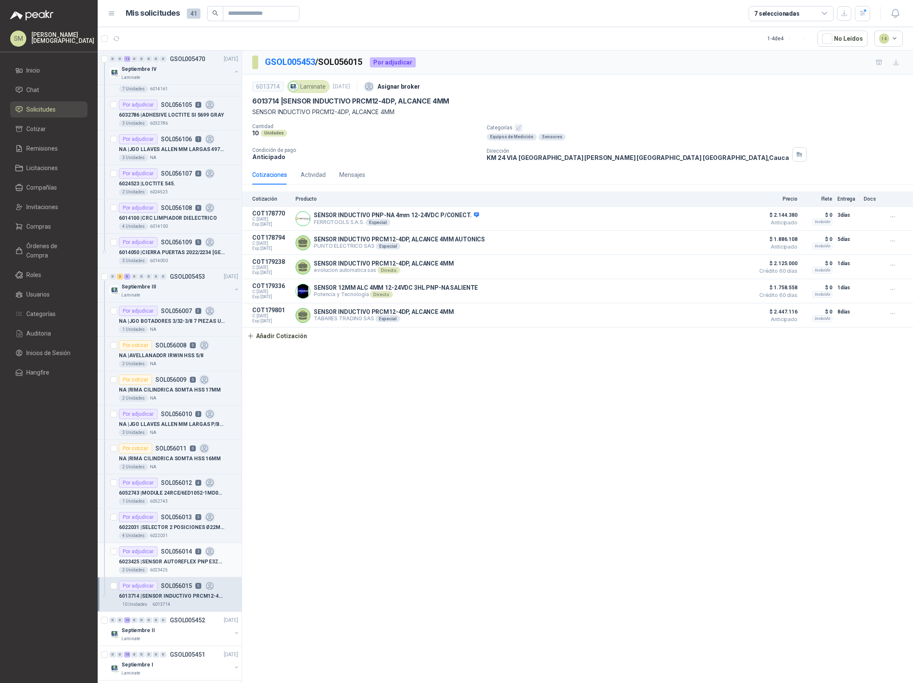
scroll to position [238, 0]
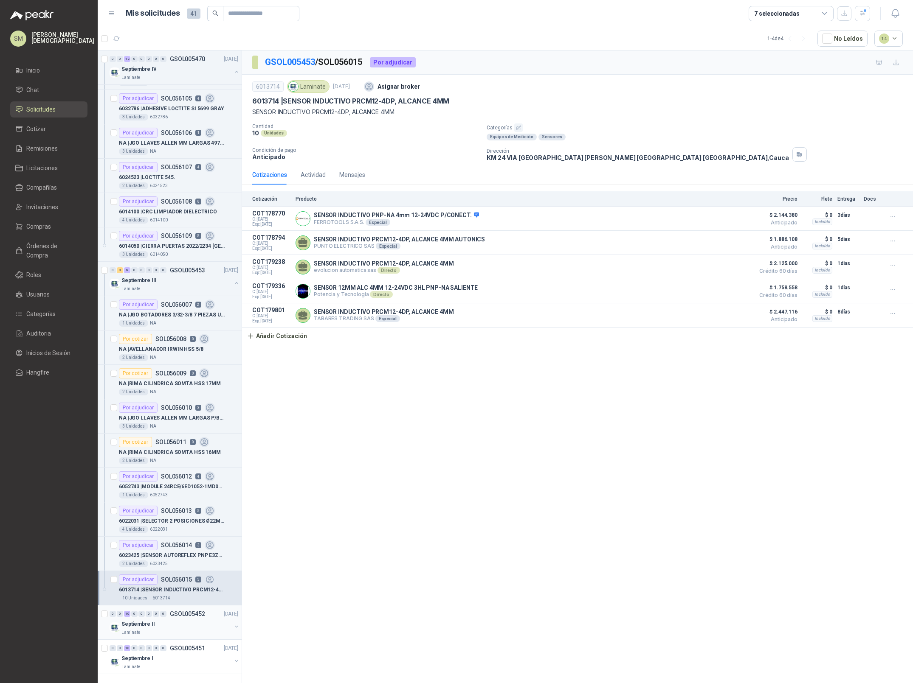
click at [159, 632] on div "Laminate" at bounding box center [176, 632] width 110 height 7
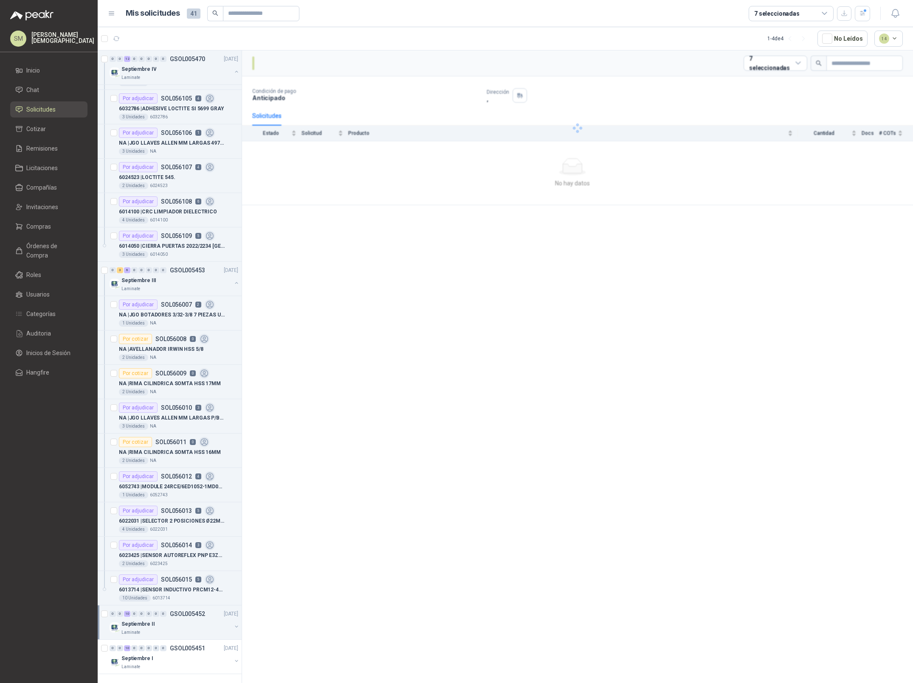
click at [169, 630] on div "Laminate" at bounding box center [176, 632] width 110 height 7
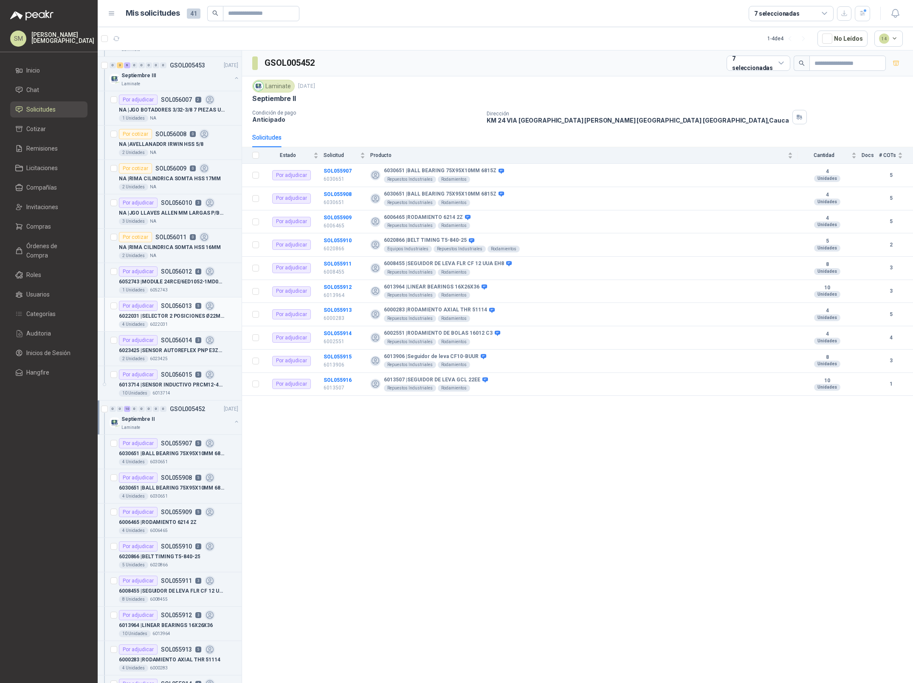
scroll to position [501, 0]
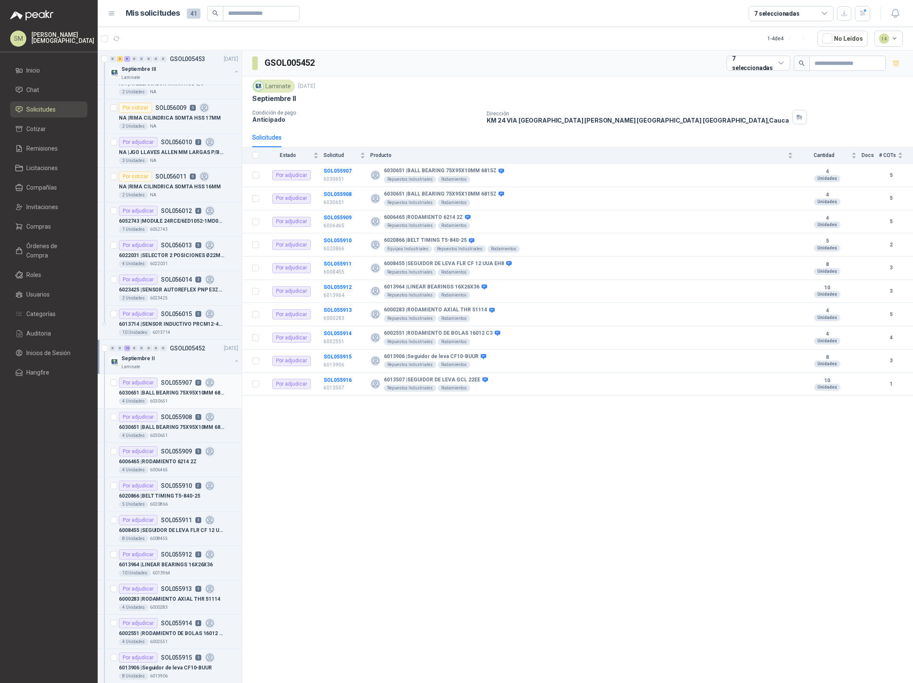
click at [171, 386] on p "SOL055907" at bounding box center [176, 383] width 31 height 6
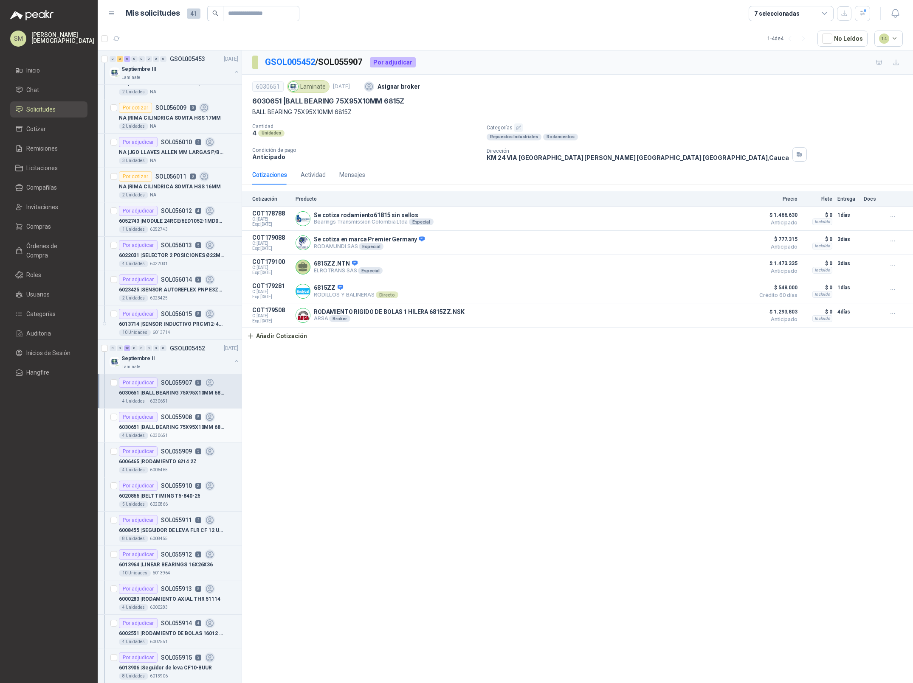
click at [177, 427] on p "6030651 | BALL BEARING 75X95X10MM 6815Z" at bounding box center [172, 428] width 106 height 8
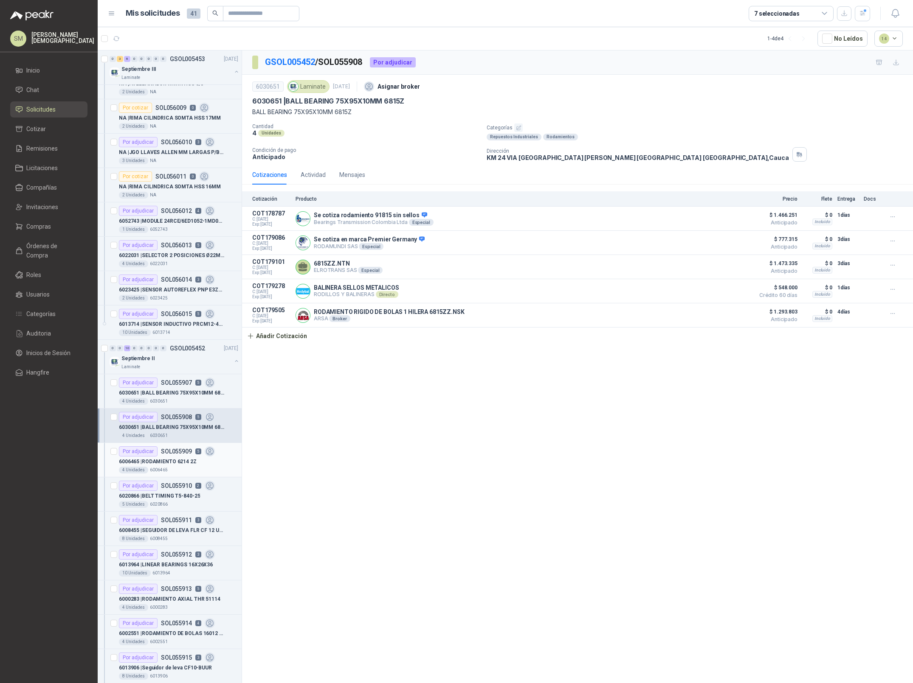
click at [164, 471] on p "6006465" at bounding box center [159, 470] width 18 height 7
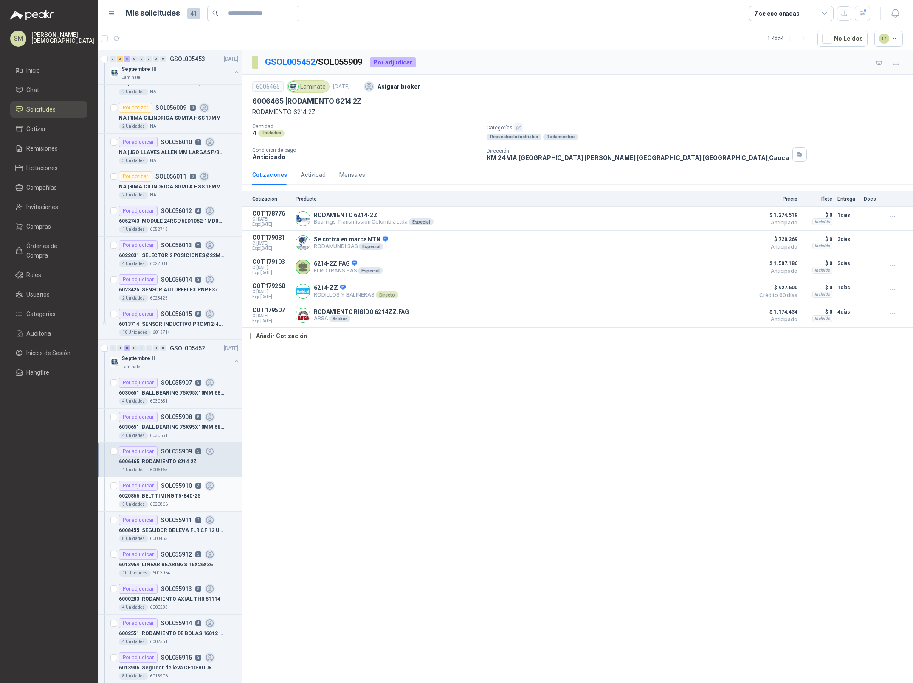
click at [168, 489] on p "SOL055910" at bounding box center [176, 486] width 31 height 6
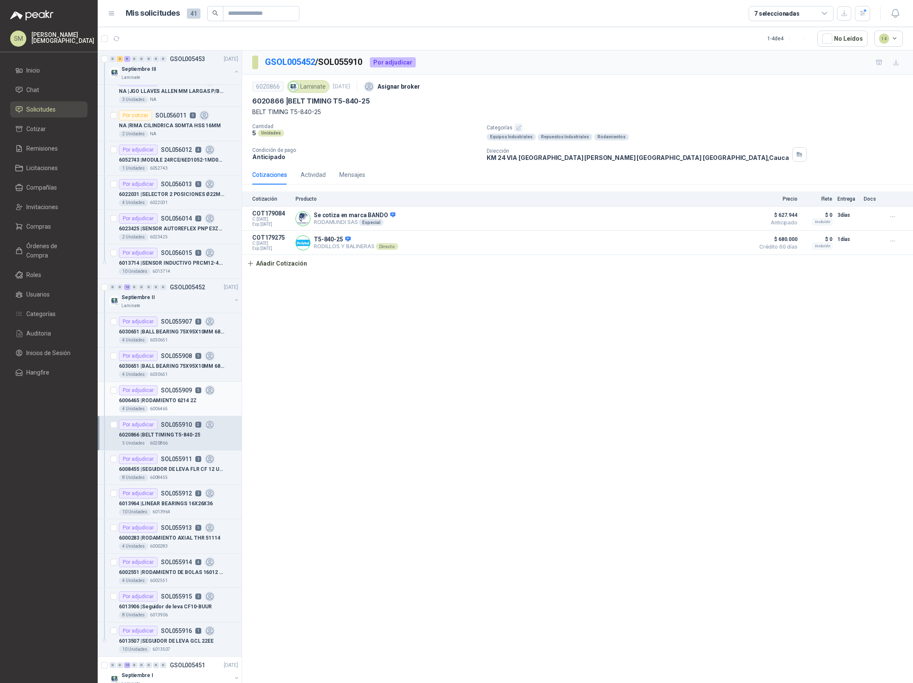
scroll to position [582, 0]
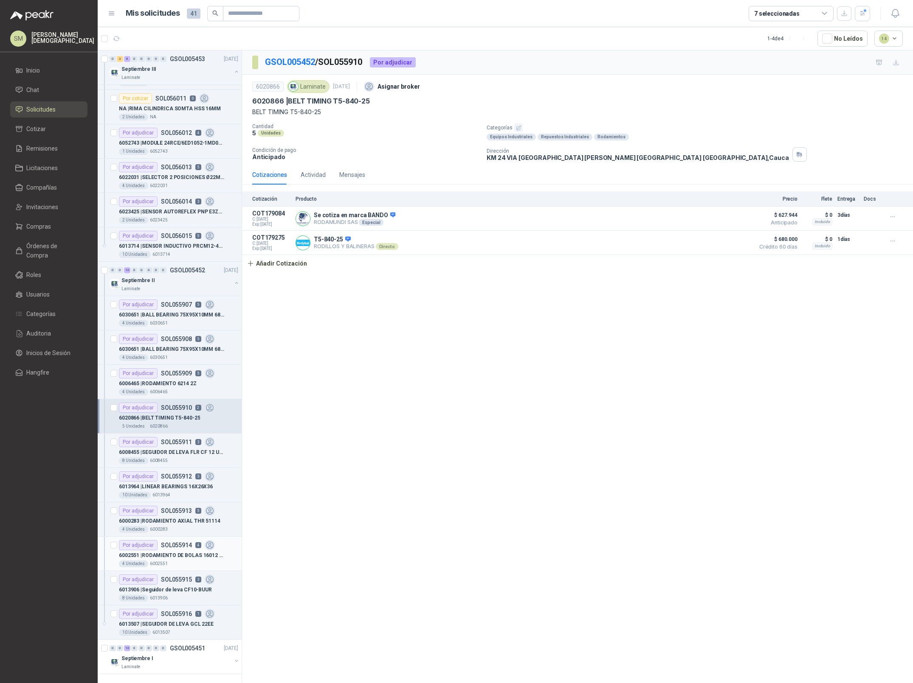
click at [184, 542] on p "SOL055914" at bounding box center [176, 545] width 31 height 6
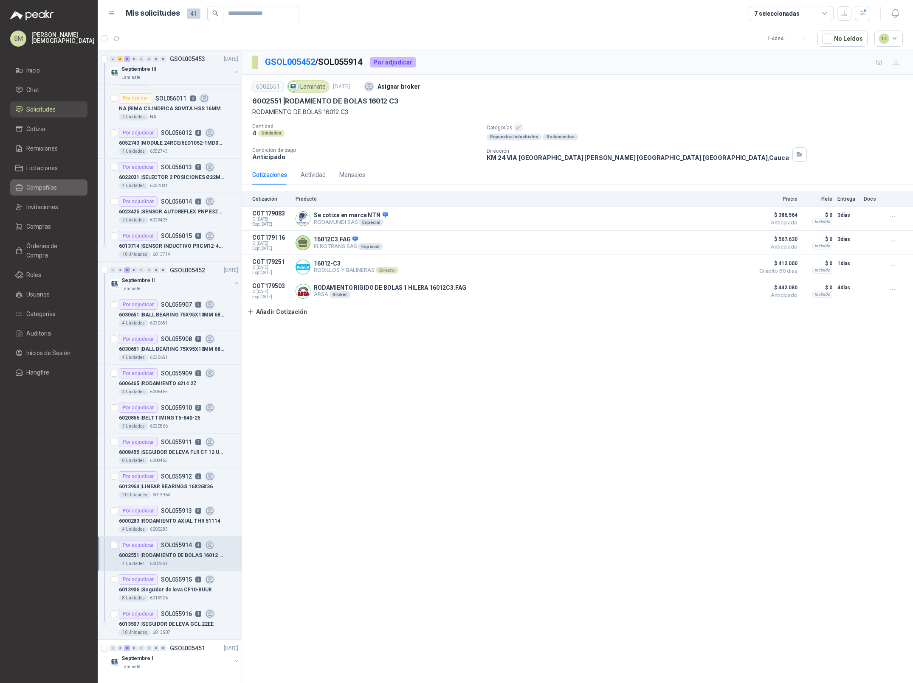
click at [50, 186] on span "Compañías" at bounding box center [41, 187] width 31 height 9
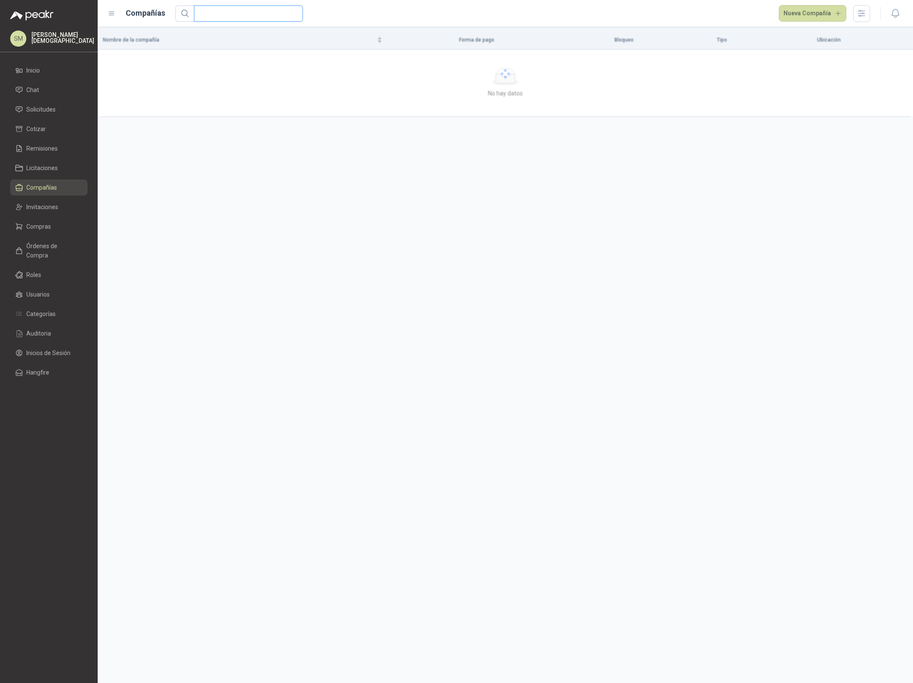
click at [256, 11] on input "text" at bounding box center [245, 13] width 92 height 15
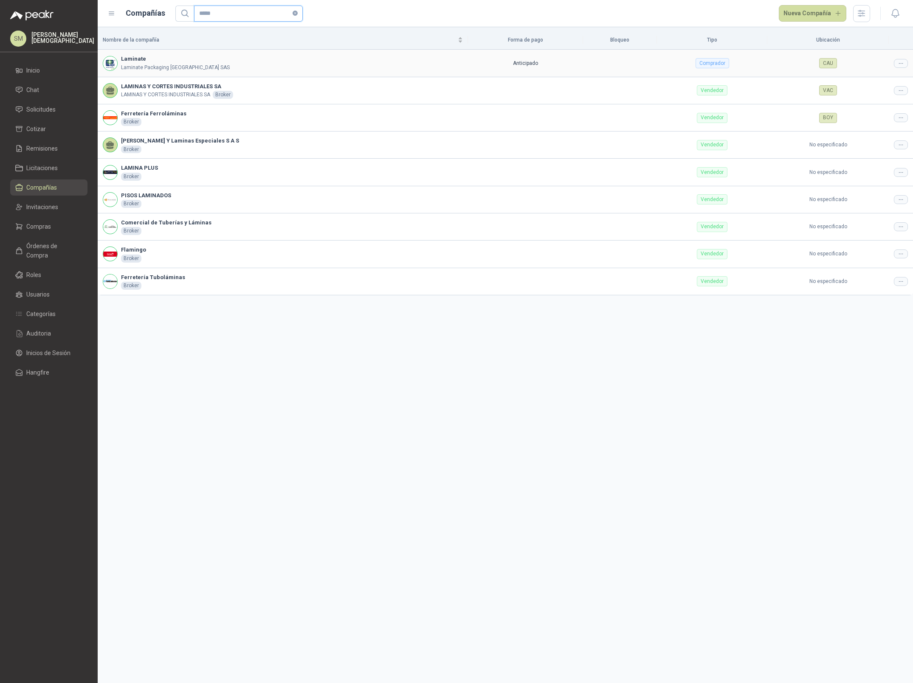
type input "*****"
click at [904, 65] on div at bounding box center [900, 63] width 14 height 9
click at [890, 78] on span "Editar compañía" at bounding box center [879, 77] width 44 height 9
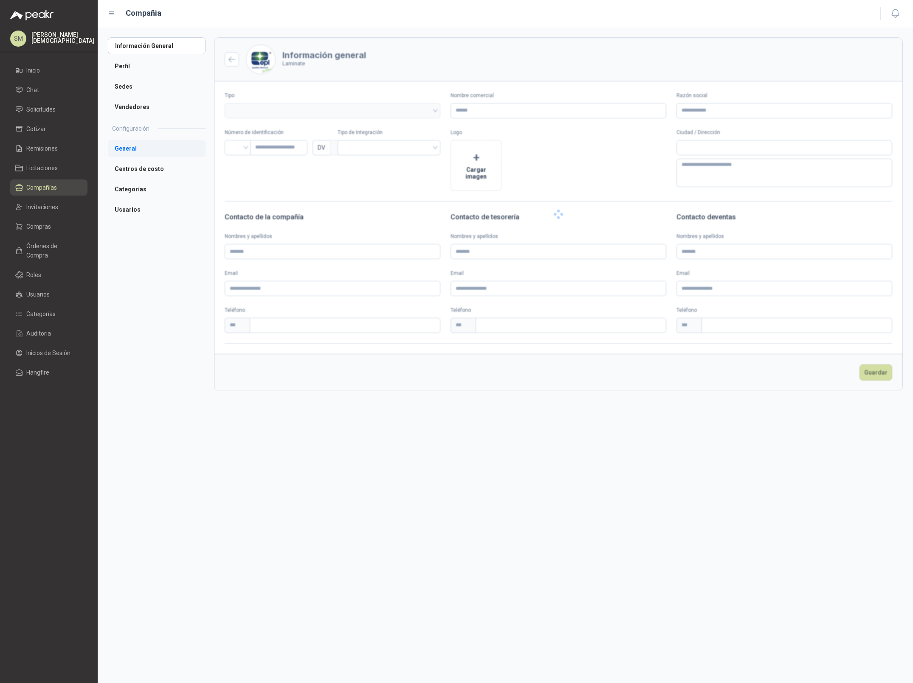
type input "********"
type input "**********"
type input "*********"
type input "*"
type textarea "**********"
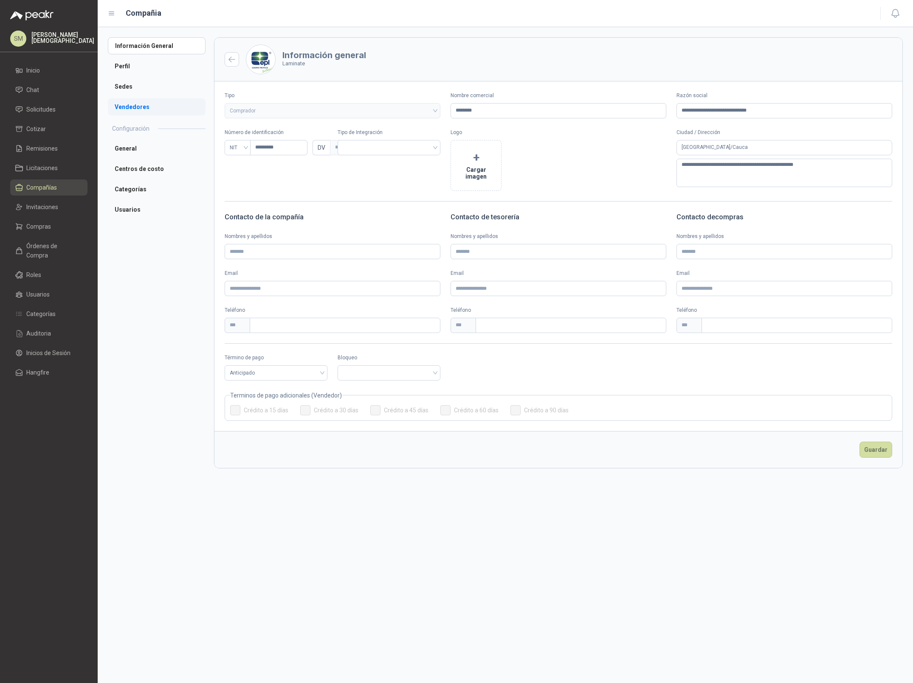
click at [139, 110] on li "Vendedores" at bounding box center [157, 106] width 98 height 17
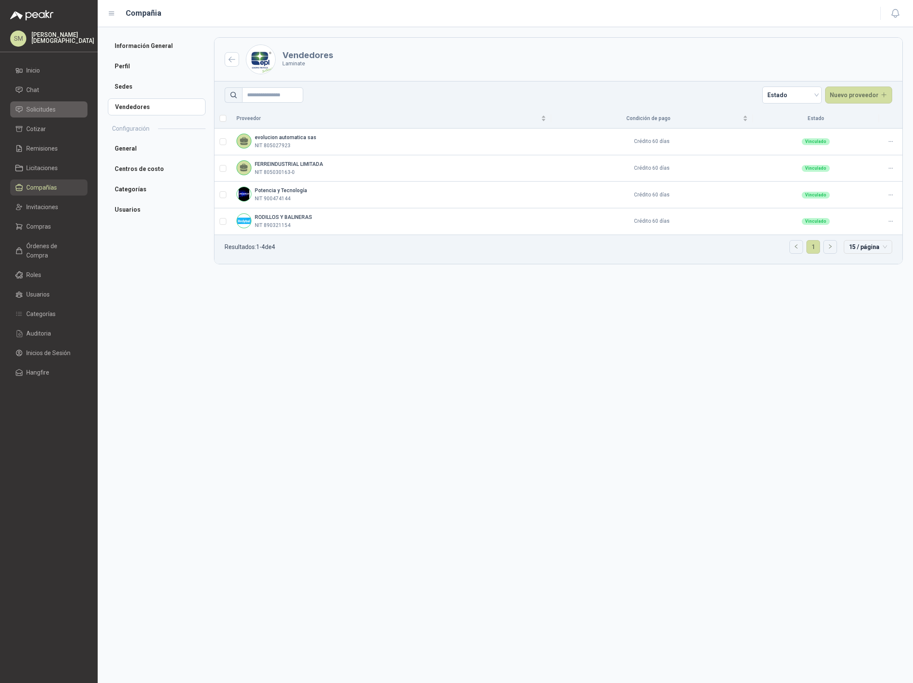
click at [36, 113] on span "Solicitudes" at bounding box center [40, 109] width 29 height 9
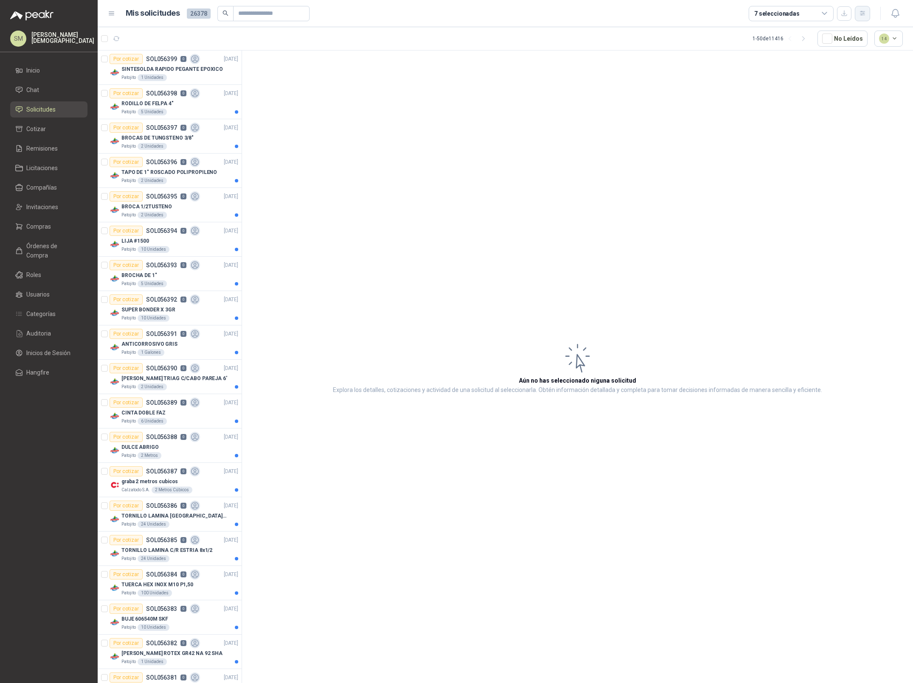
click at [865, 14] on icon "button" at bounding box center [862, 13] width 7 height 7
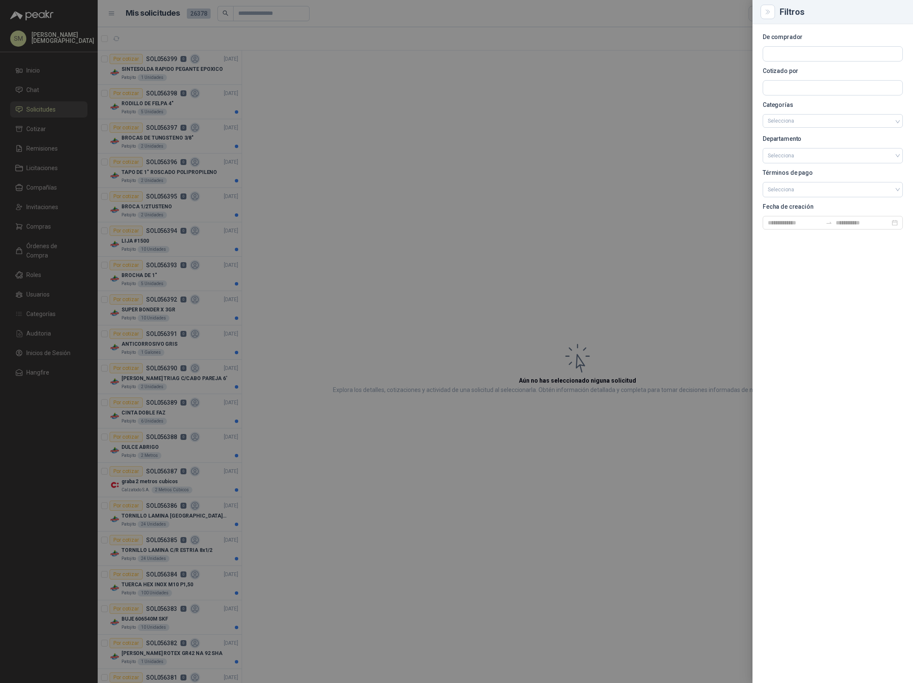
click at [803, 61] on div at bounding box center [832, 53] width 140 height 15
click at [806, 58] on input "text" at bounding box center [832, 54] width 139 height 14
type input "*****"
click at [783, 75] on span "Laminate Packaging Colombia SAS -" at bounding box center [828, 77] width 93 height 4
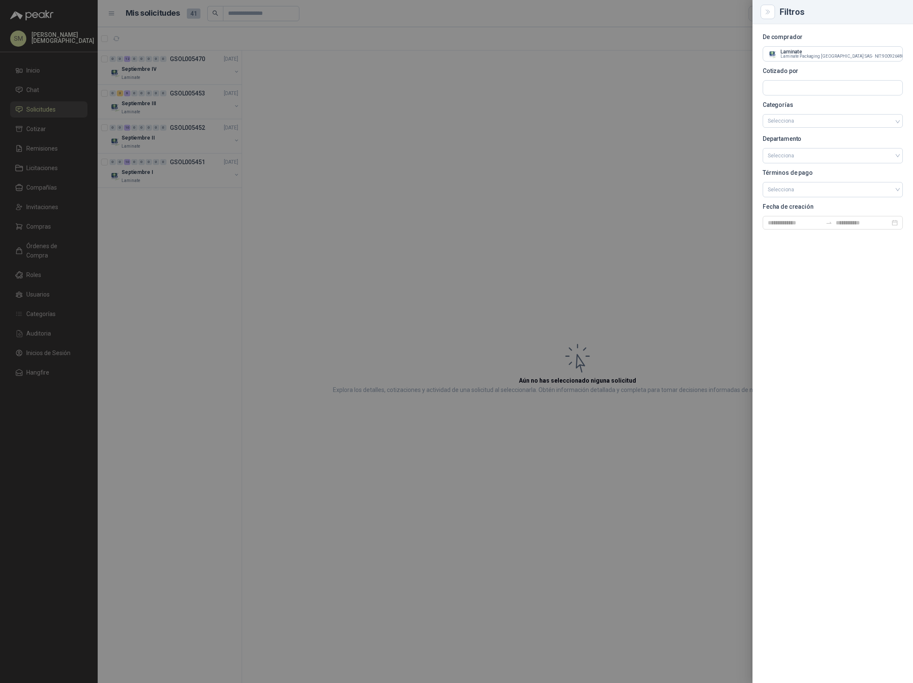
click at [173, 162] on div at bounding box center [456, 341] width 913 height 683
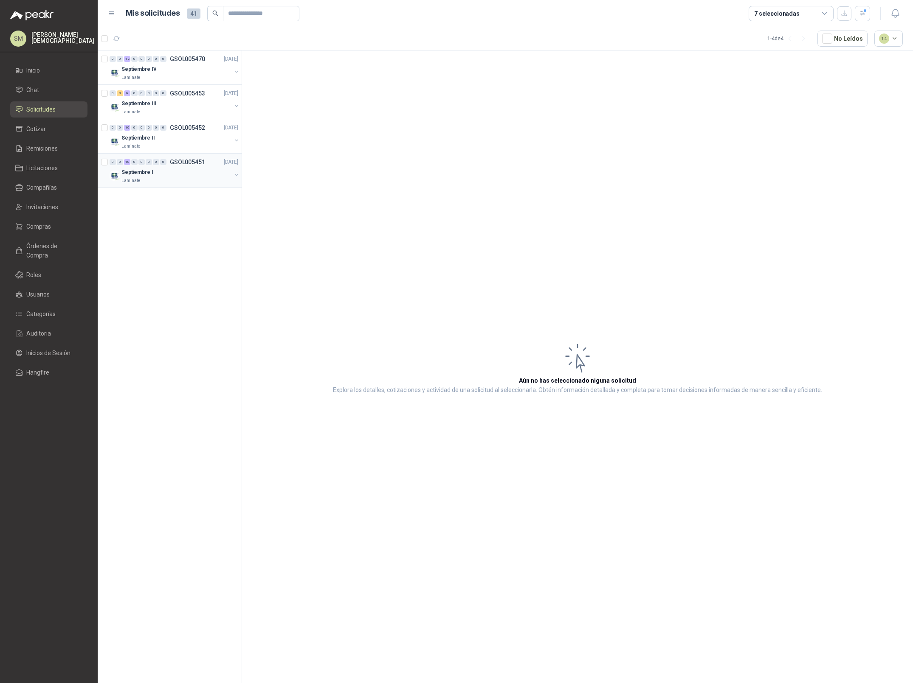
click at [174, 179] on div "Laminate" at bounding box center [176, 180] width 110 height 7
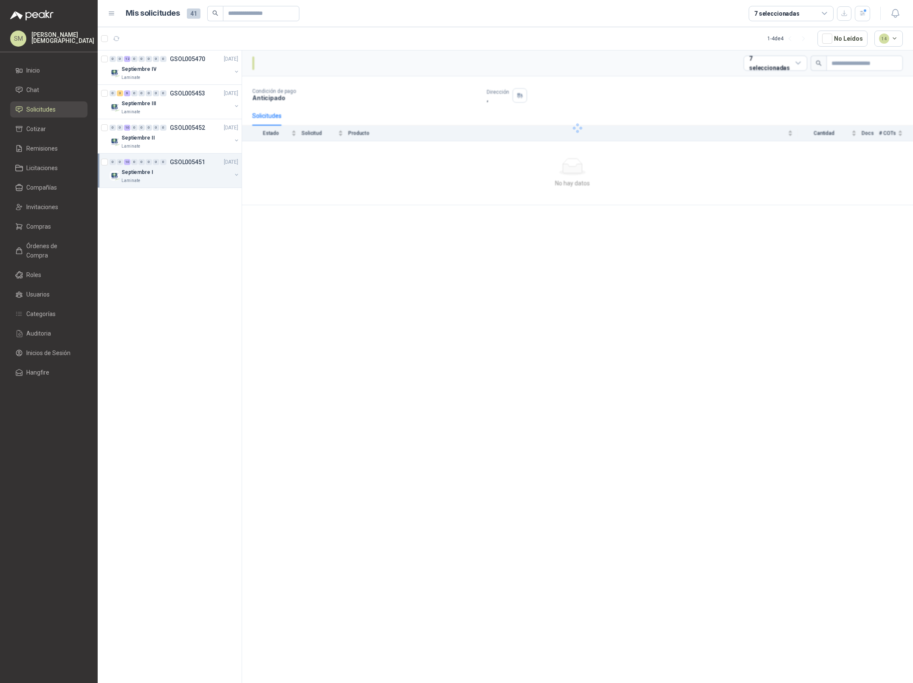
click at [182, 179] on div "Laminate" at bounding box center [176, 180] width 110 height 7
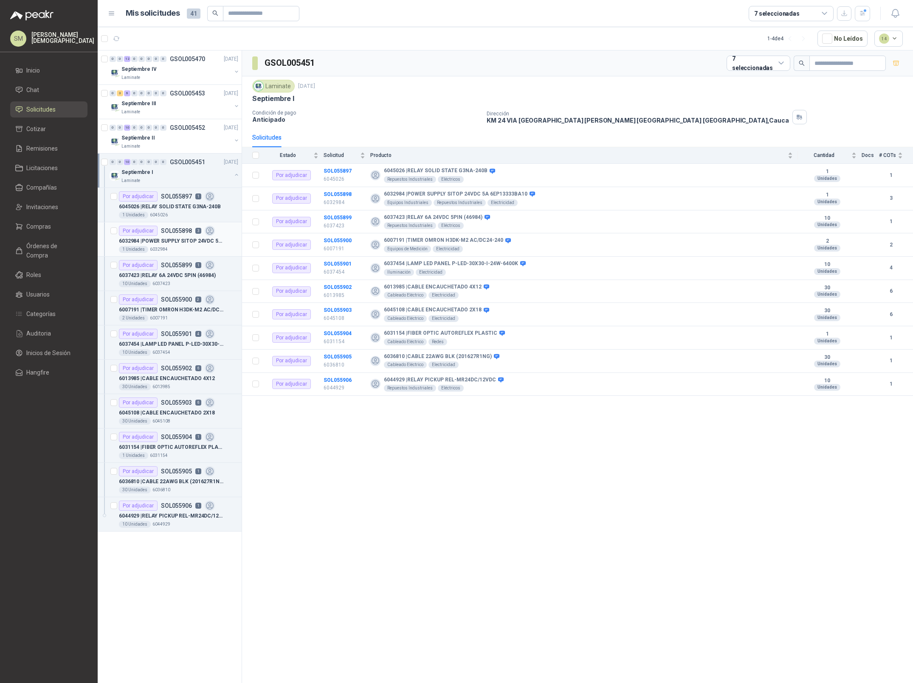
click at [171, 236] on div "6032984 | POWER SUPPLY SITOP 24VDC 5A 6EP13333BA10" at bounding box center [178, 241] width 119 height 10
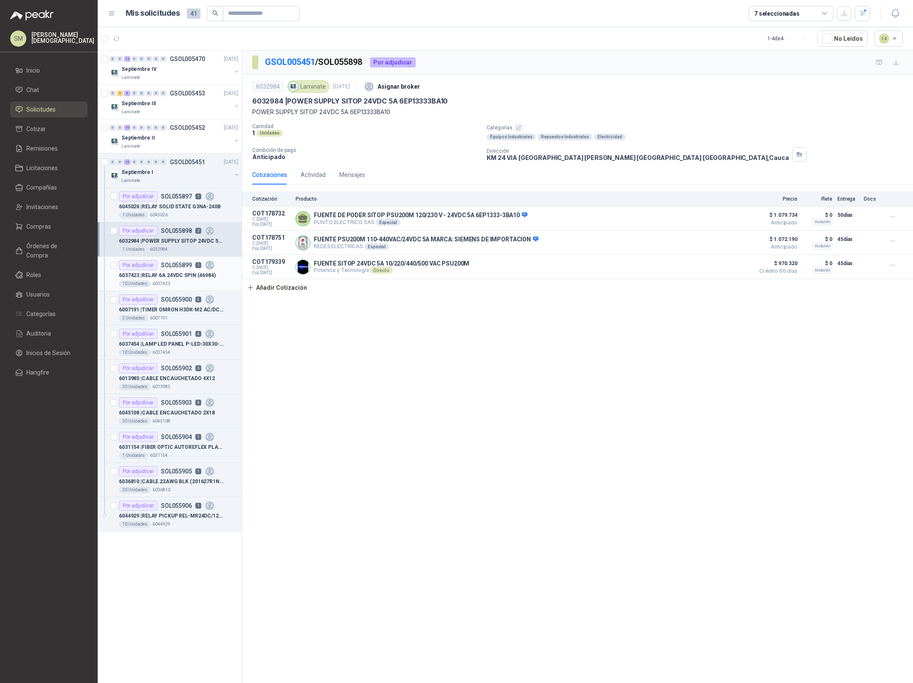
click at [173, 276] on p "6037423 | RELAY 6A 24VDC 5PIN (46984)" at bounding box center [167, 276] width 97 height 8
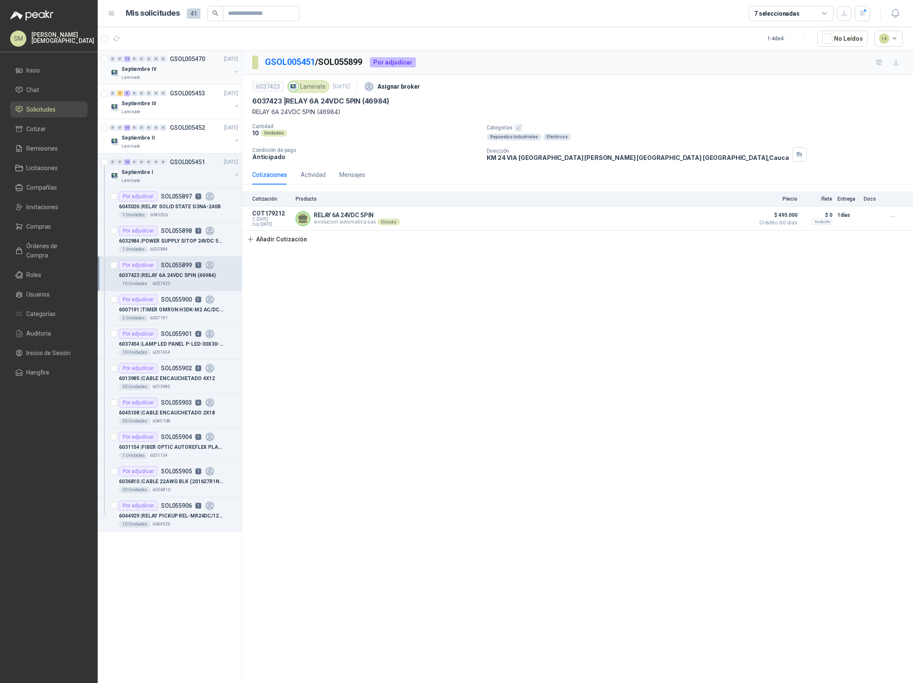
click at [152, 78] on div "Laminate" at bounding box center [176, 77] width 110 height 7
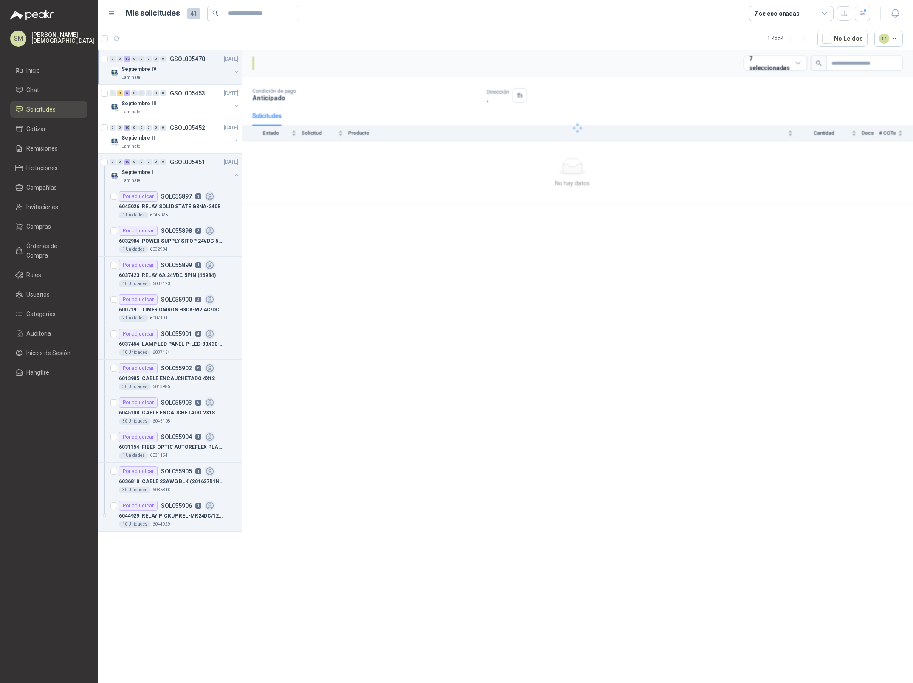
click at [182, 73] on div "Septiembre IV" at bounding box center [176, 69] width 110 height 10
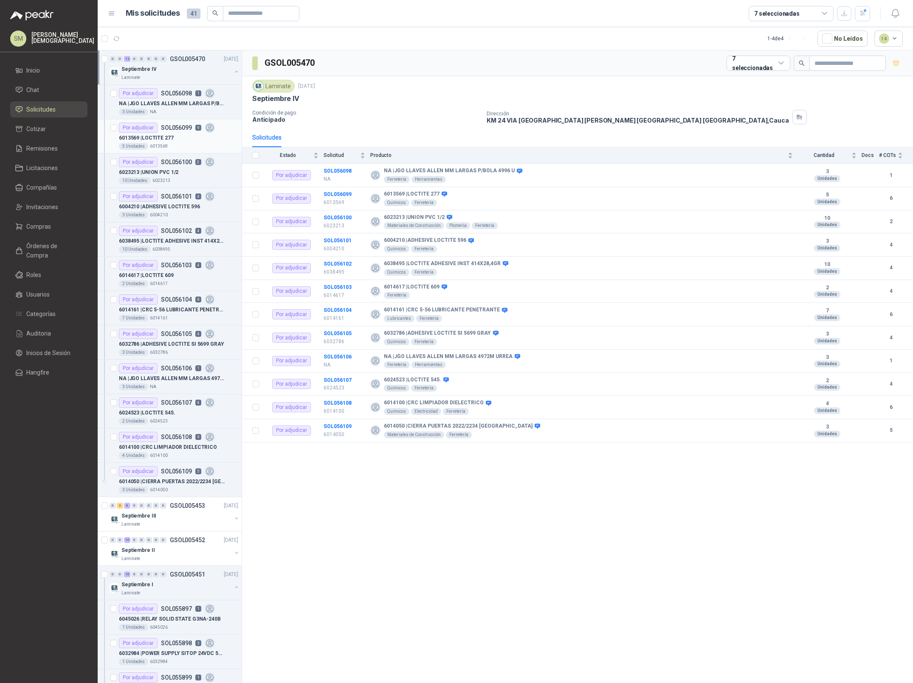
click at [182, 144] on div "5 Unidades 6013569" at bounding box center [178, 146] width 119 height 7
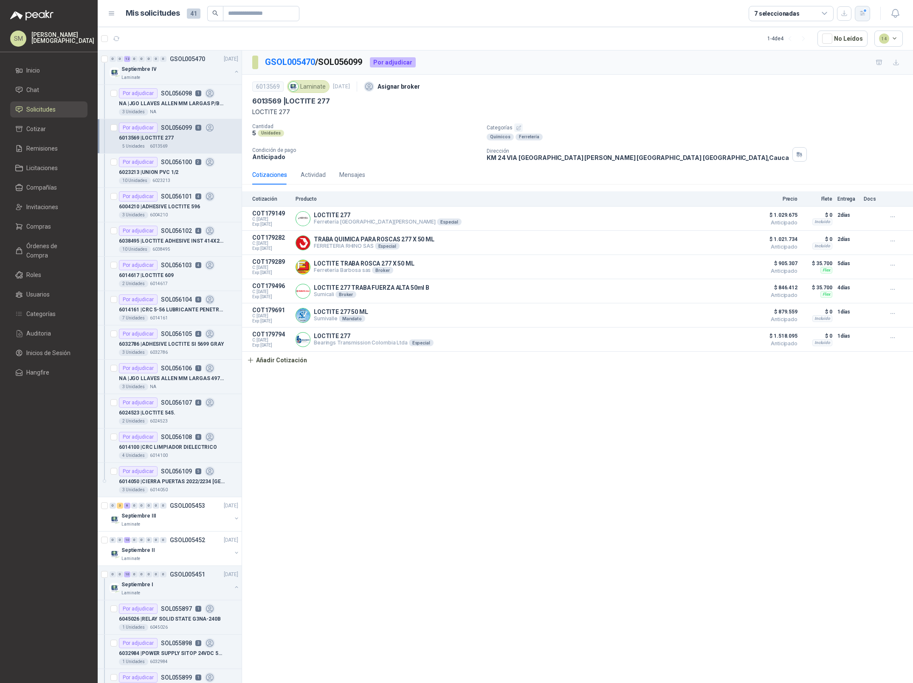
click at [862, 12] on icon "button" at bounding box center [862, 13] width 7 height 7
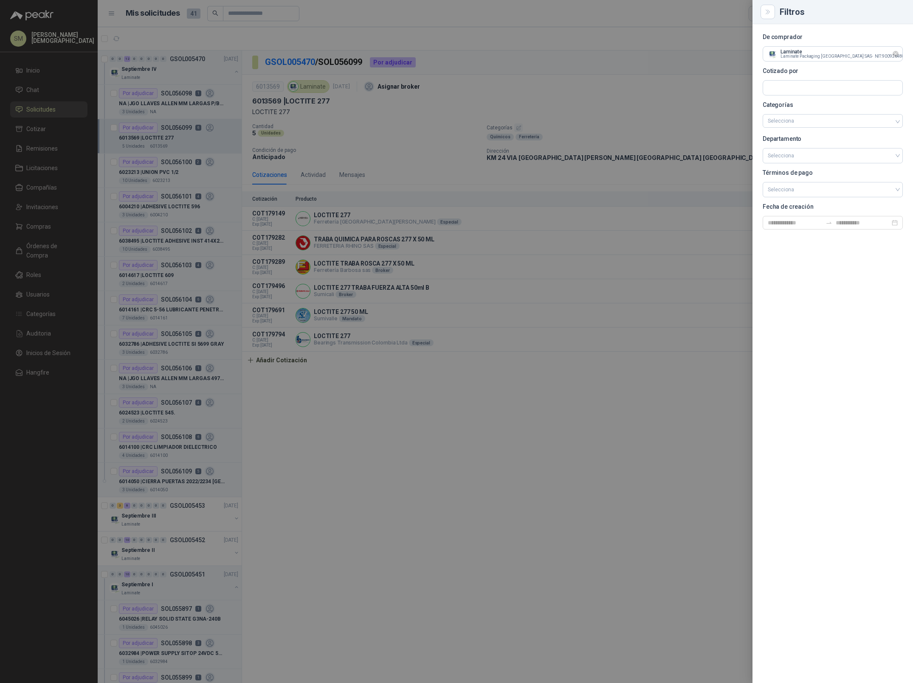
click at [895, 54] on icon "Limpiar" at bounding box center [895, 54] width 7 height 7
click at [835, 56] on input "text" at bounding box center [832, 54] width 139 height 14
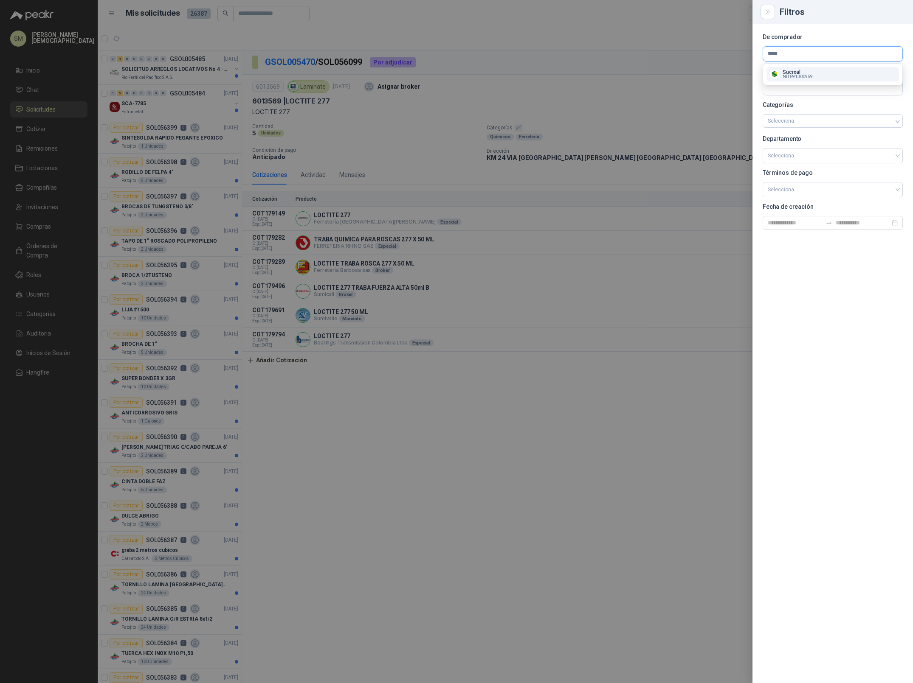
type input "*****"
click at [823, 75] on div "Sucroal NIT : 891300959" at bounding box center [832, 74] width 126 height 9
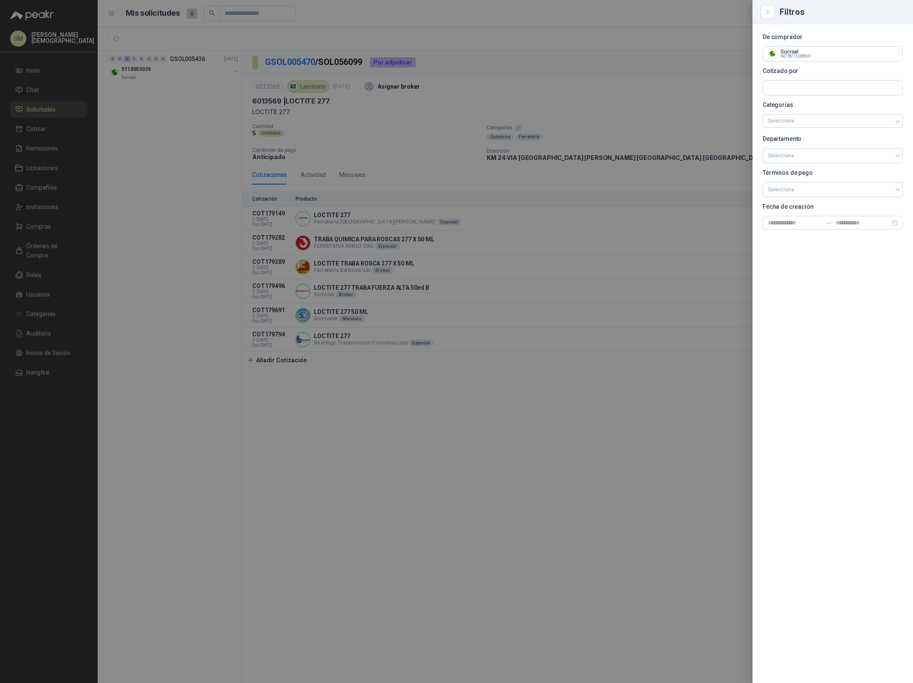
click at [594, 69] on div at bounding box center [456, 341] width 913 height 683
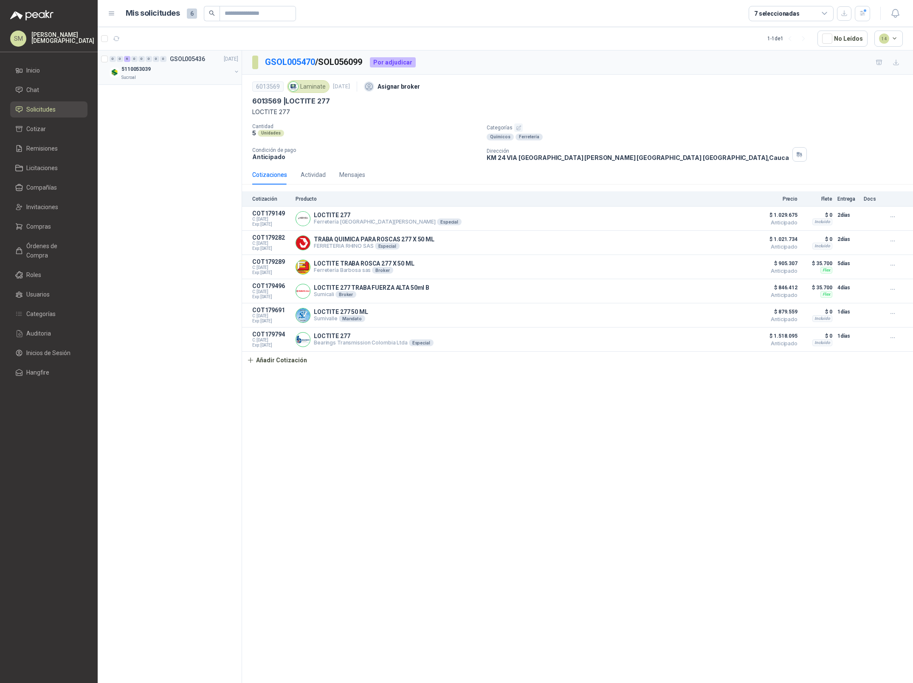
click at [200, 76] on div "Sucroal" at bounding box center [176, 77] width 110 height 7
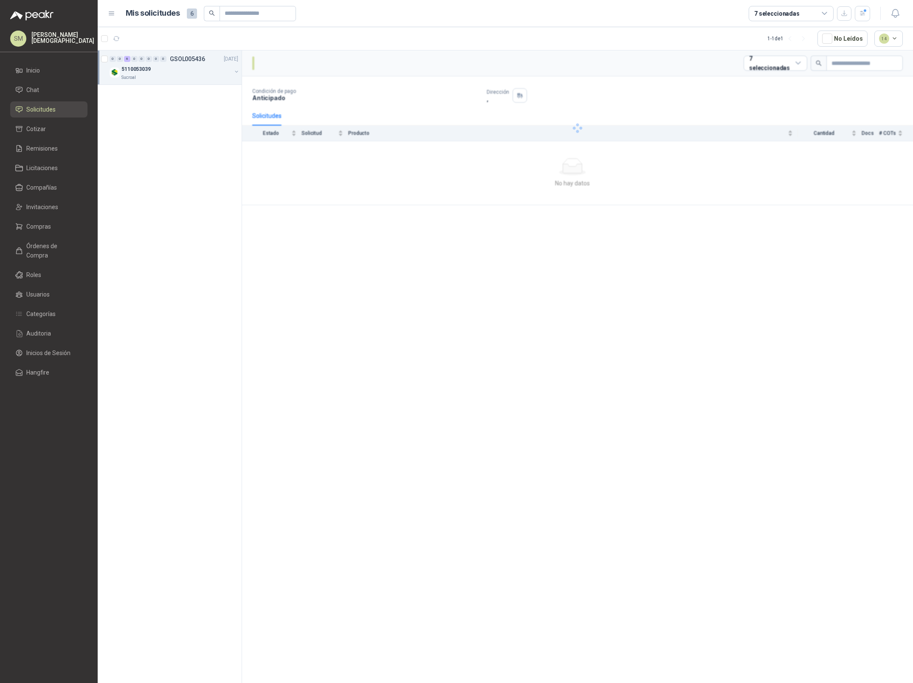
click at [204, 73] on div "5110053039" at bounding box center [176, 69] width 110 height 10
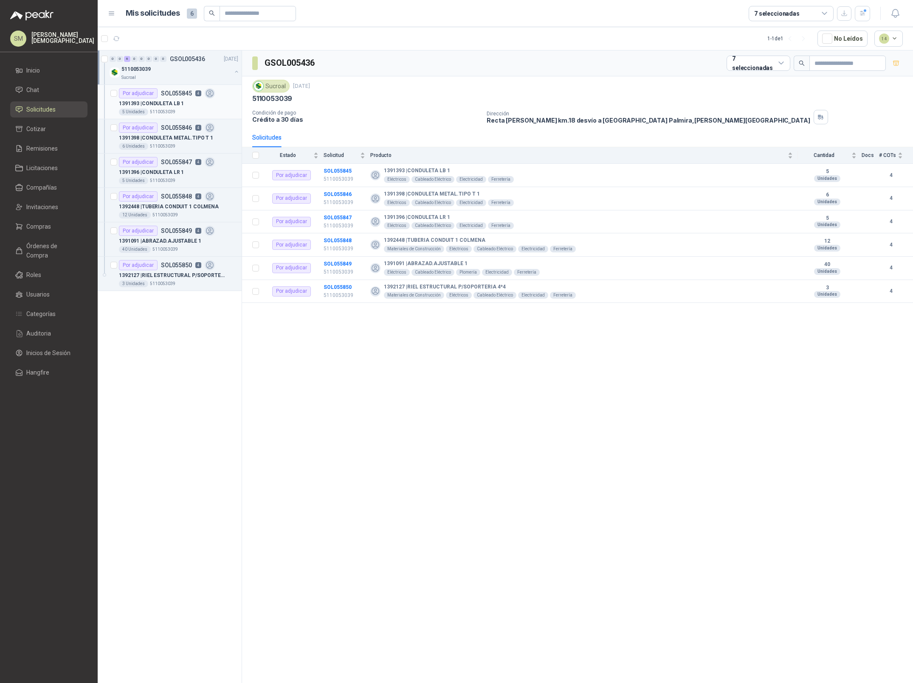
click at [213, 106] on div "1391393 | CONDULETA LB 1" at bounding box center [178, 103] width 119 height 10
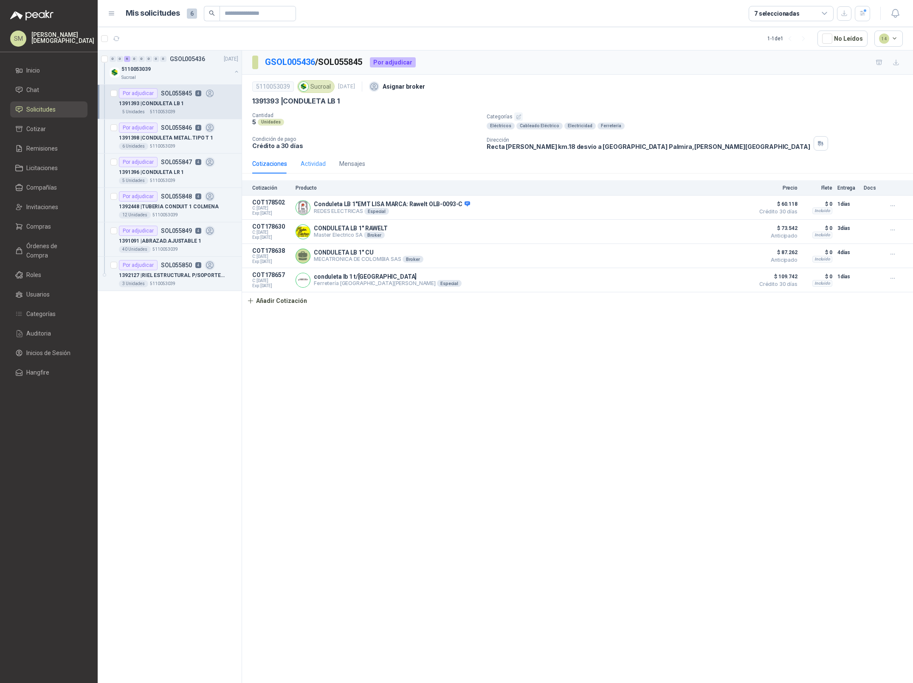
click at [315, 170] on div "Actividad" at bounding box center [312, 164] width 25 height 20
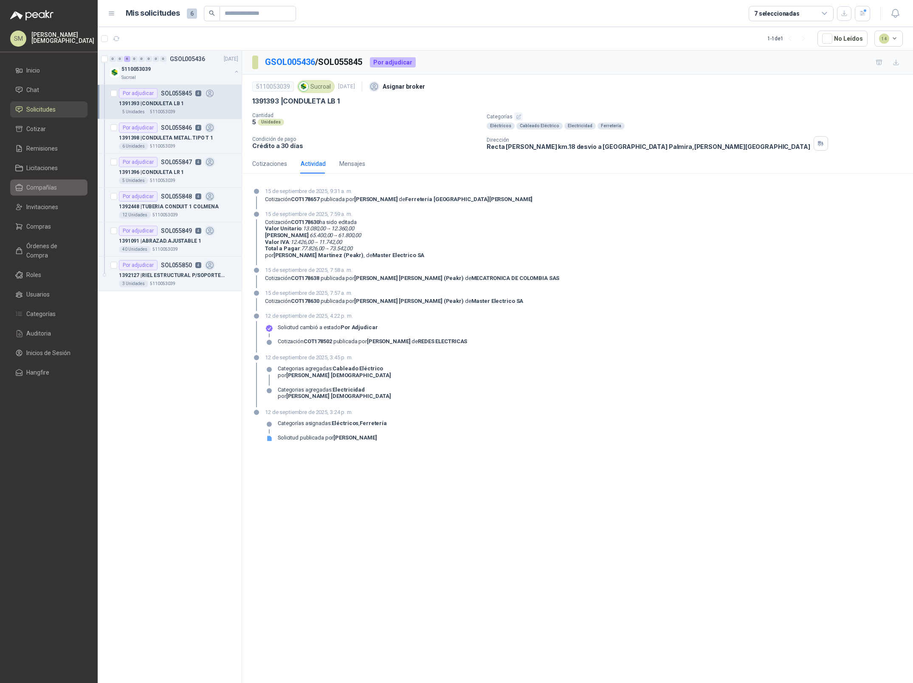
click at [48, 189] on span "Compañías" at bounding box center [41, 187] width 31 height 9
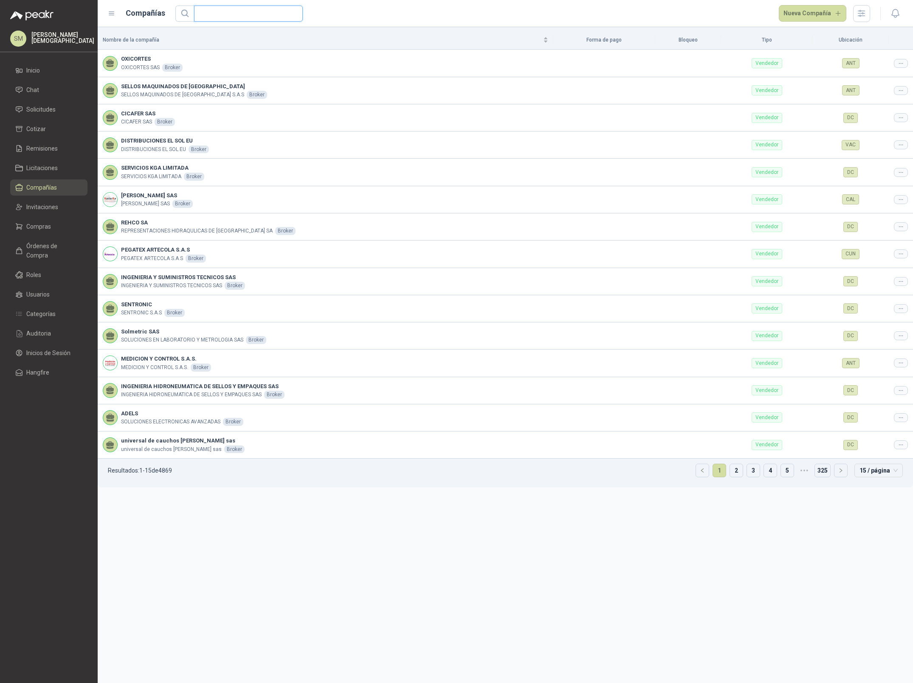
click at [222, 12] on input "text" at bounding box center [245, 13] width 92 height 15
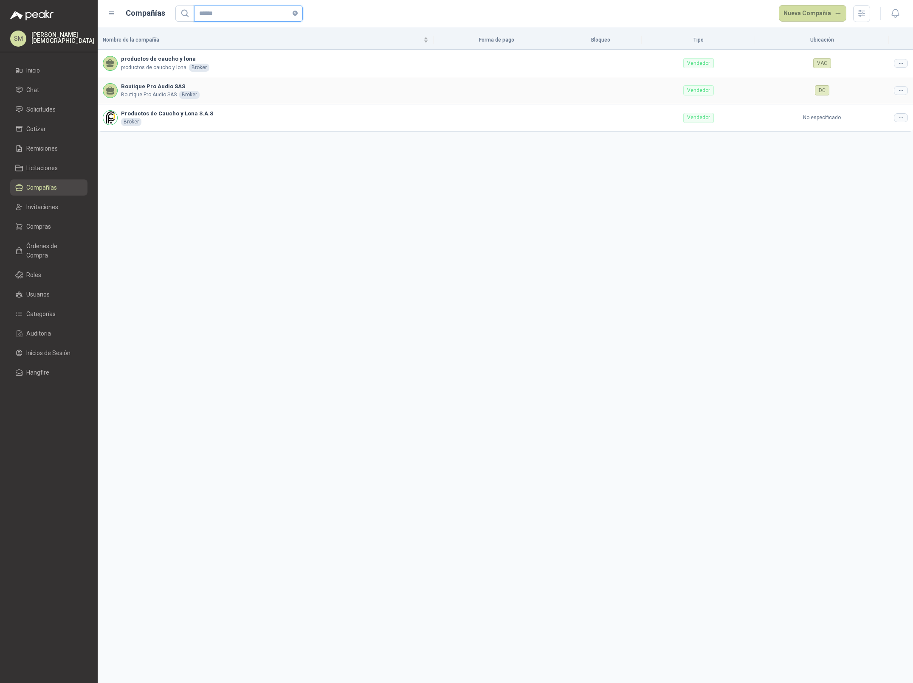
type input "******"
click at [905, 92] on div at bounding box center [900, 90] width 14 height 9
click at [880, 104] on span "Editar compañía" at bounding box center [879, 105] width 44 height 9
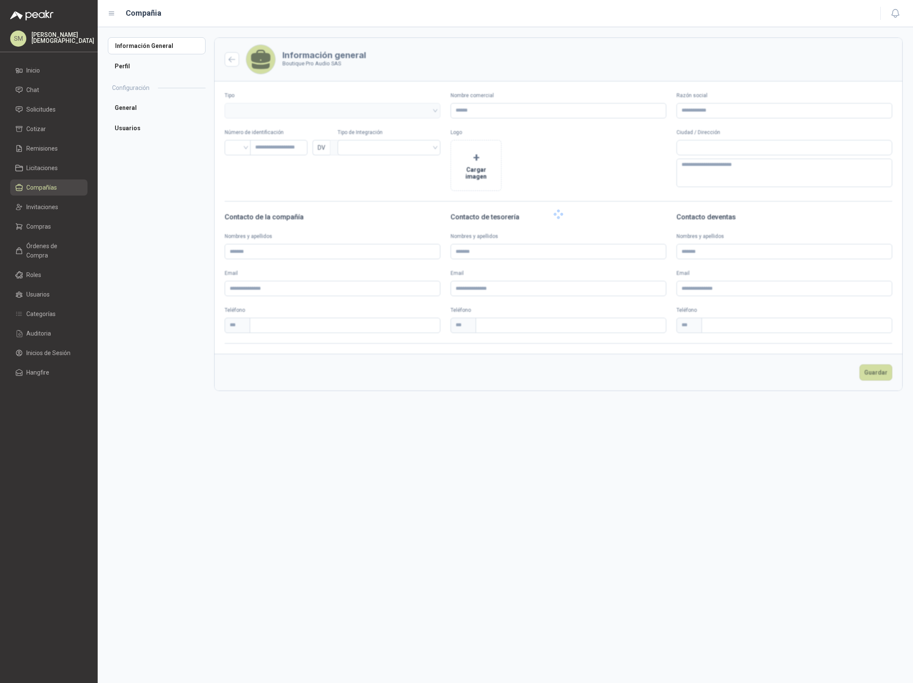
type input "**********"
type input "*********"
type input "*"
type textarea "**********"
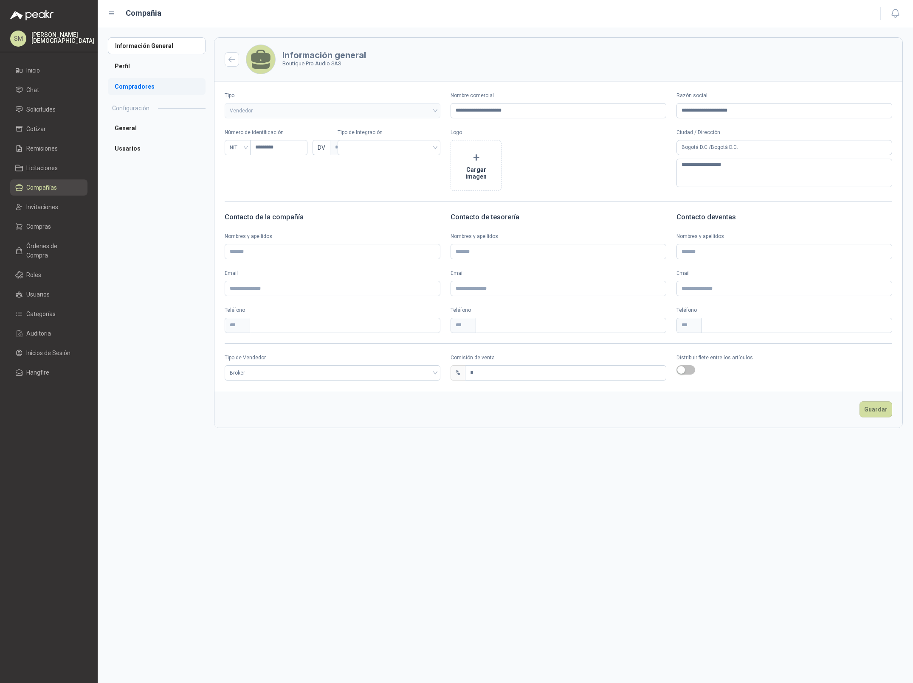
click at [140, 90] on li "Compradores" at bounding box center [157, 86] width 98 height 17
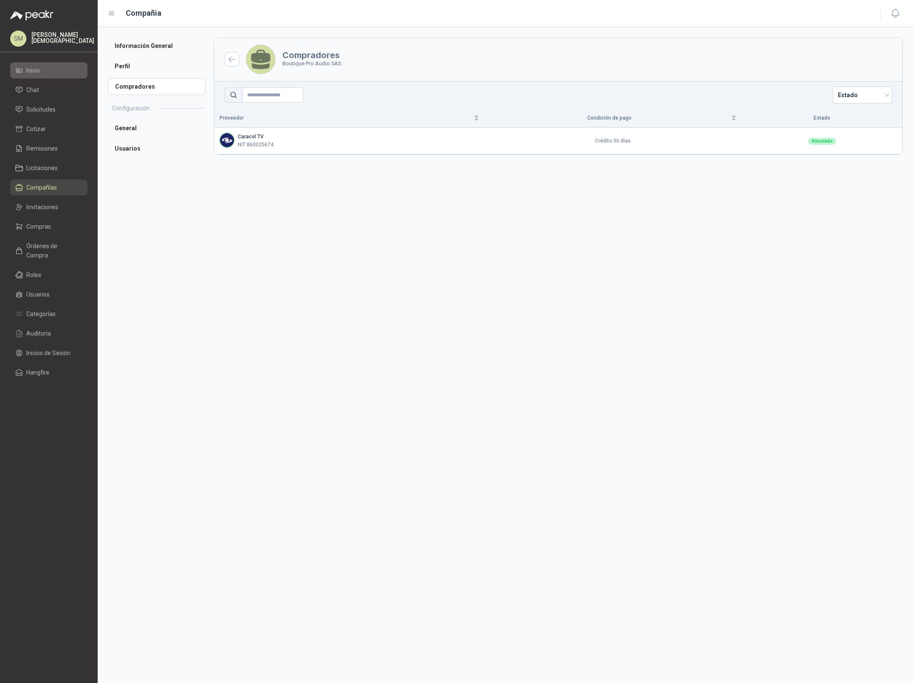
click at [24, 68] on li "Inicio" at bounding box center [48, 70] width 67 height 9
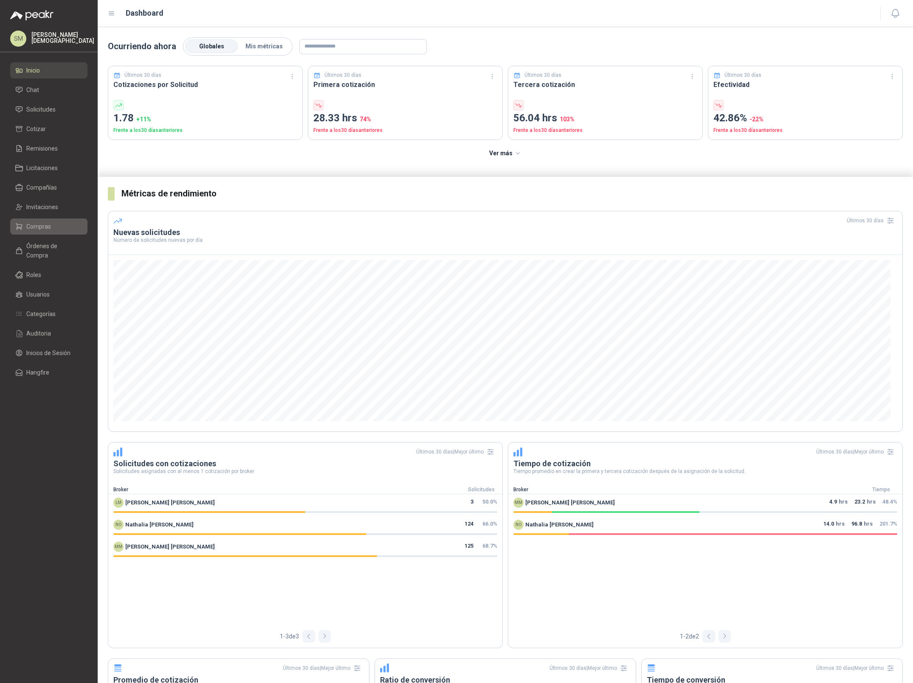
click at [35, 224] on span "Compras" at bounding box center [38, 226] width 25 height 9
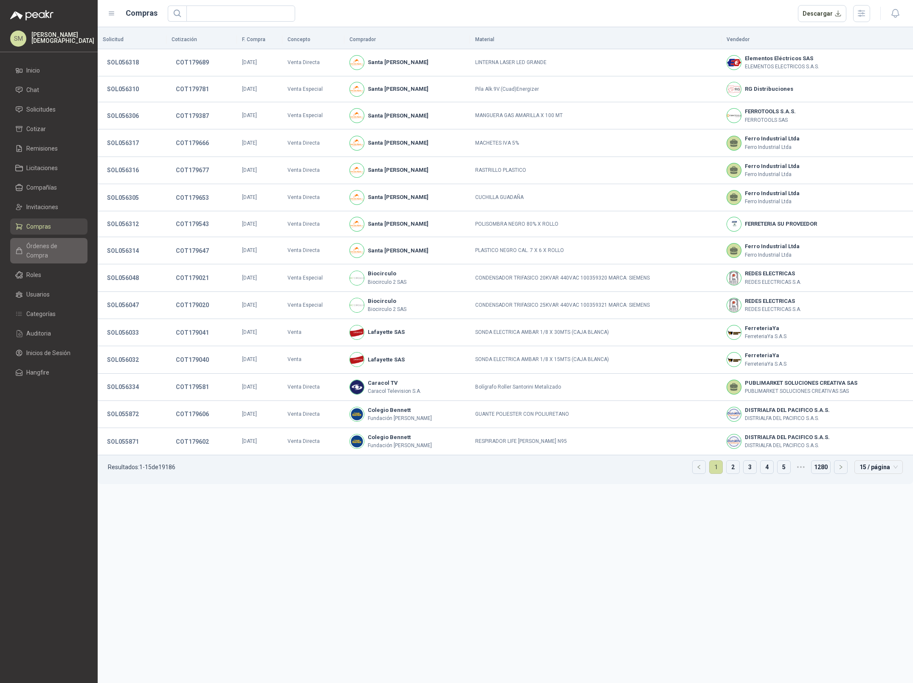
click at [50, 249] on span "Órdenes de Compra" at bounding box center [52, 250] width 53 height 19
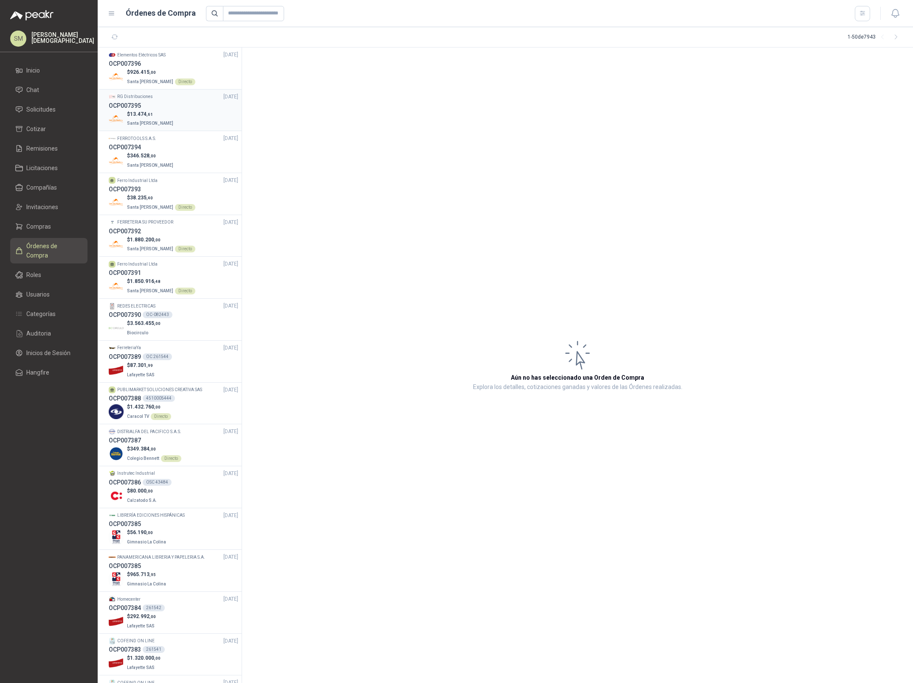
click at [168, 112] on div "$ 13.474 ,61 Santa Anita Napoles" at bounding box center [173, 118] width 129 height 17
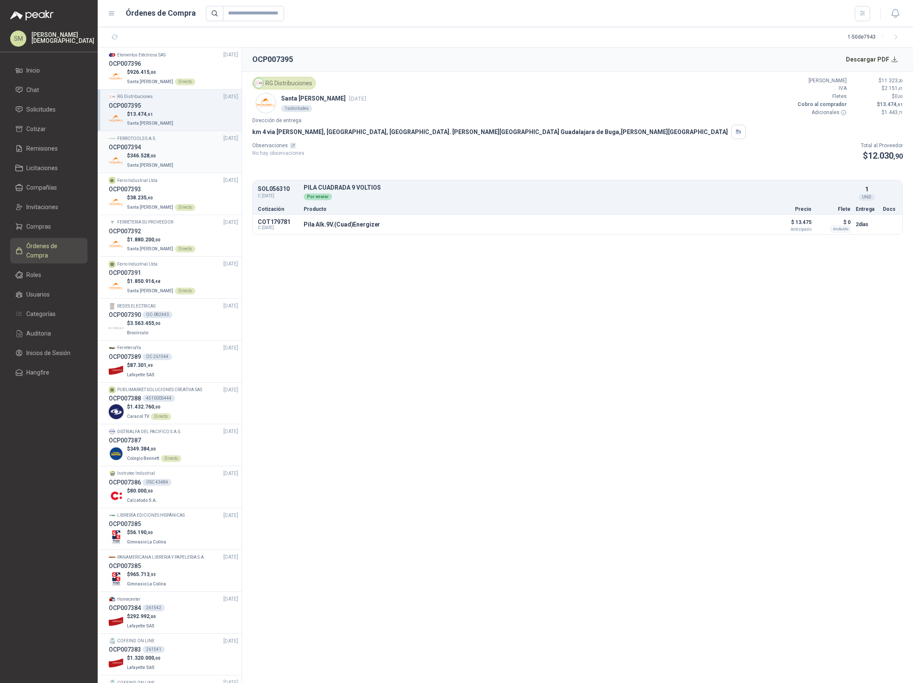
click at [170, 157] on div "$ 346.528 ,00 Santa Anita Napoles" at bounding box center [173, 160] width 129 height 17
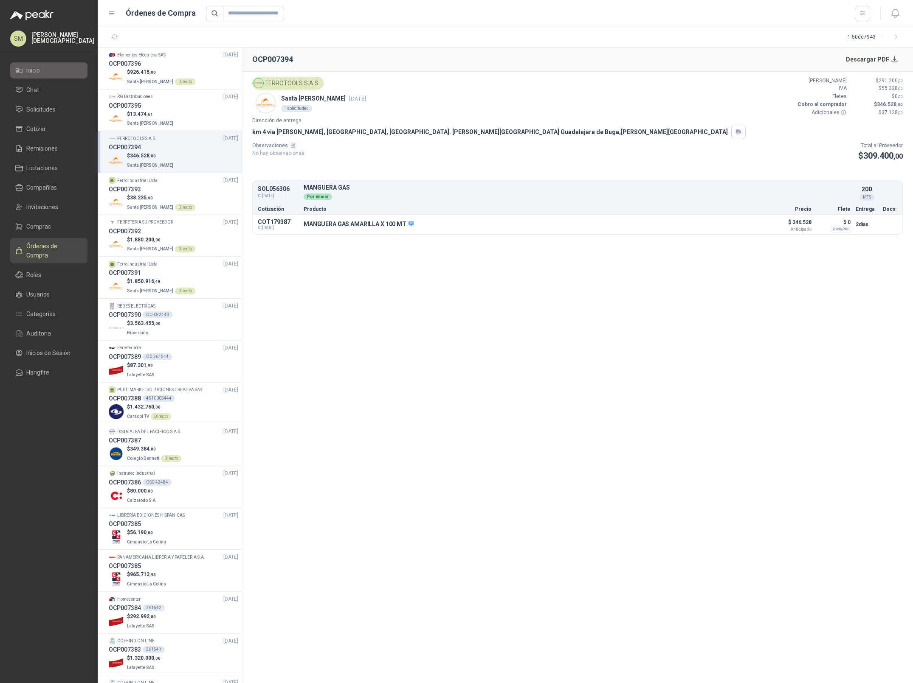
click at [39, 74] on span "Inicio" at bounding box center [33, 70] width 14 height 9
